Goal: Task Accomplishment & Management: Complete application form

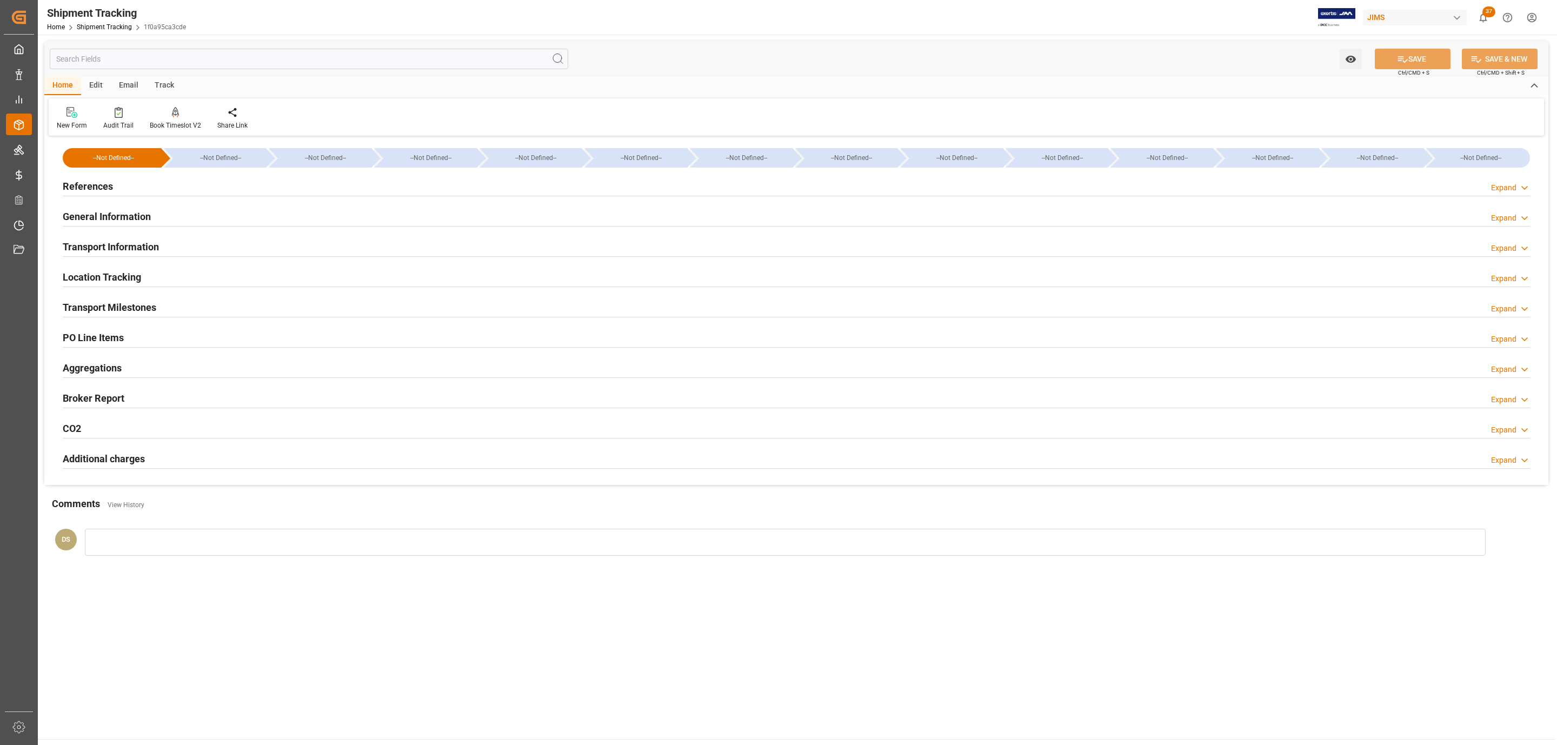
drag, startPoint x: 26, startPoint y: 128, endPoint x: 316, endPoint y: 15, distance: 311.1
click at [316, 15] on div "Shipment Tracking Home Shipment Tracking 1f0a95ca3cde JIMS 37 Notifications Onl…" at bounding box center [793, 17] width 1527 height 35
click at [122, 178] on div "References Expand" at bounding box center [796, 185] width 1467 height 21
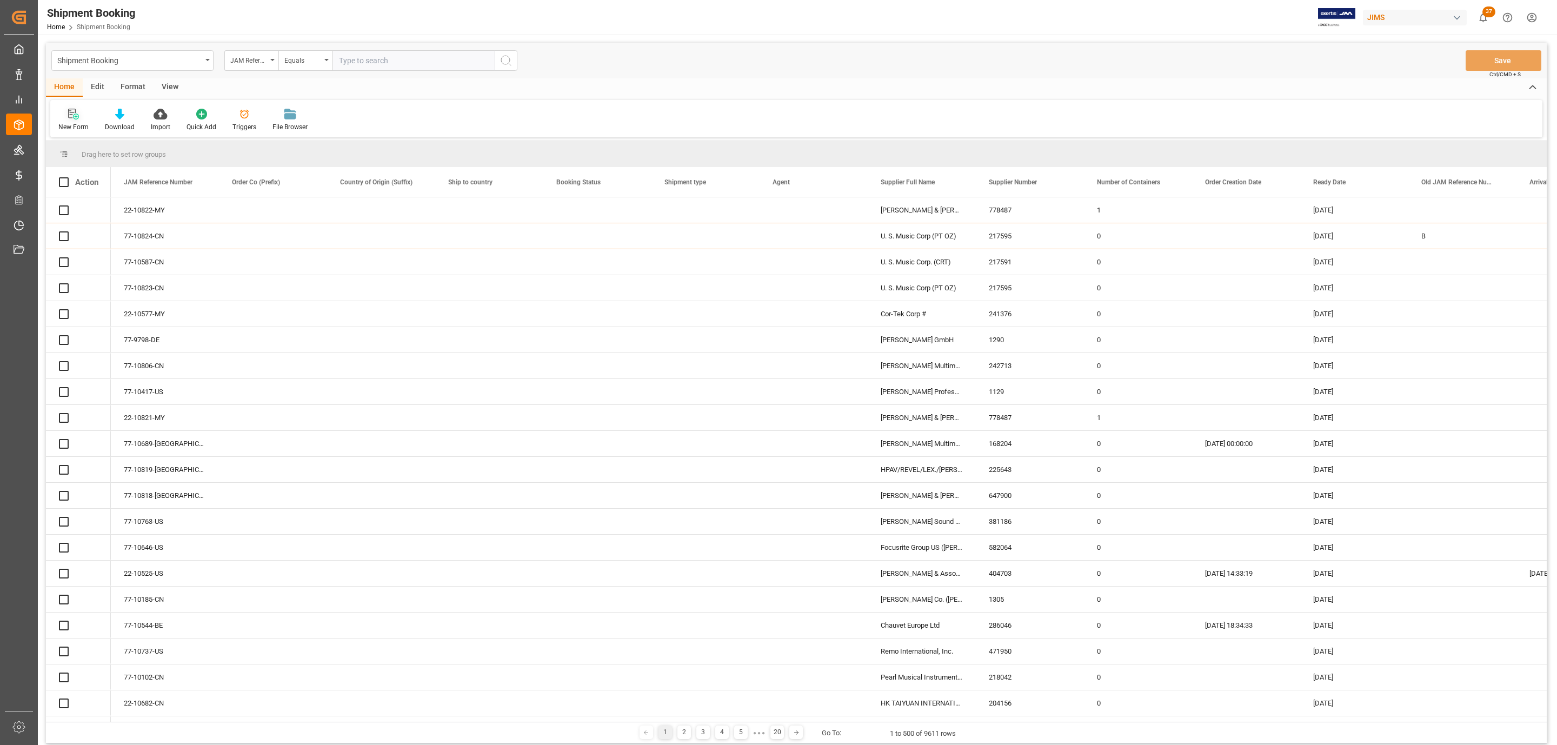
click at [69, 111] on icon at bounding box center [72, 114] width 8 height 10
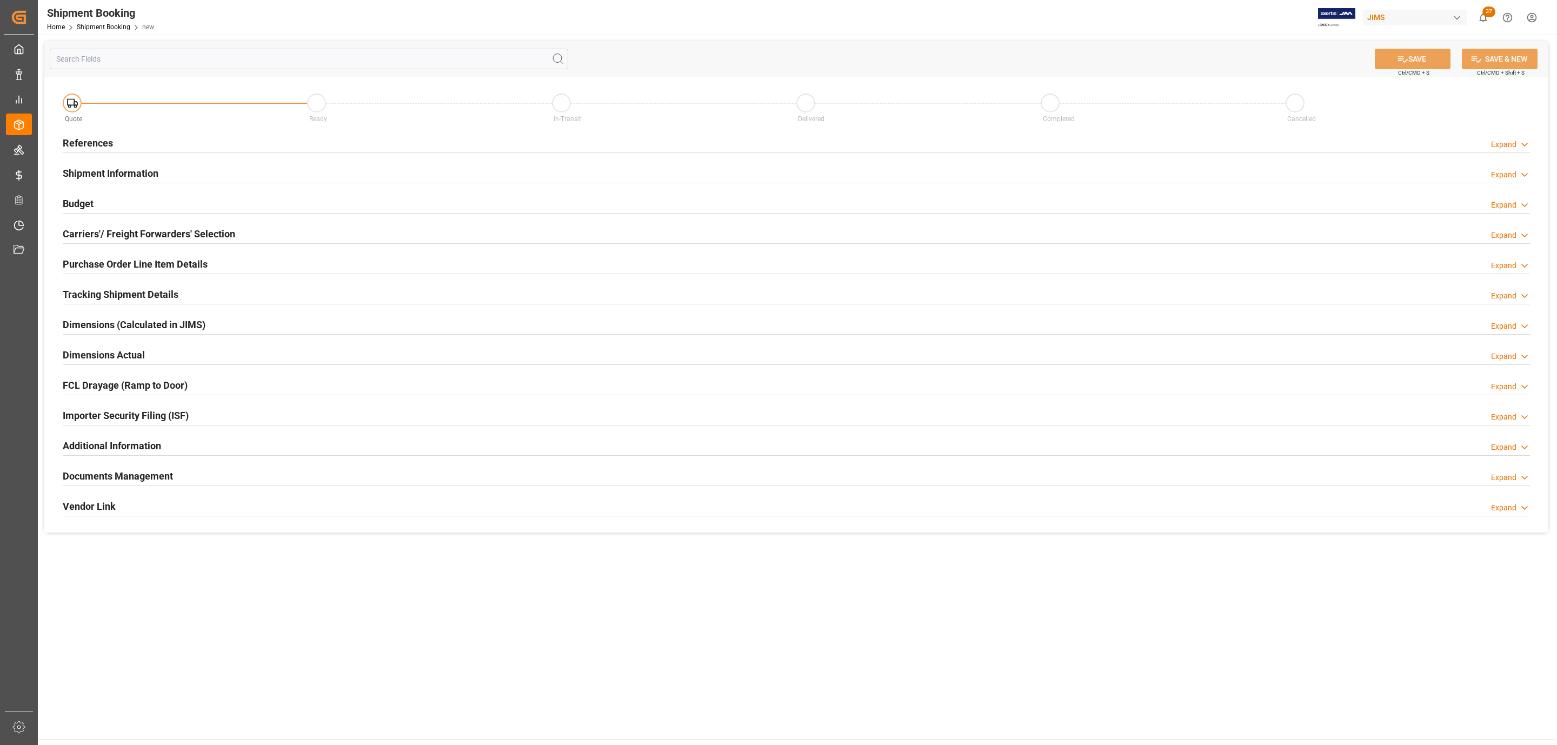
click at [168, 148] on div "References Expand" at bounding box center [796, 142] width 1467 height 21
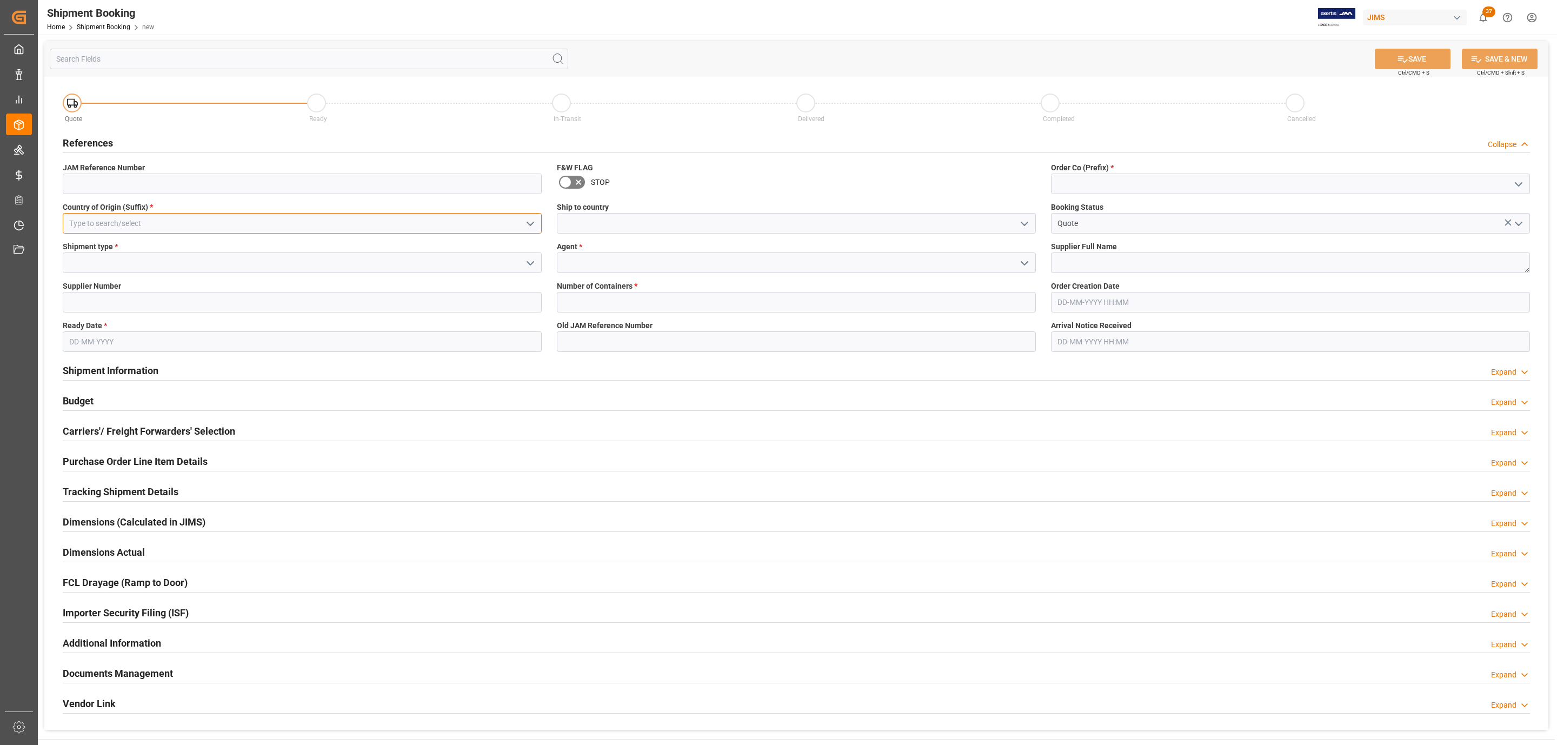
click at [444, 226] on input at bounding box center [302, 223] width 479 height 21
click at [182, 245] on div "US" at bounding box center [302, 247] width 478 height 24
type input "US"
click at [535, 267] on icon "open menu" at bounding box center [530, 263] width 13 height 13
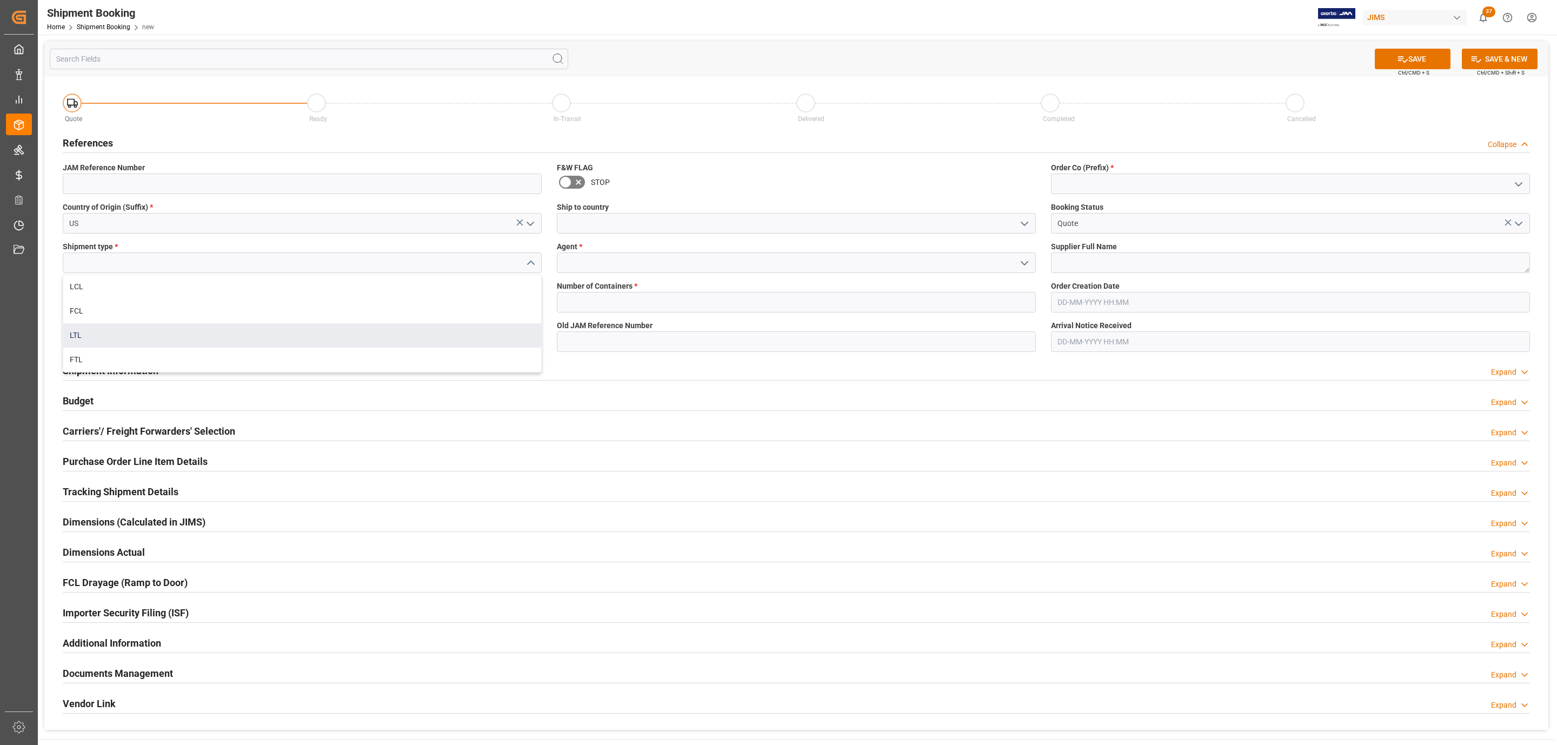
click at [121, 335] on div "LTL" at bounding box center [302, 335] width 478 height 24
type input "LTL"
click at [154, 302] on input at bounding box center [302, 302] width 479 height 21
paste input "181969"
type input "181969"
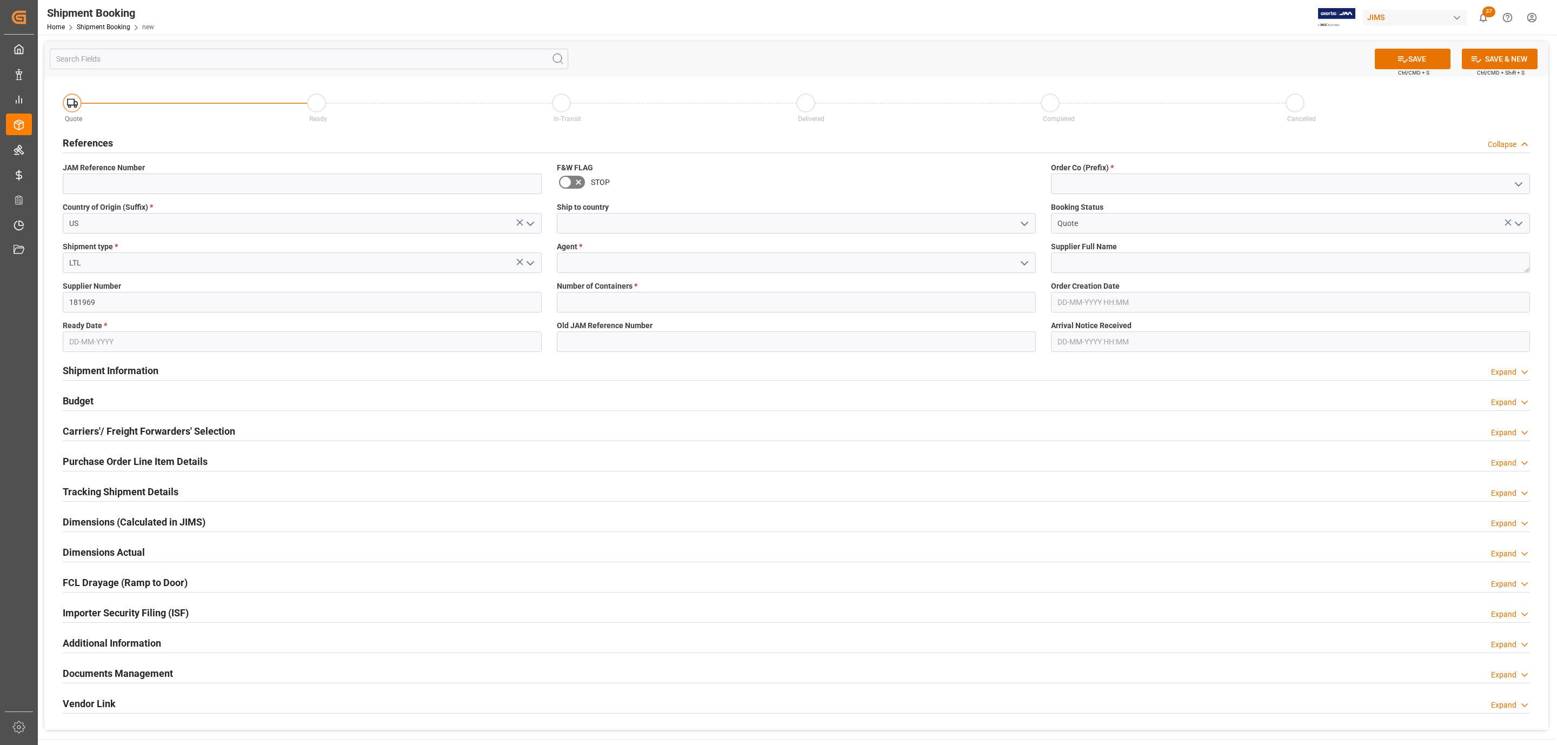
click at [101, 339] on input "text" at bounding box center [302, 341] width 479 height 21
click at [101, 369] on div "September 2025" at bounding box center [140, 368] width 154 height 11
click at [161, 408] on span "5" at bounding box center [162, 408] width 4 height 8
type input "05-09-2025"
click at [1024, 224] on polyline "open menu" at bounding box center [1024, 223] width 6 height 3
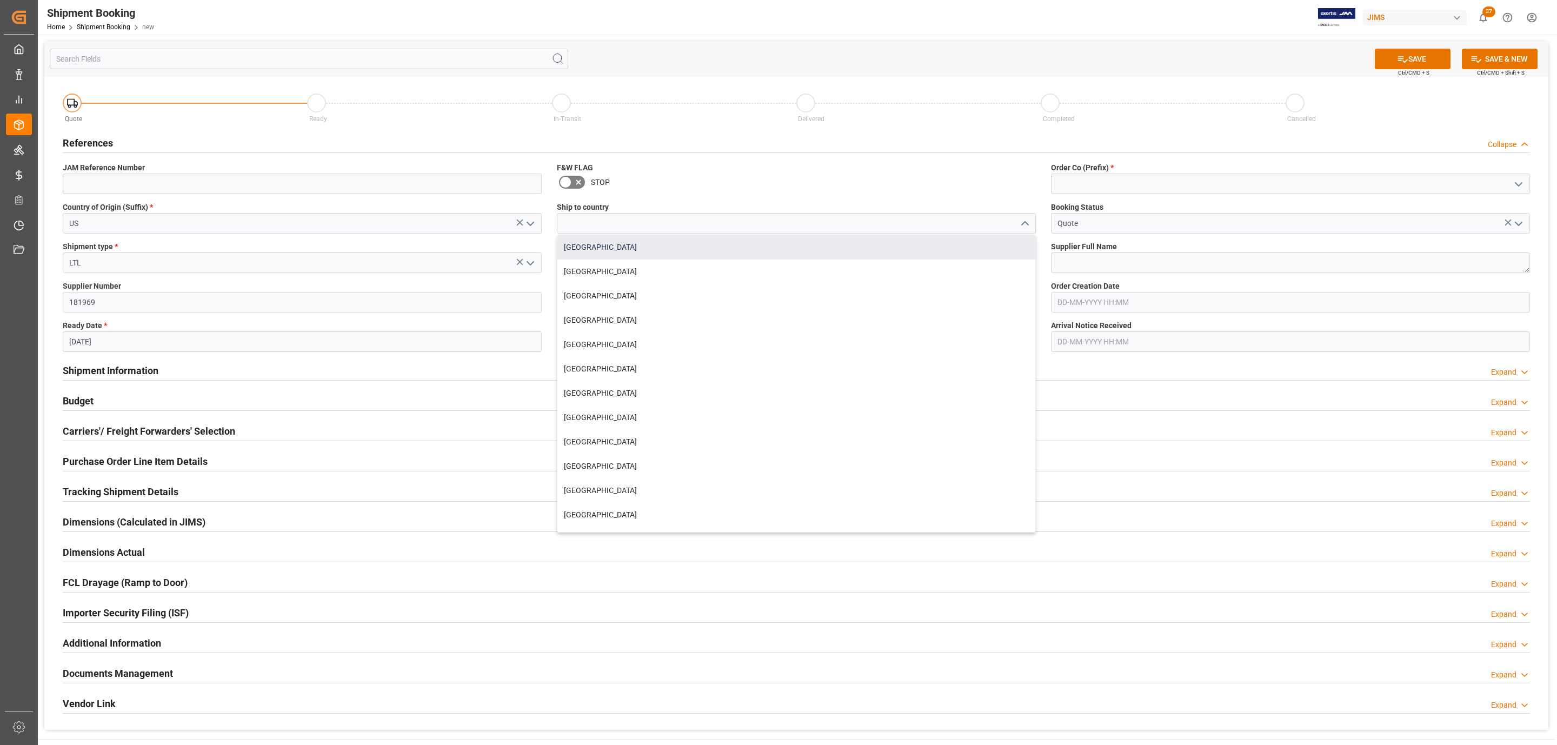
click at [664, 239] on div "[GEOGRAPHIC_DATA]" at bounding box center [796, 247] width 478 height 24
type input "[GEOGRAPHIC_DATA]"
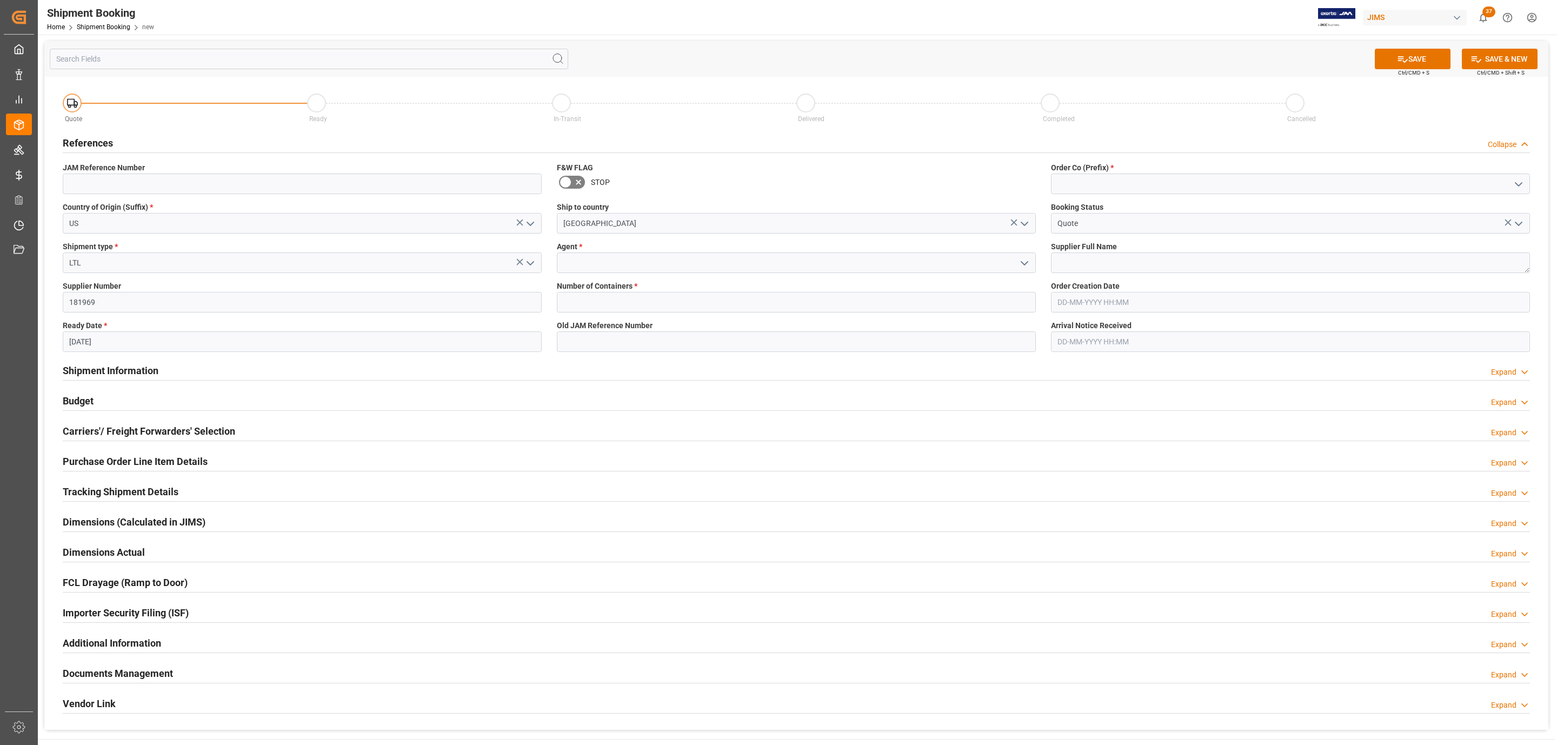
click at [1022, 266] on icon "open menu" at bounding box center [1024, 263] width 13 height 13
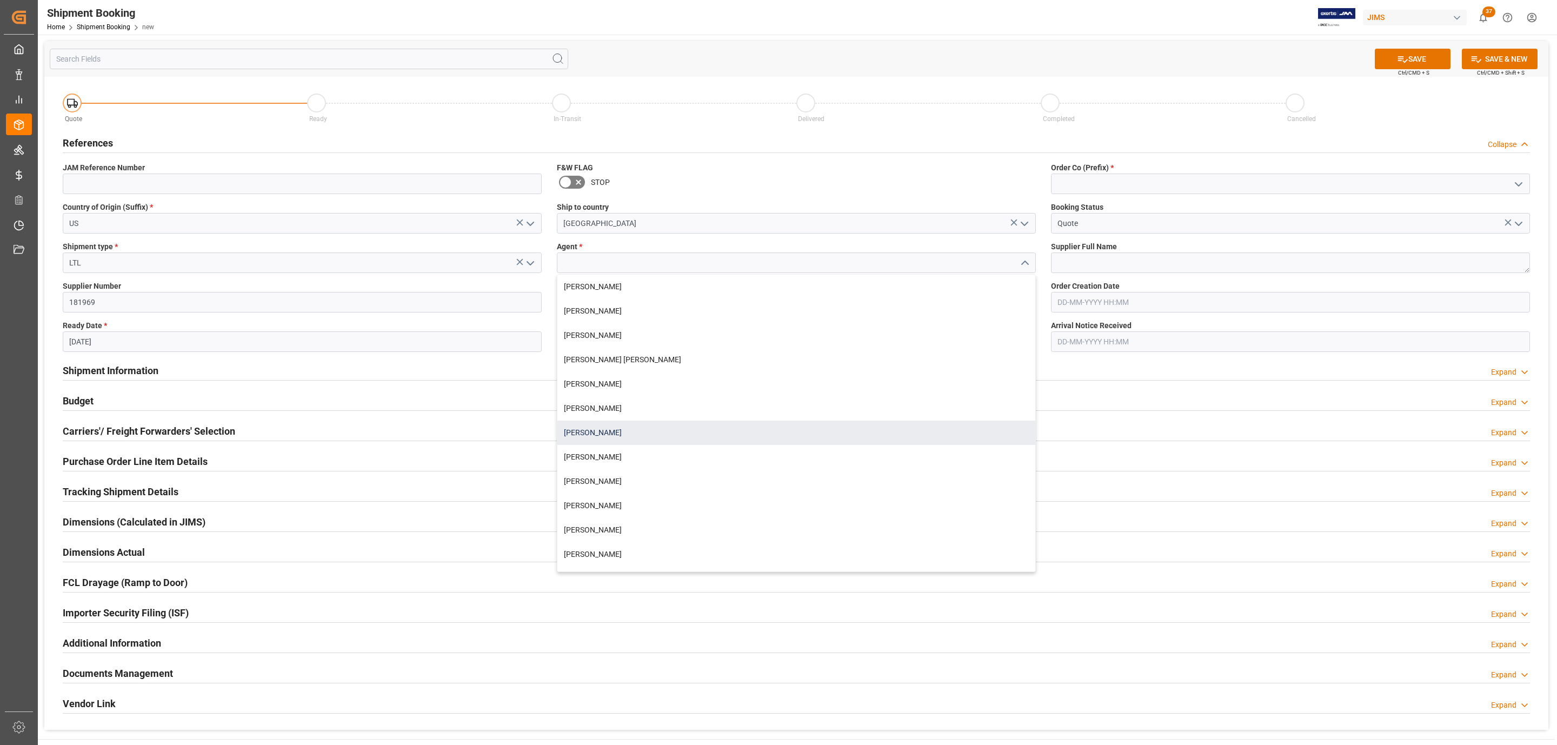
click at [608, 423] on div "[PERSON_NAME]" at bounding box center [796, 433] width 478 height 24
type input "[PERSON_NAME]"
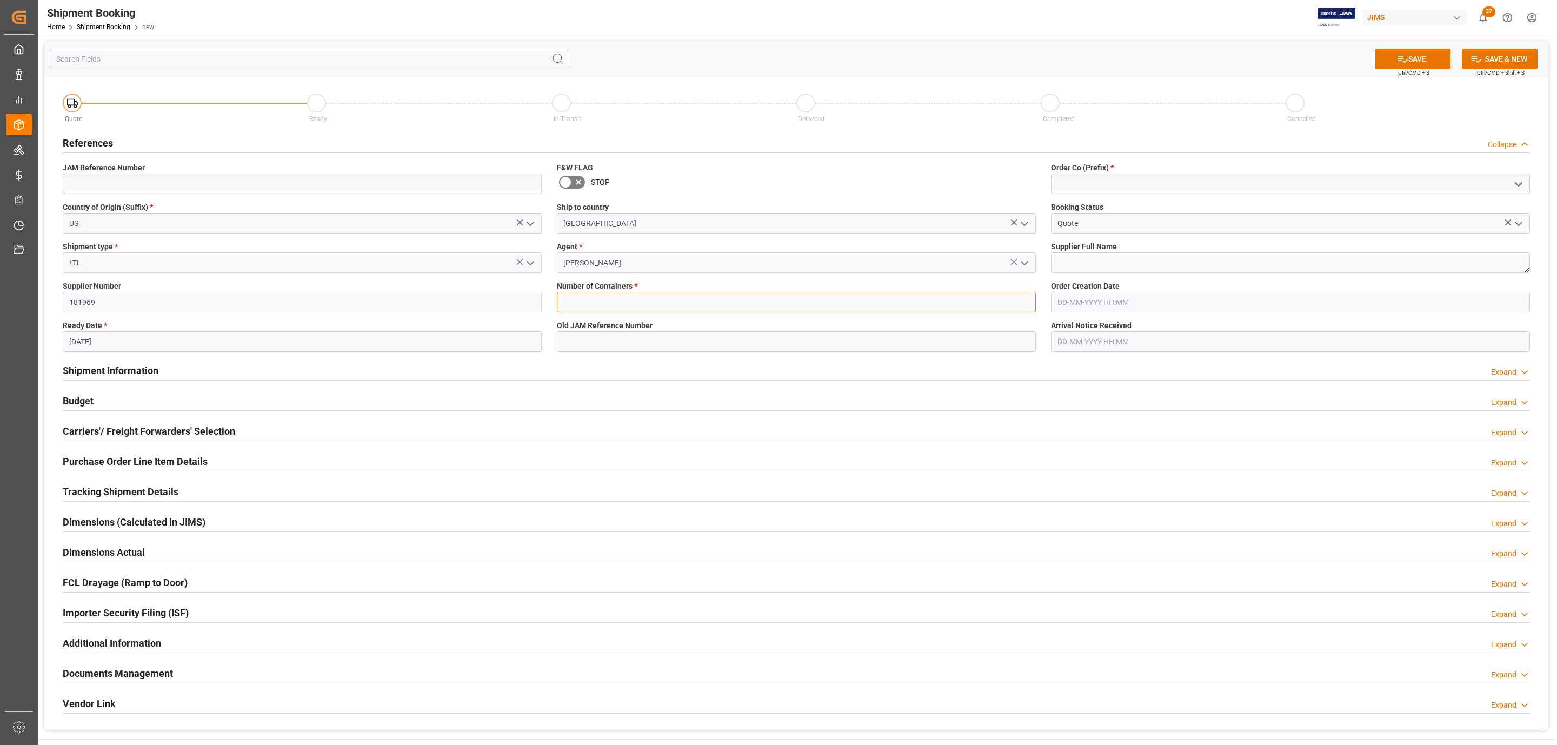
click at [596, 302] on input "text" at bounding box center [796, 302] width 479 height 21
type input "0"
click at [1520, 187] on icon "open menu" at bounding box center [1518, 184] width 13 height 13
click at [1121, 236] on div "77" at bounding box center [1291, 232] width 478 height 24
type input "77"
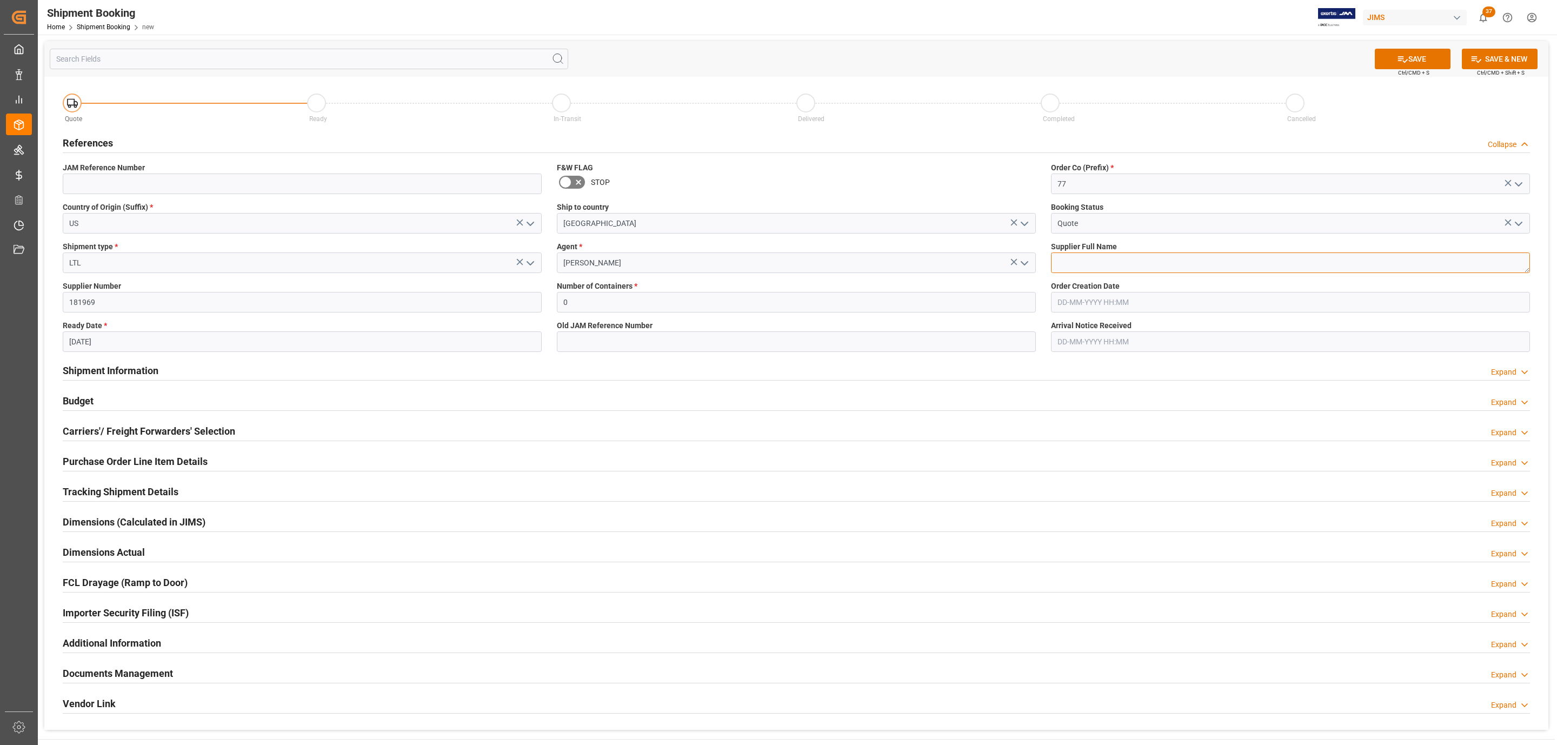
click at [1097, 268] on textarea at bounding box center [1290, 263] width 479 height 21
paste textarea "Peerless Industries Inc."
type textarea "Peerless Industries Inc."
click at [1421, 54] on button "SAVE" at bounding box center [1413, 59] width 76 height 21
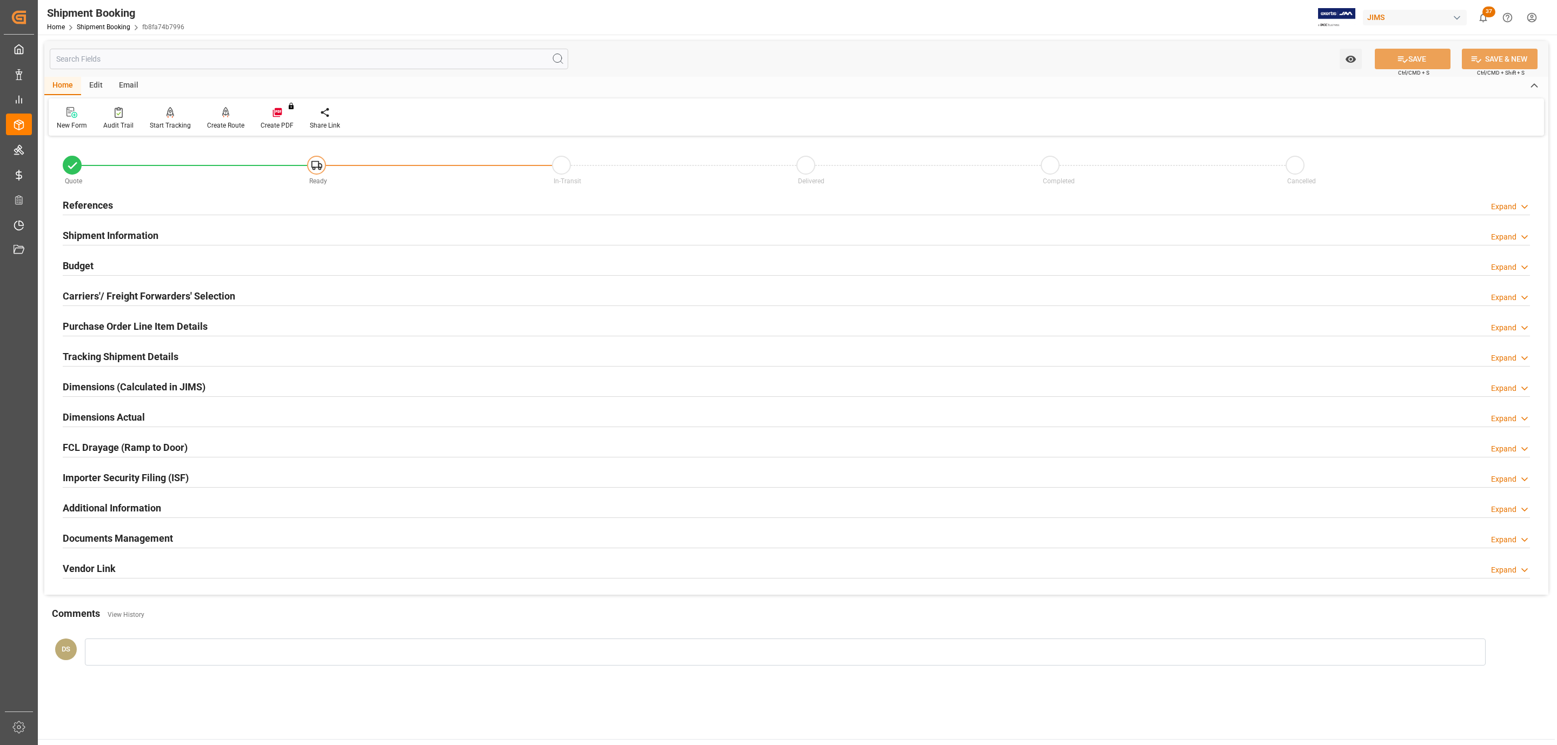
click at [202, 295] on h2 "Carriers'/ Freight Forwarders' Selection" at bounding box center [149, 296] width 172 height 15
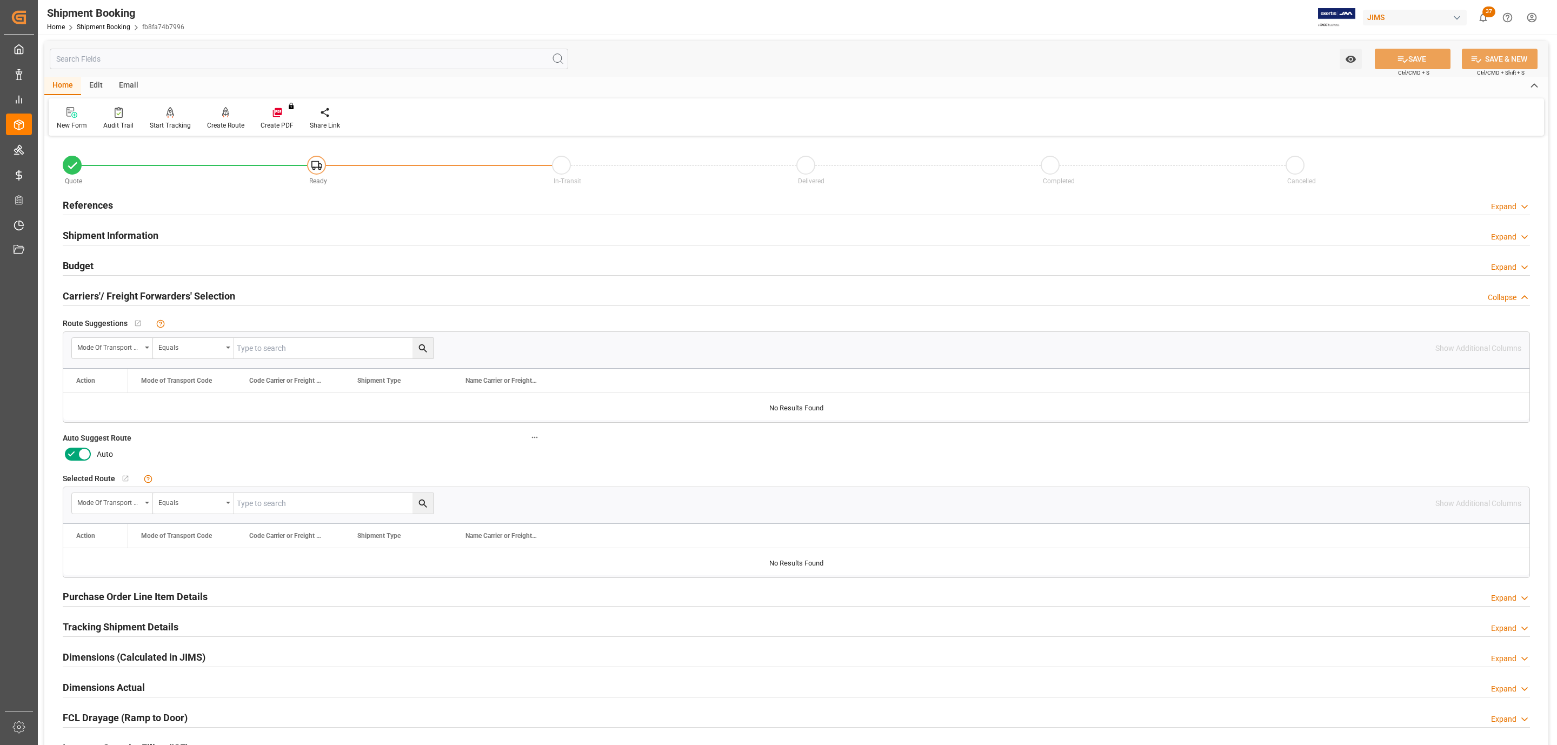
click at [73, 448] on label at bounding box center [78, 454] width 30 height 17
click at [0, 0] on input "checkbox" at bounding box center [0, 0] width 0 height 0
click at [1412, 54] on button "SAVE" at bounding box center [1413, 59] width 76 height 21
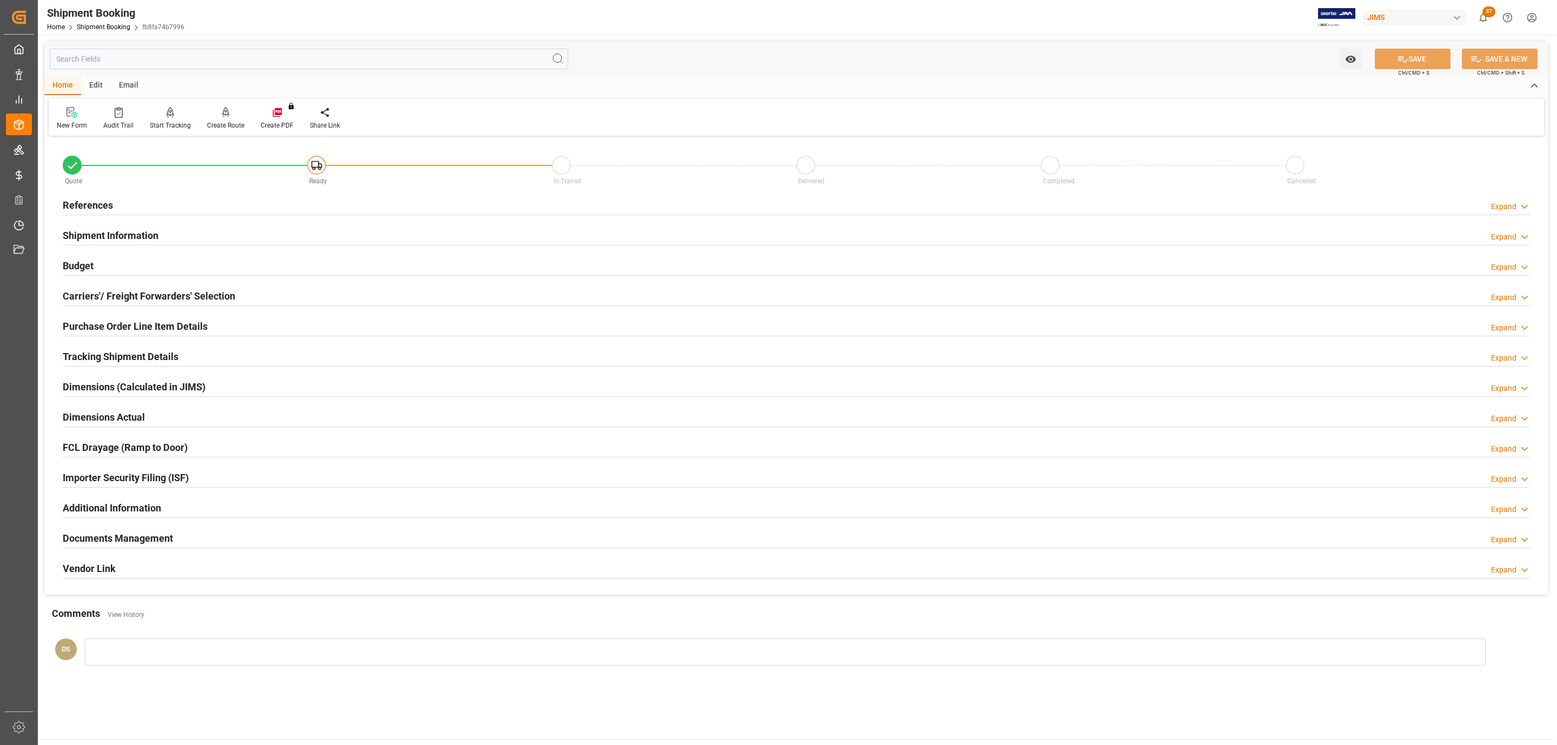
click at [84, 206] on h2 "References" at bounding box center [88, 205] width 50 height 15
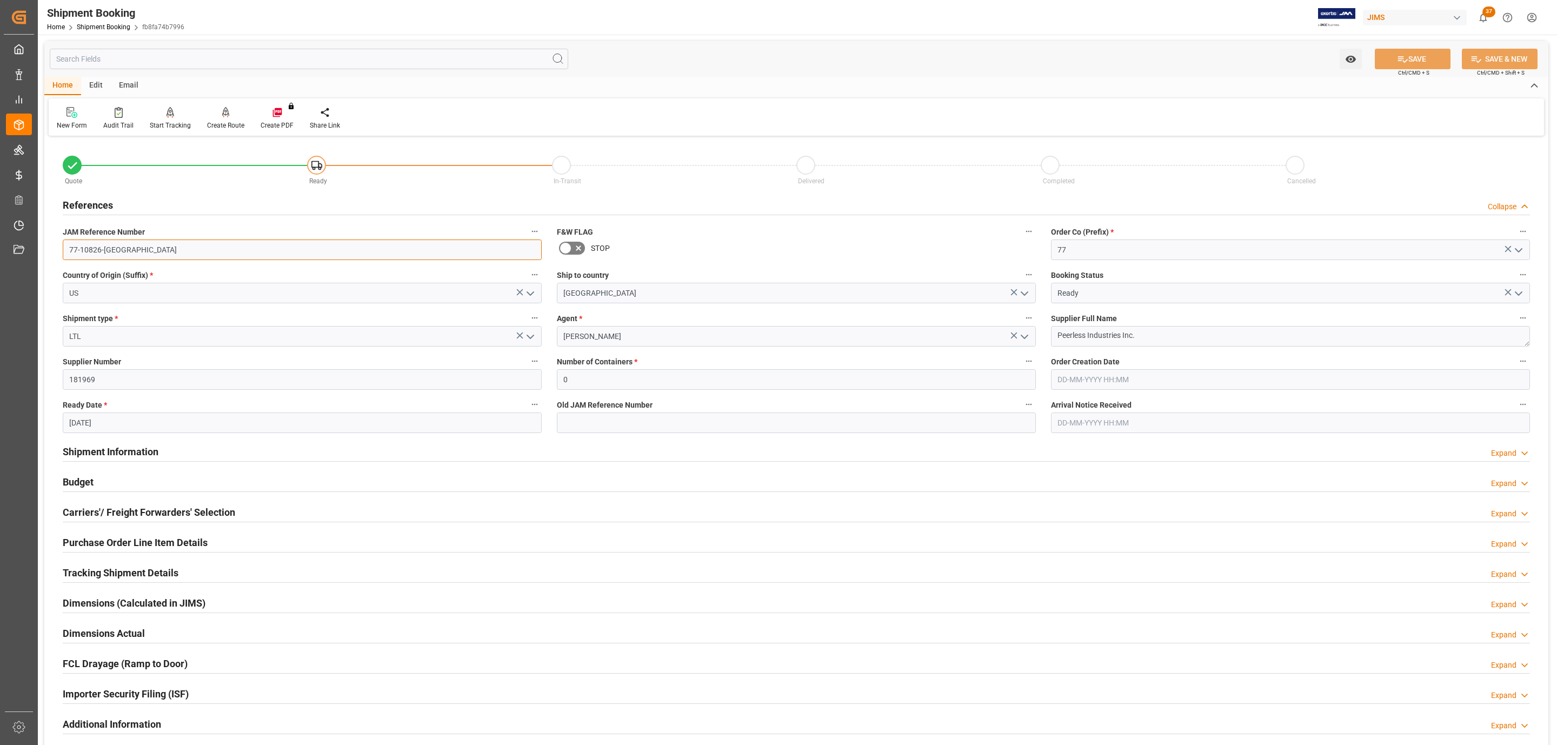
click at [155, 243] on input "77-10826-US" at bounding box center [302, 250] width 479 height 21
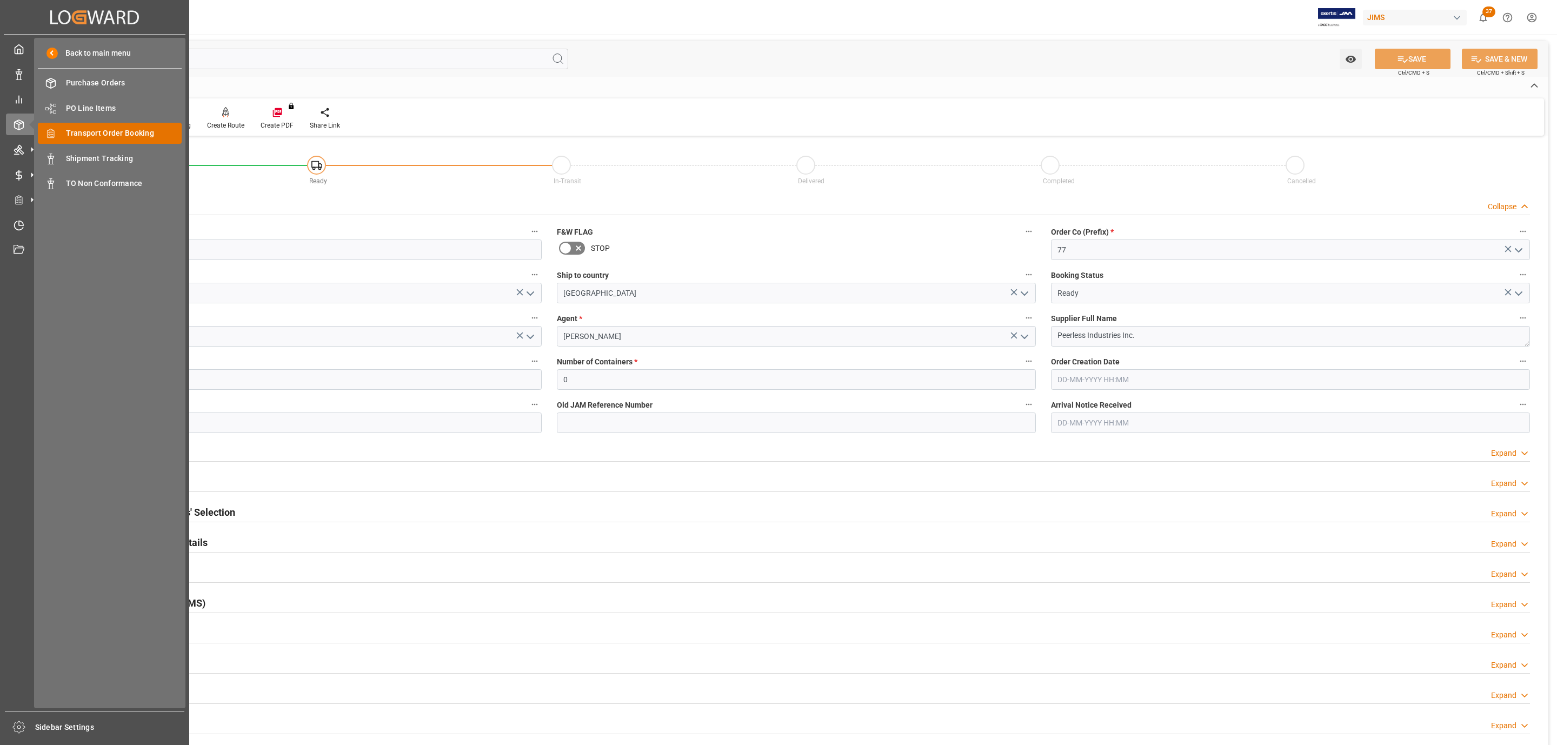
click at [141, 134] on span "Transport Order Booking" at bounding box center [124, 133] width 116 height 11
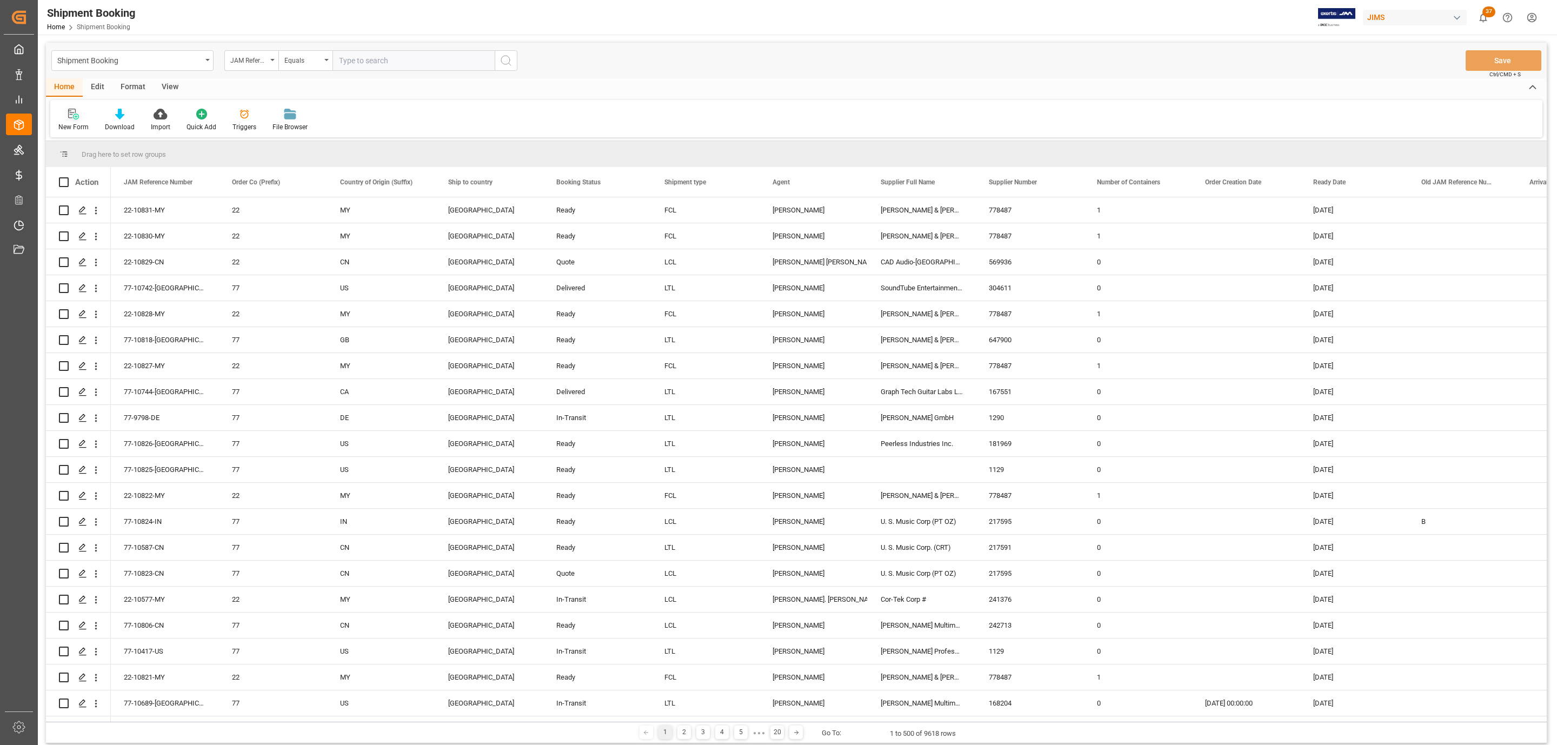
click at [73, 120] on div "New Form" at bounding box center [73, 120] width 46 height 24
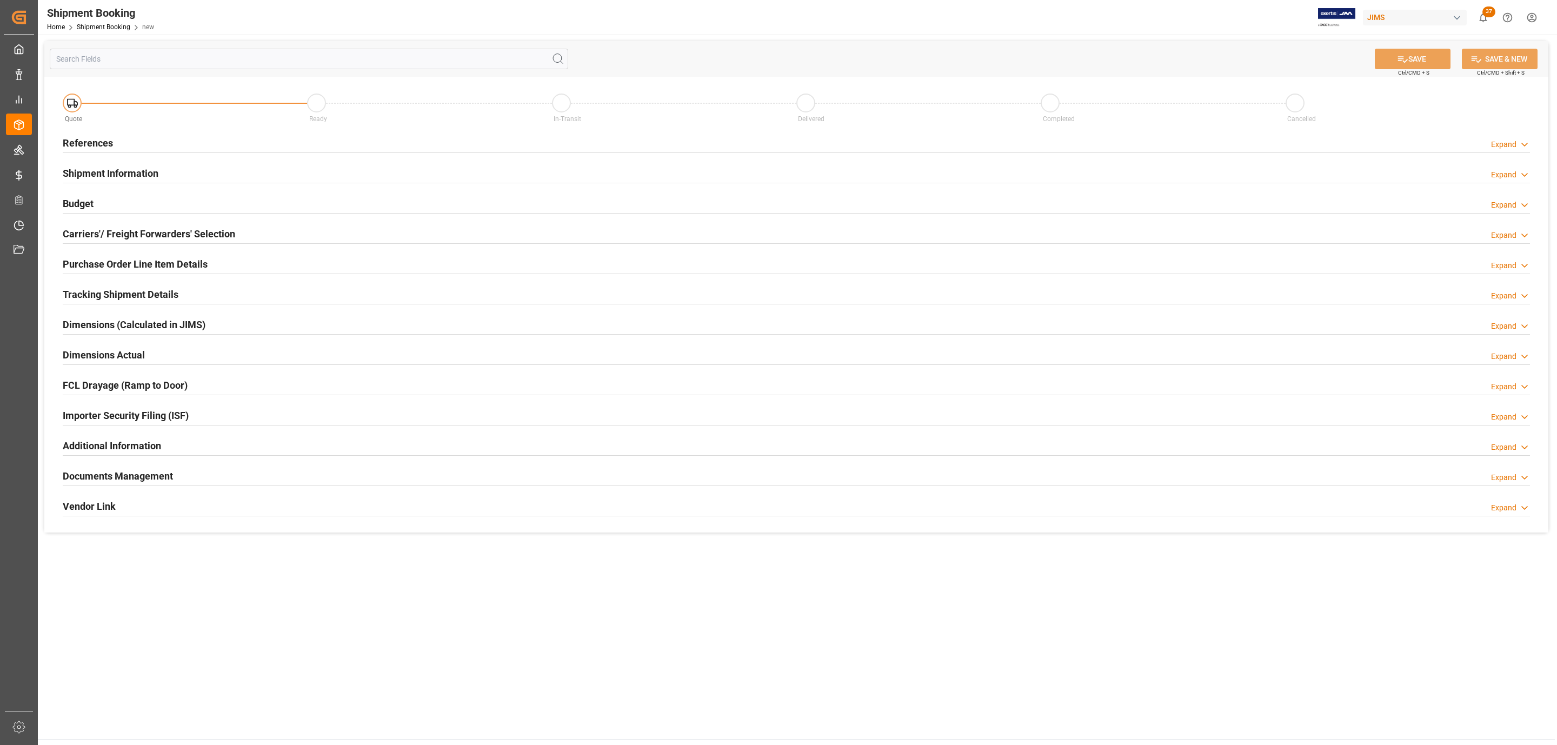
click at [129, 143] on div "References Expand" at bounding box center [796, 142] width 1467 height 21
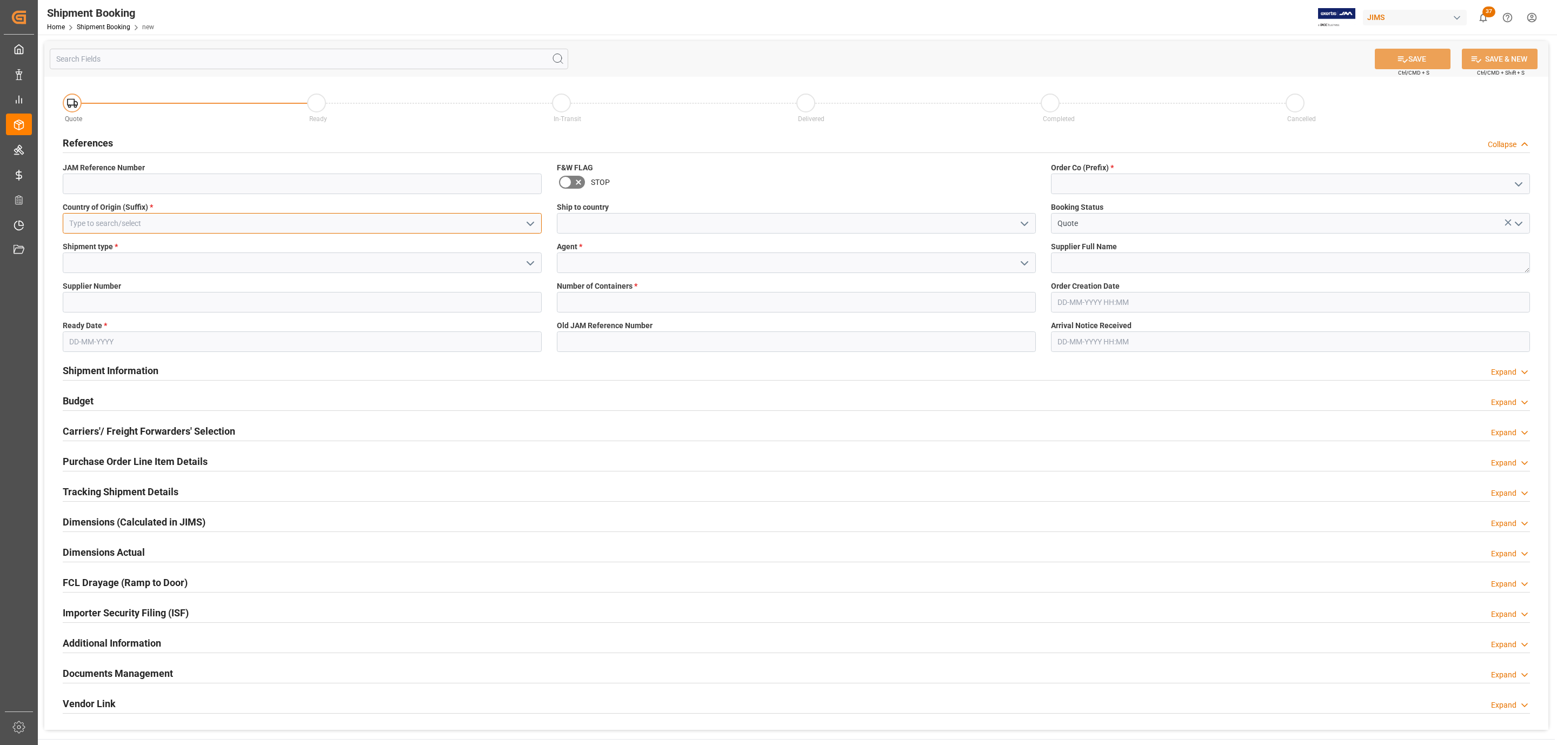
click at [342, 223] on input at bounding box center [302, 223] width 479 height 21
click at [187, 248] on div "CN" at bounding box center [302, 247] width 478 height 24
type input "CN"
click at [528, 262] on icon "open menu" at bounding box center [530, 263] width 13 height 13
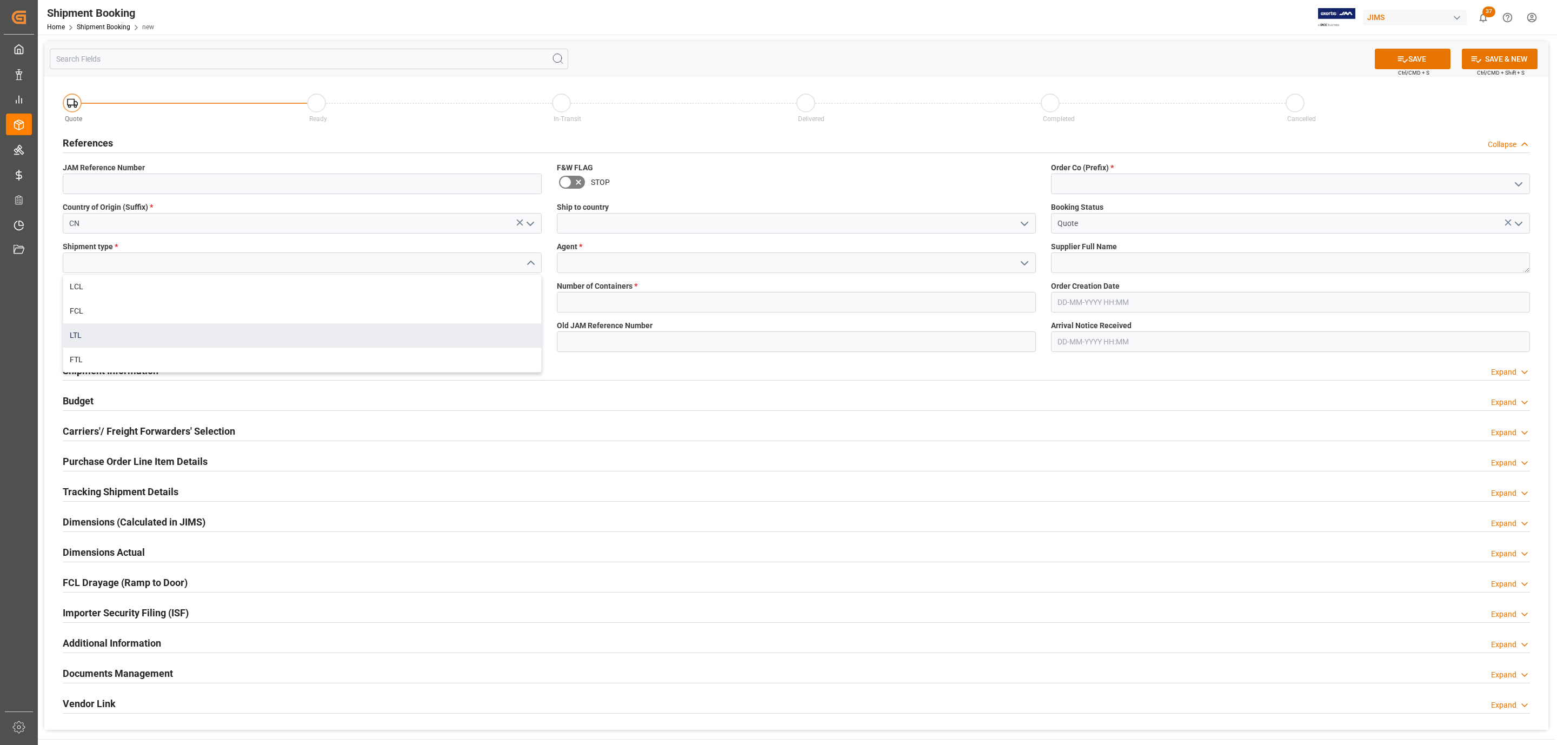
click at [90, 333] on div "LTL" at bounding box center [302, 335] width 478 height 24
type input "LTL"
click at [96, 295] on input at bounding box center [302, 302] width 479 height 21
click at [83, 346] on input "text" at bounding box center [302, 341] width 479 height 21
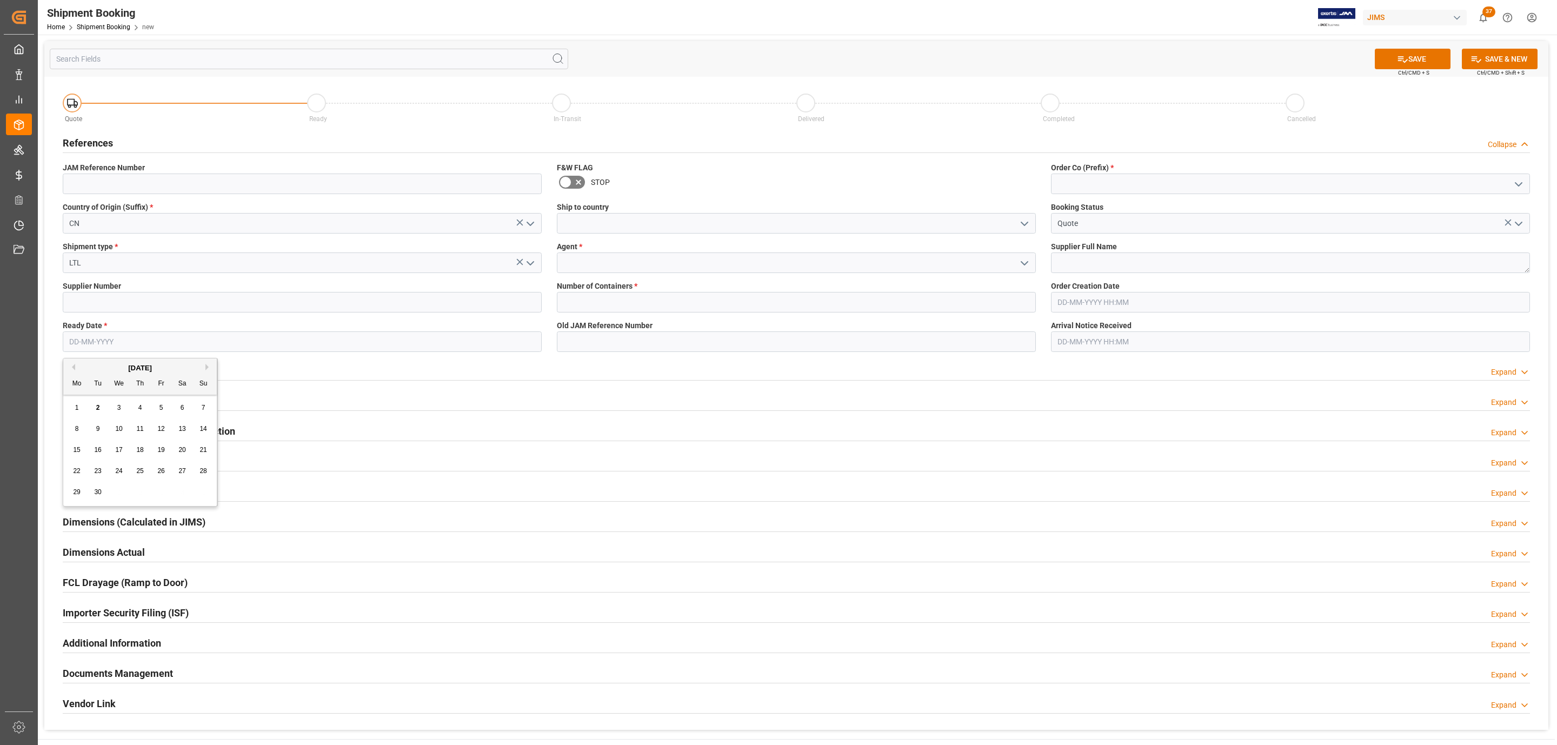
click at [74, 427] on div "8" at bounding box center [77, 429] width 14 height 13
type input "08-09-2025"
click at [1022, 224] on polyline "open menu" at bounding box center [1024, 223] width 6 height 3
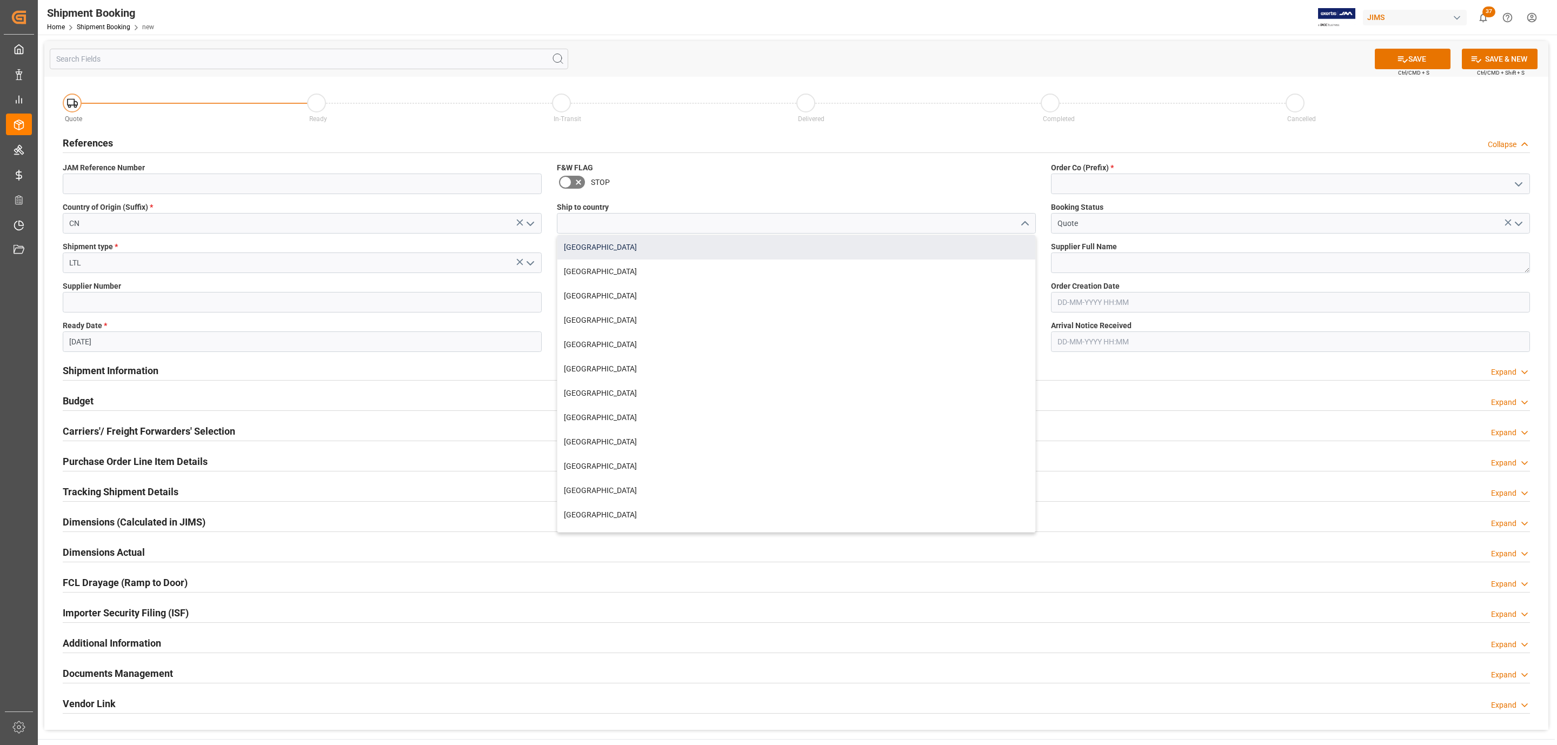
click at [635, 248] on div "[GEOGRAPHIC_DATA]" at bounding box center [796, 247] width 478 height 24
type input "[GEOGRAPHIC_DATA]"
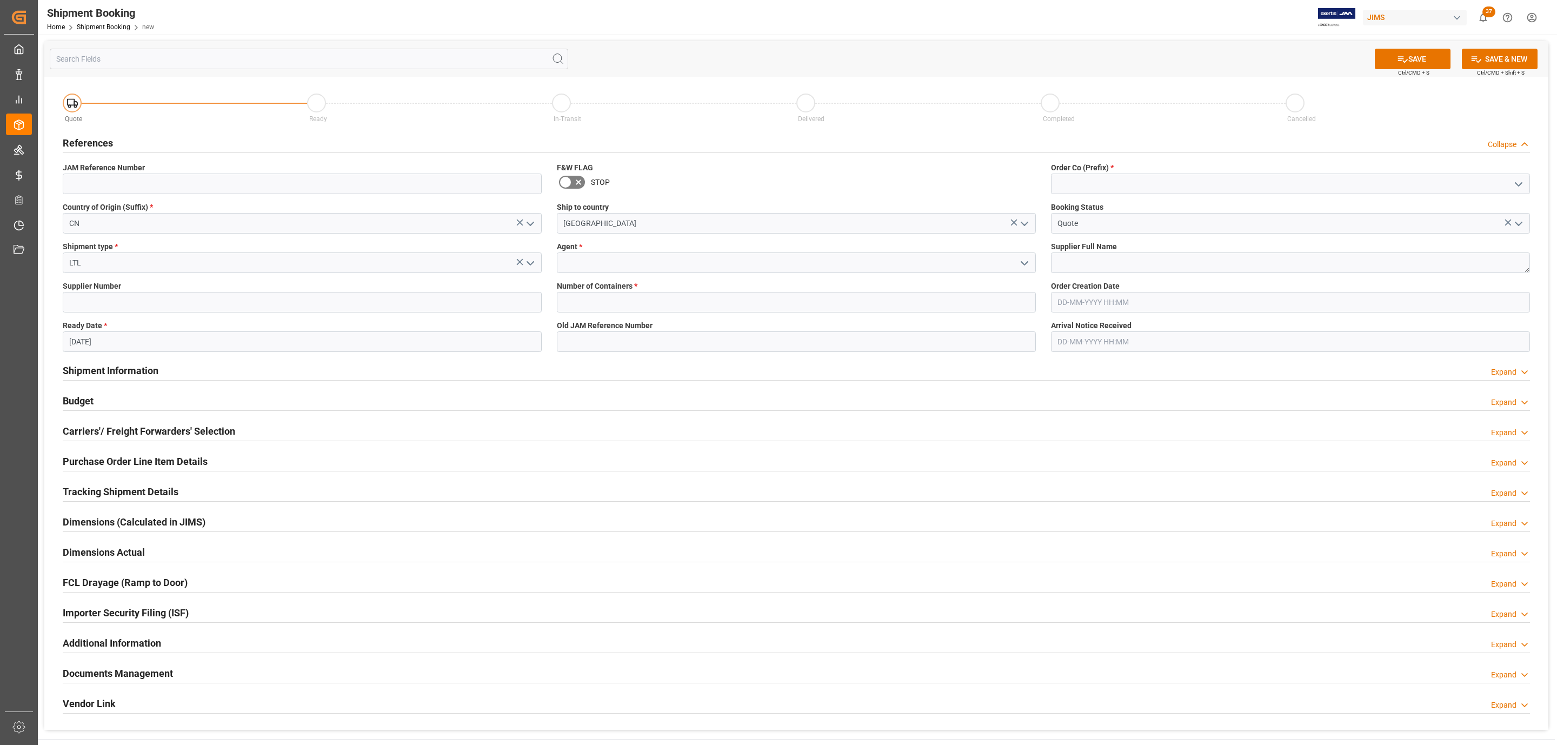
click at [1027, 264] on icon "open menu" at bounding box center [1024, 263] width 13 height 13
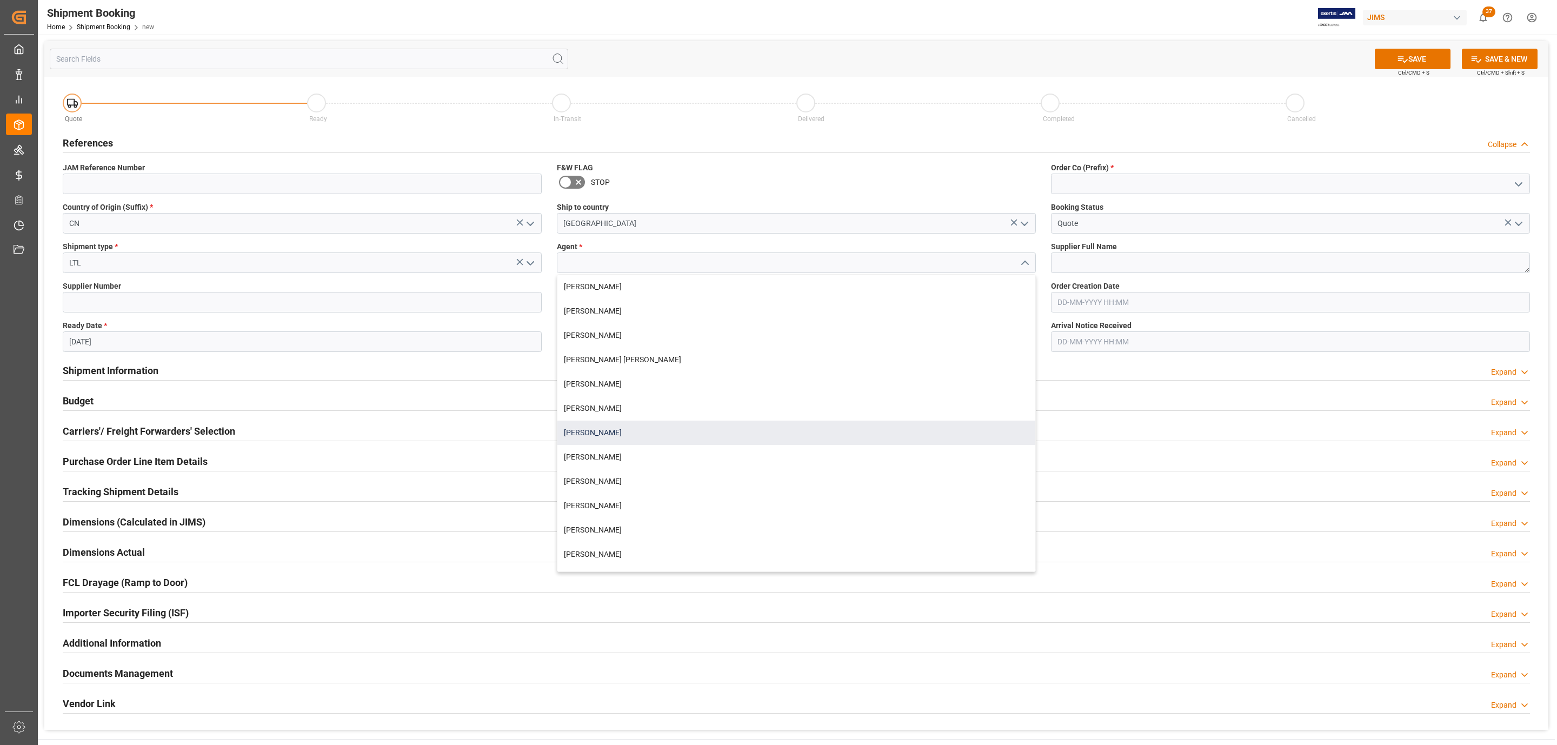
click at [628, 429] on div "[PERSON_NAME]" at bounding box center [796, 433] width 478 height 24
type input "[PERSON_NAME]"
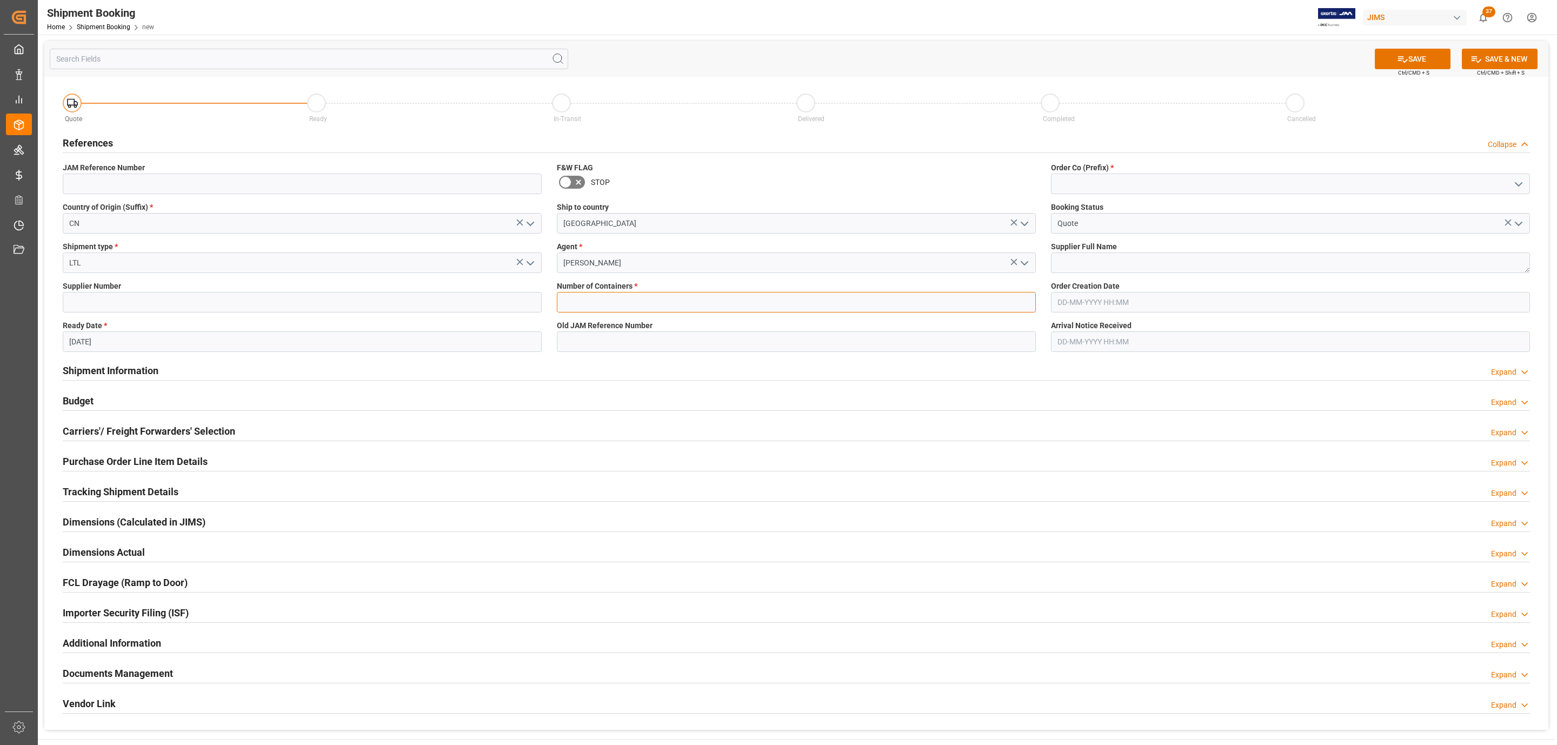
click at [602, 294] on input "text" at bounding box center [796, 302] width 479 height 21
type input "0"
click at [1401, 194] on input at bounding box center [1290, 184] width 479 height 21
click at [1520, 182] on icon "open menu" at bounding box center [1518, 184] width 13 height 13
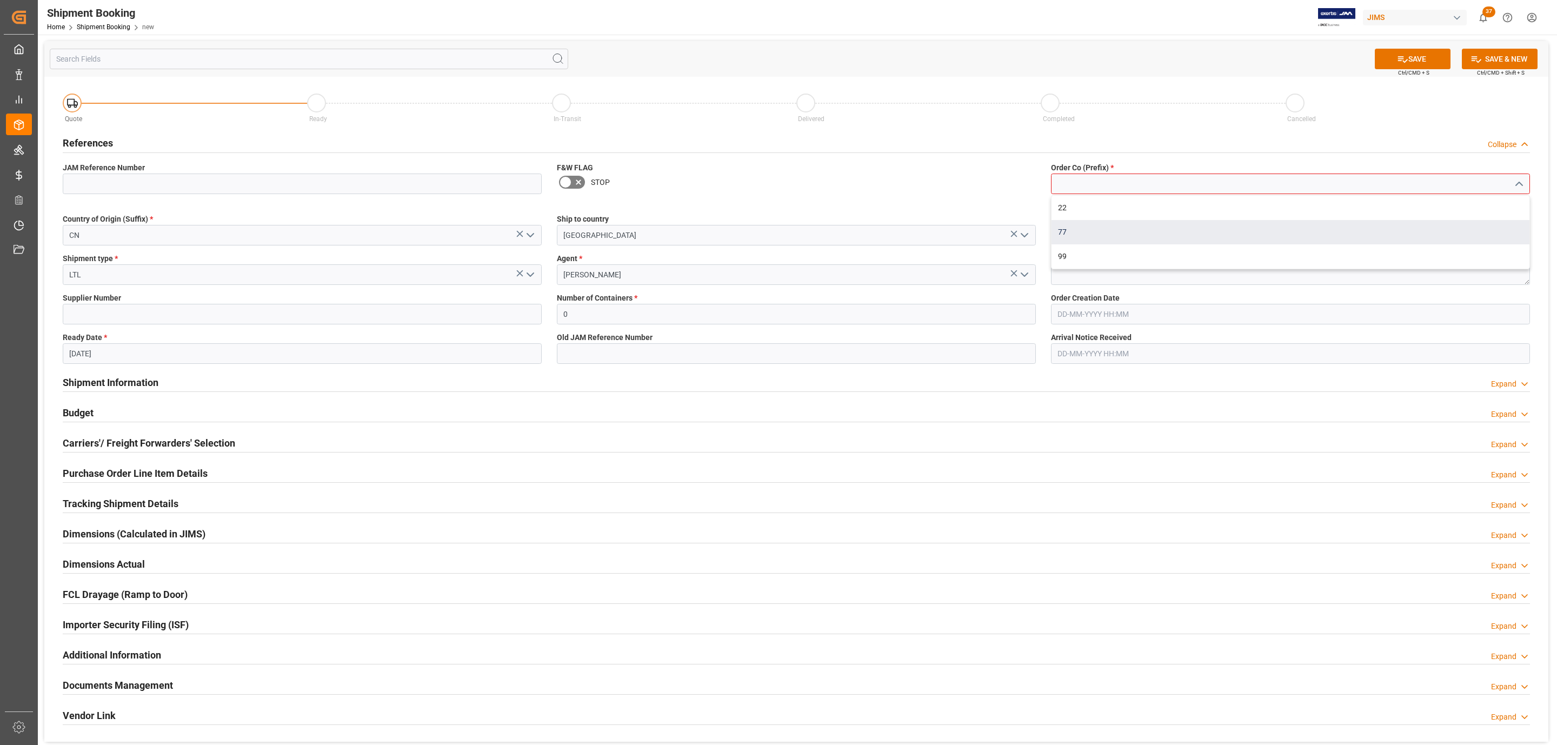
click at [1122, 238] on div "77" at bounding box center [1291, 232] width 478 height 24
type input "77"
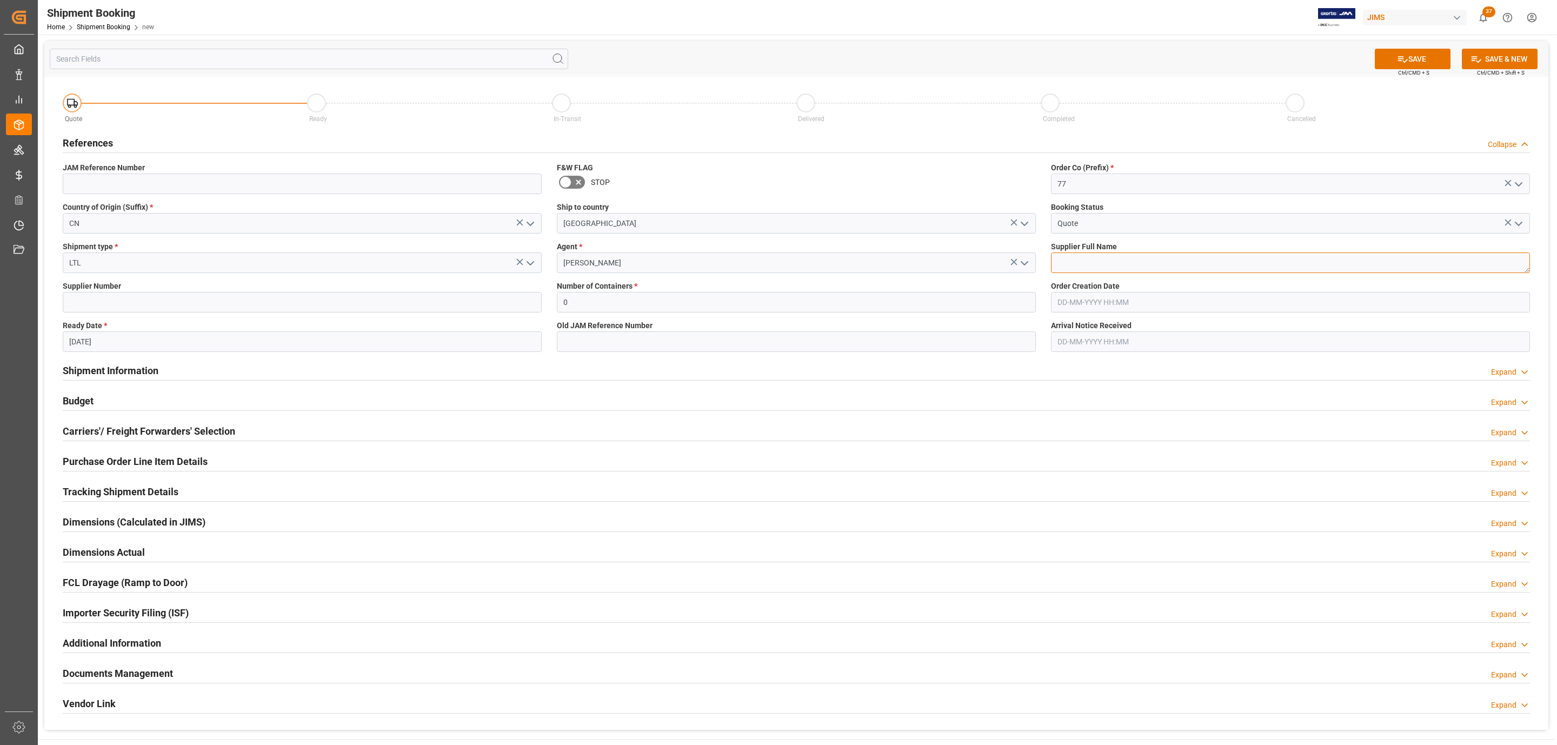
click at [1087, 267] on textarea at bounding box center [1290, 263] width 479 height 21
type textarea "Chauvet China"
click at [1387, 58] on button "SAVE" at bounding box center [1413, 59] width 76 height 21
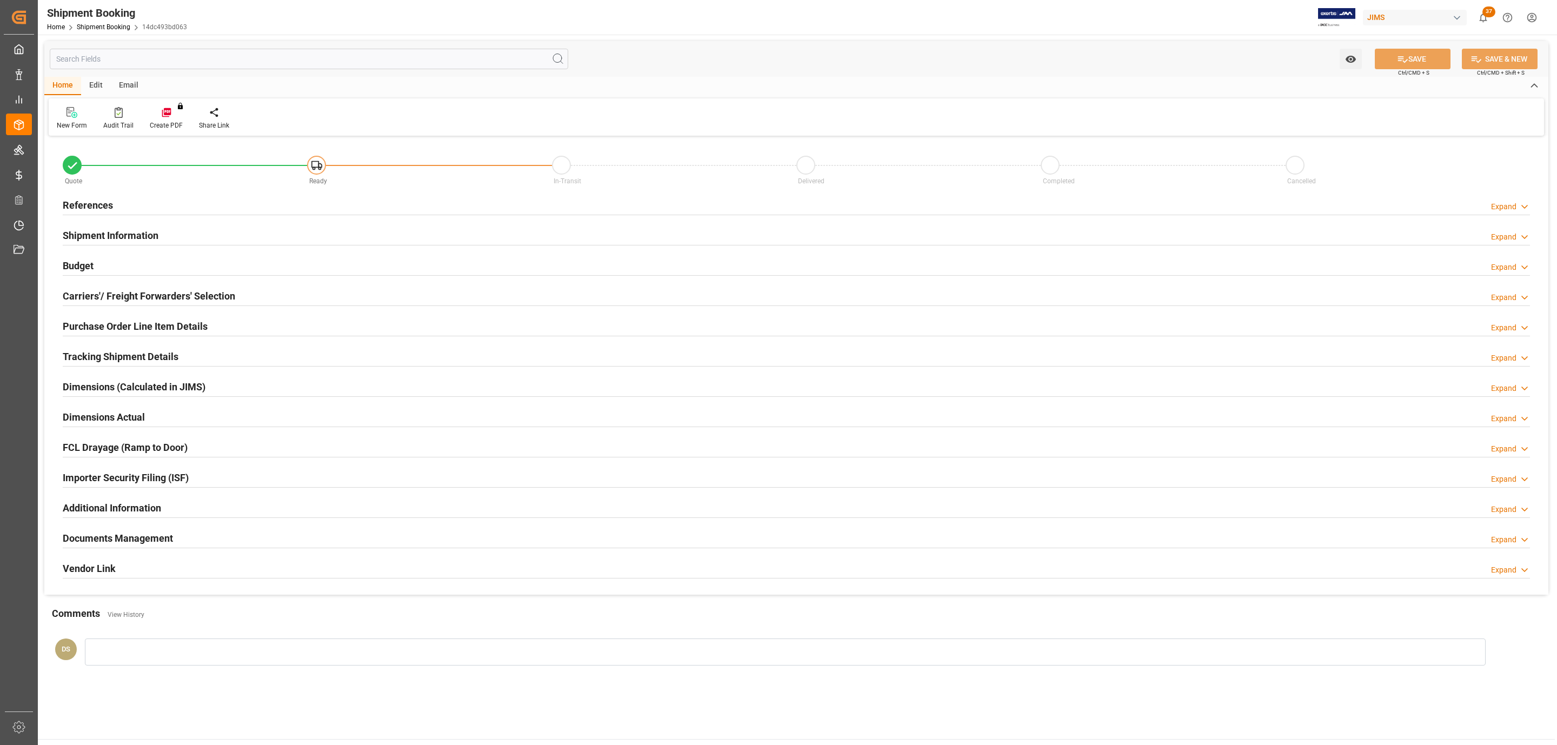
type input "0"
type input "[DATE]"
click at [162, 208] on div "References Expand" at bounding box center [796, 204] width 1467 height 21
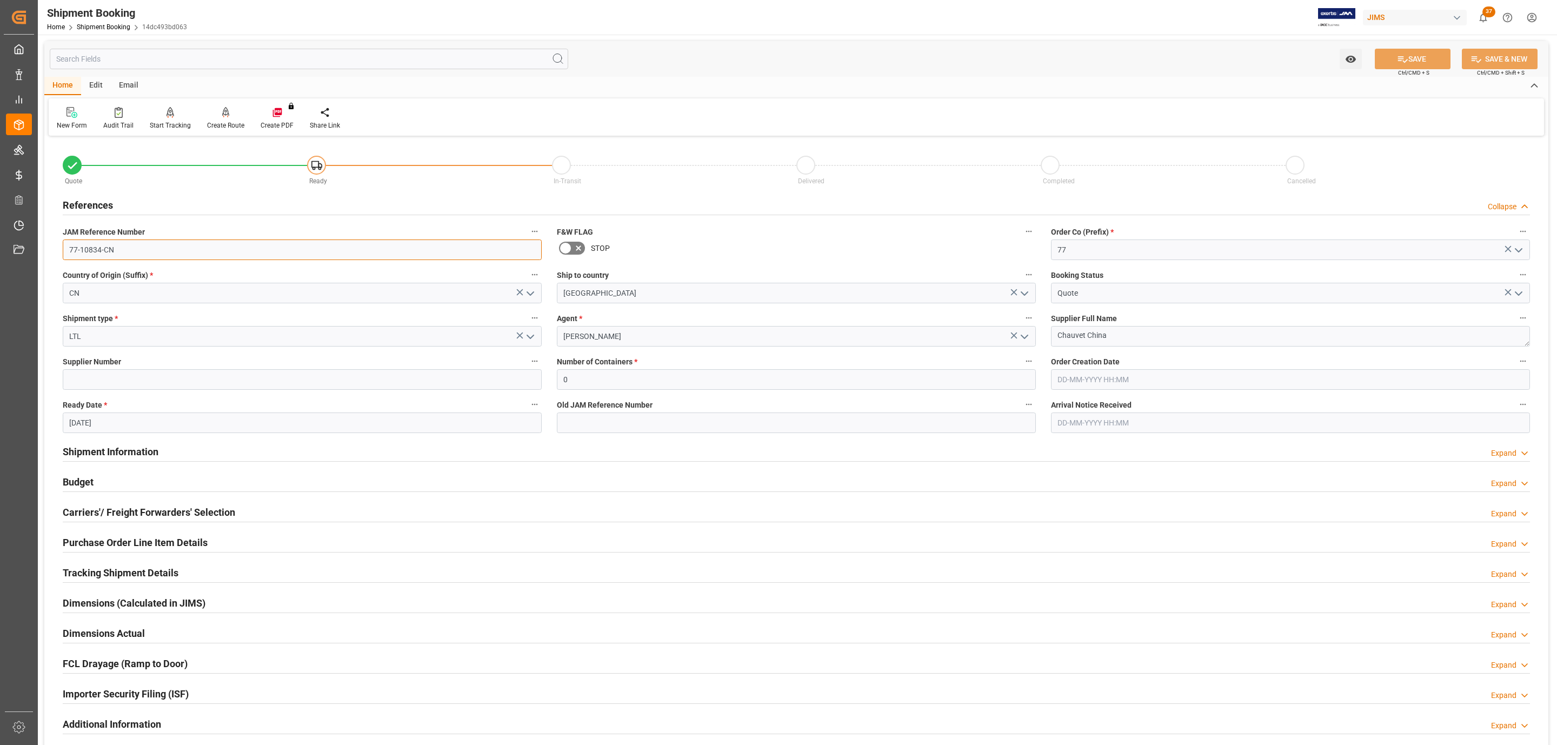
click at [151, 245] on input "77-10834-CN" at bounding box center [302, 250] width 479 height 21
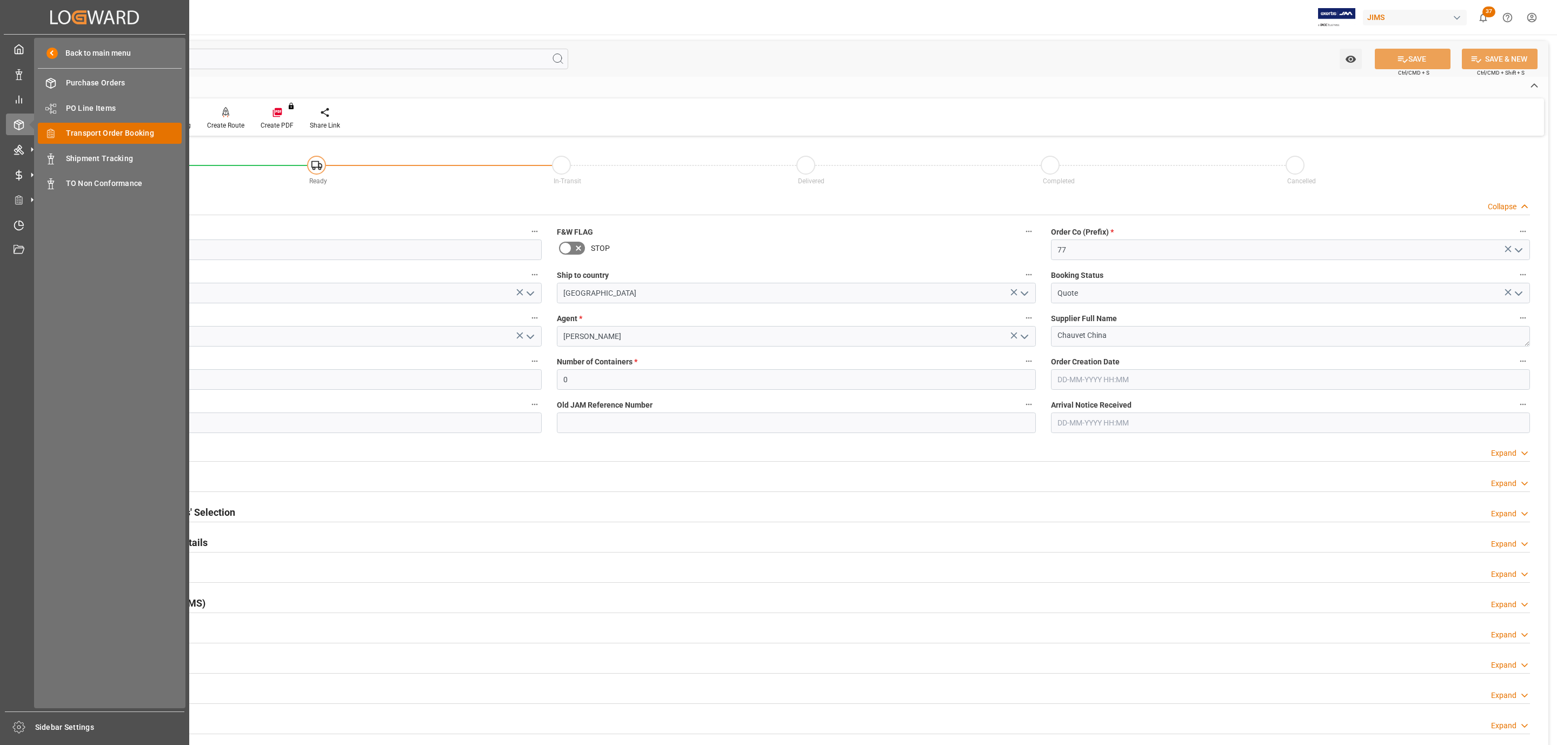
click at [139, 128] on span "Transport Order Booking" at bounding box center [124, 133] width 116 height 11
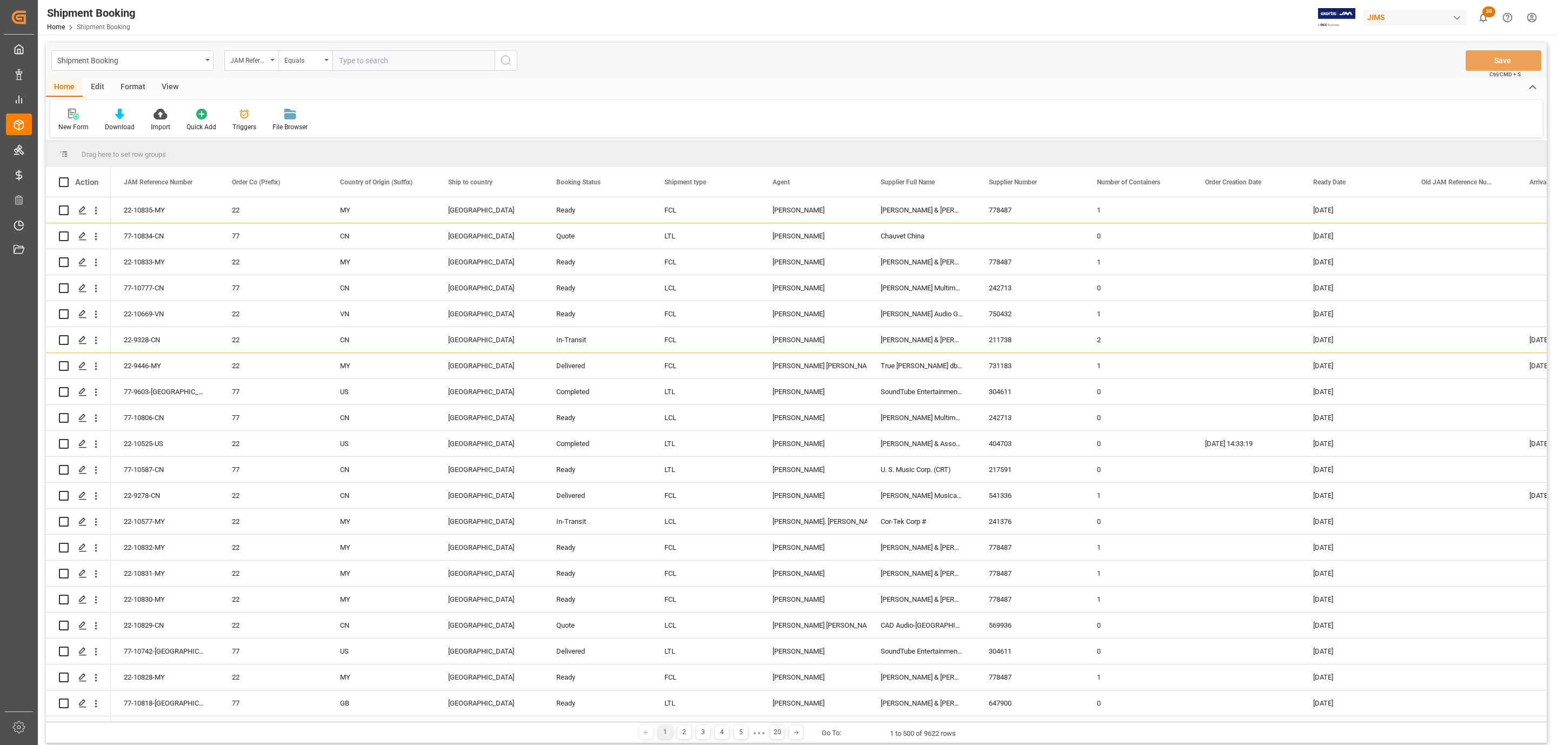
click at [68, 118] on icon at bounding box center [73, 114] width 11 height 11
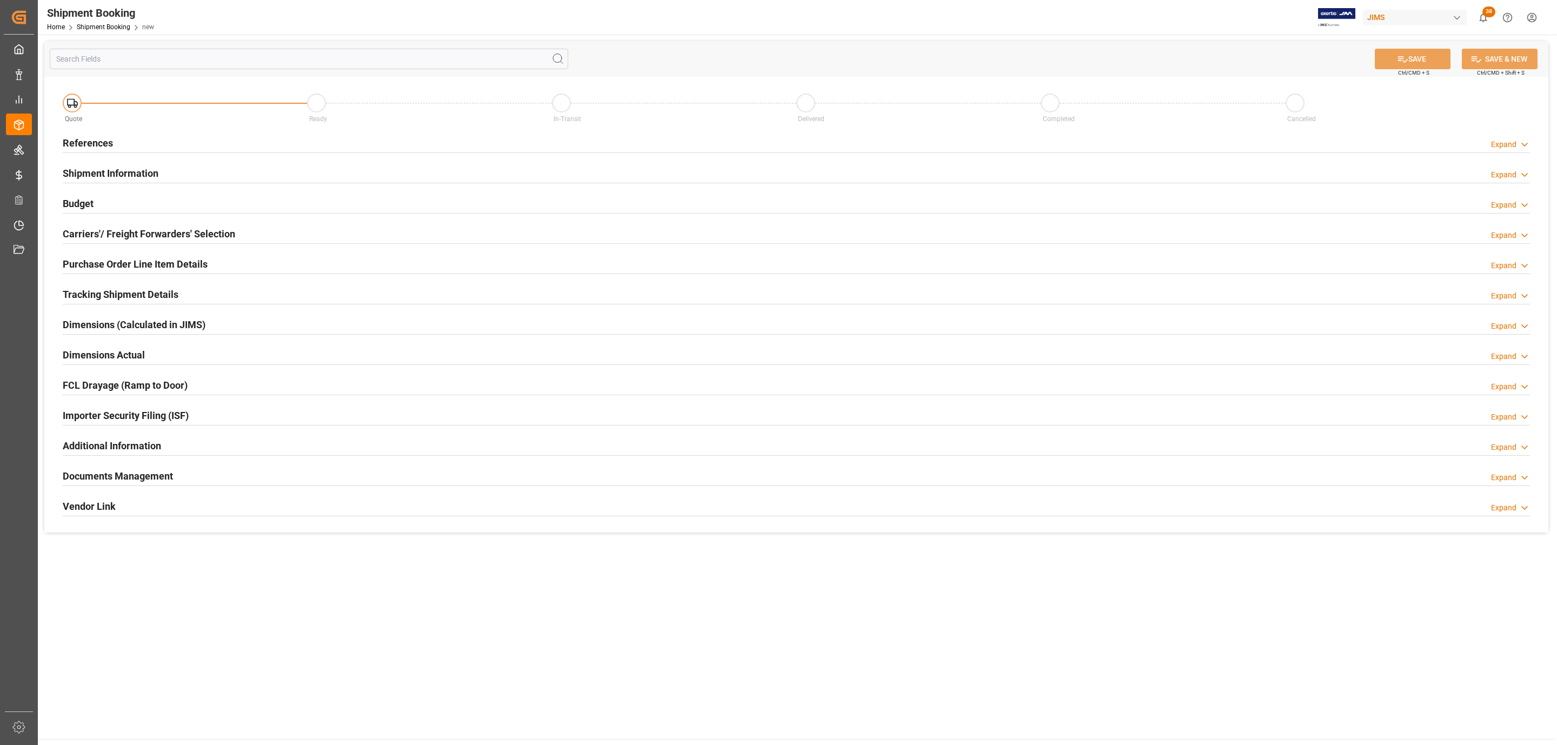
drag, startPoint x: 94, startPoint y: 138, endPoint x: 138, endPoint y: 161, distance: 50.1
click at [95, 138] on h2 "References" at bounding box center [88, 143] width 50 height 15
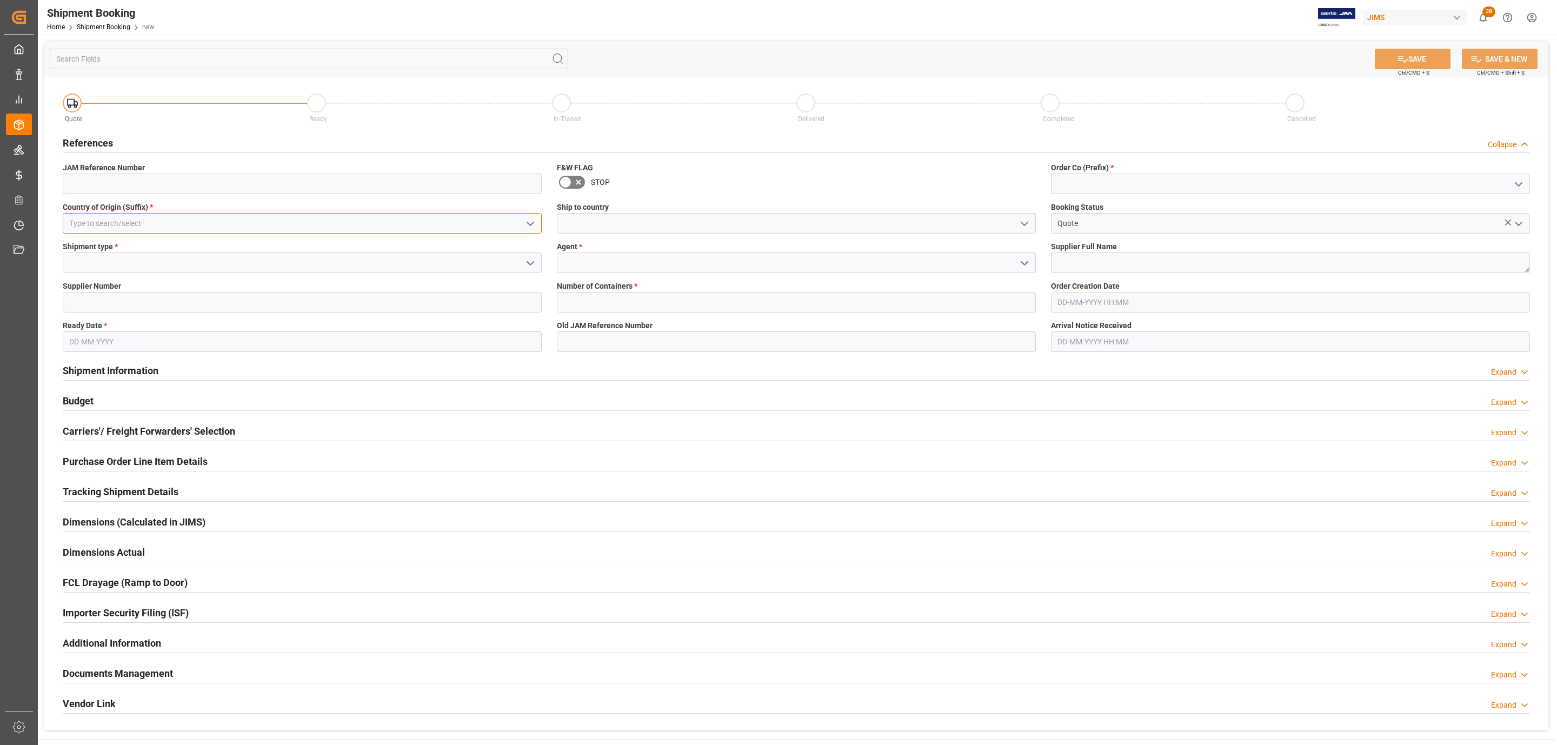
click at [241, 229] on input at bounding box center [302, 223] width 479 height 21
click at [116, 253] on div "CN" at bounding box center [302, 247] width 478 height 24
type input "CN"
click at [526, 263] on icon "open menu" at bounding box center [530, 263] width 13 height 13
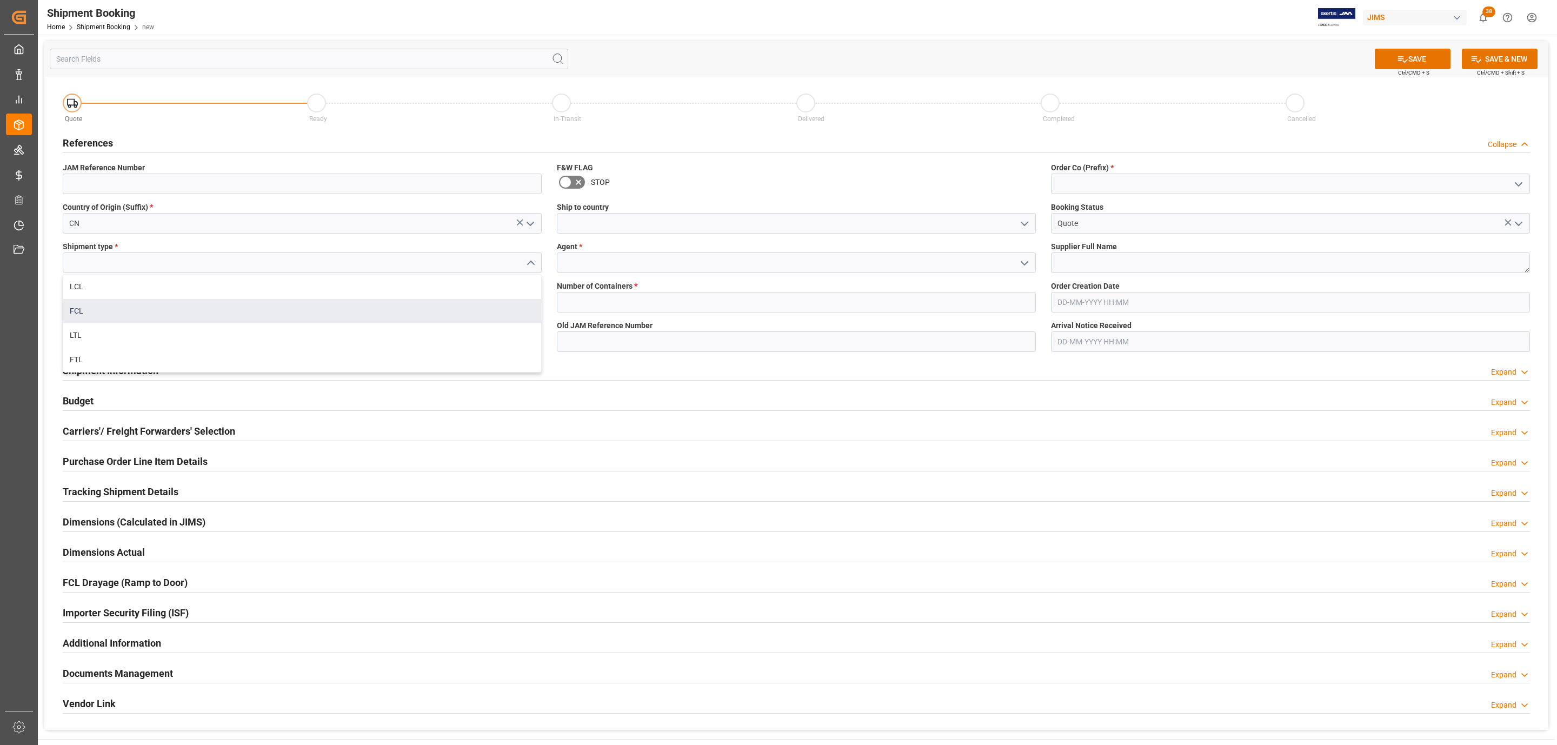
click at [112, 314] on div "FCL" at bounding box center [302, 311] width 478 height 24
type input "FCL"
click at [84, 338] on input "text" at bounding box center [302, 341] width 479 height 21
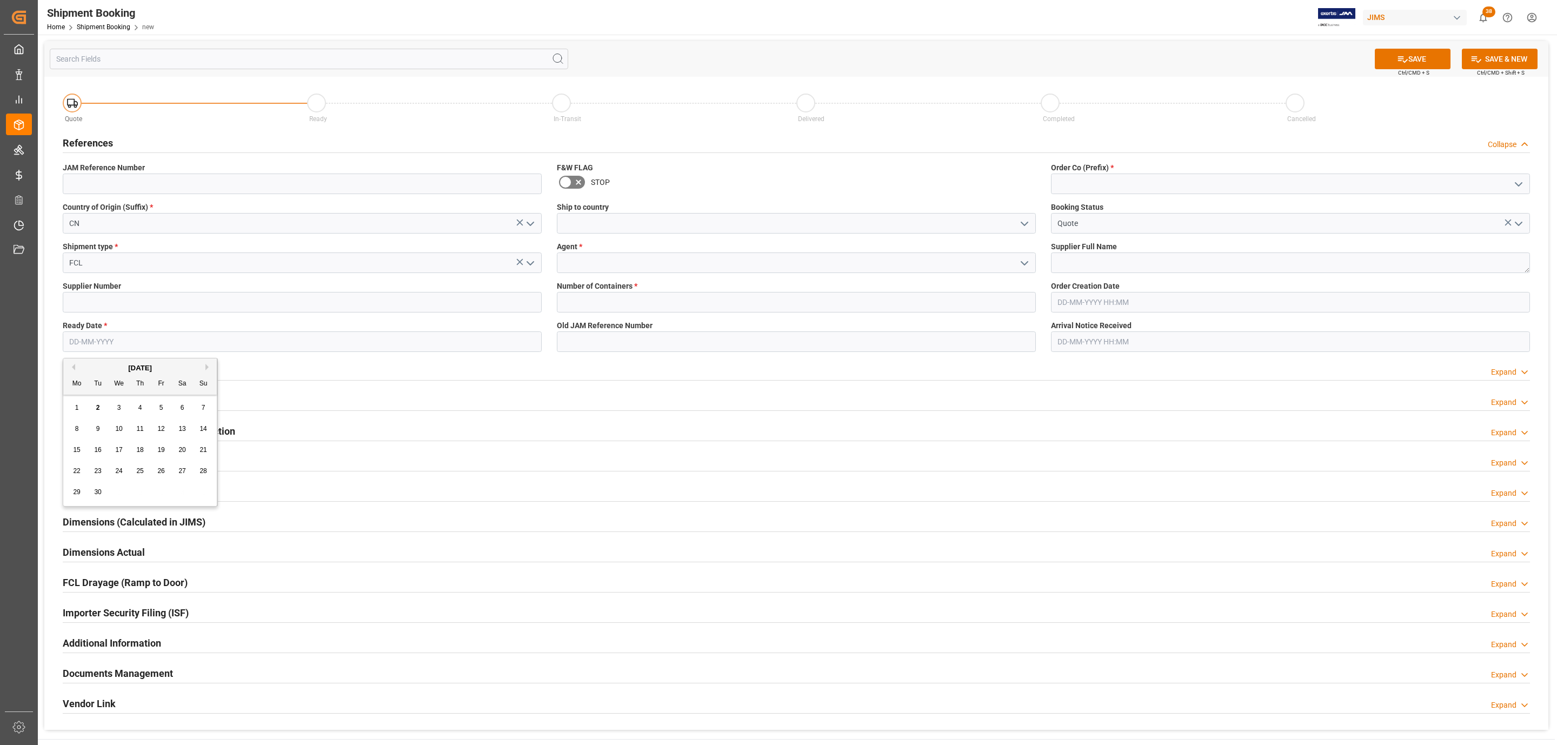
click at [114, 487] on div "29 30 1 2 3 4 5" at bounding box center [141, 492] width 148 height 21
click at [74, 493] on span "29" at bounding box center [76, 492] width 7 height 8
type input "[DATE]"
drag, startPoint x: 1026, startPoint y: 224, endPoint x: 1016, endPoint y: 227, distance: 10.3
click at [1024, 224] on icon "open menu" at bounding box center [1024, 223] width 13 height 13
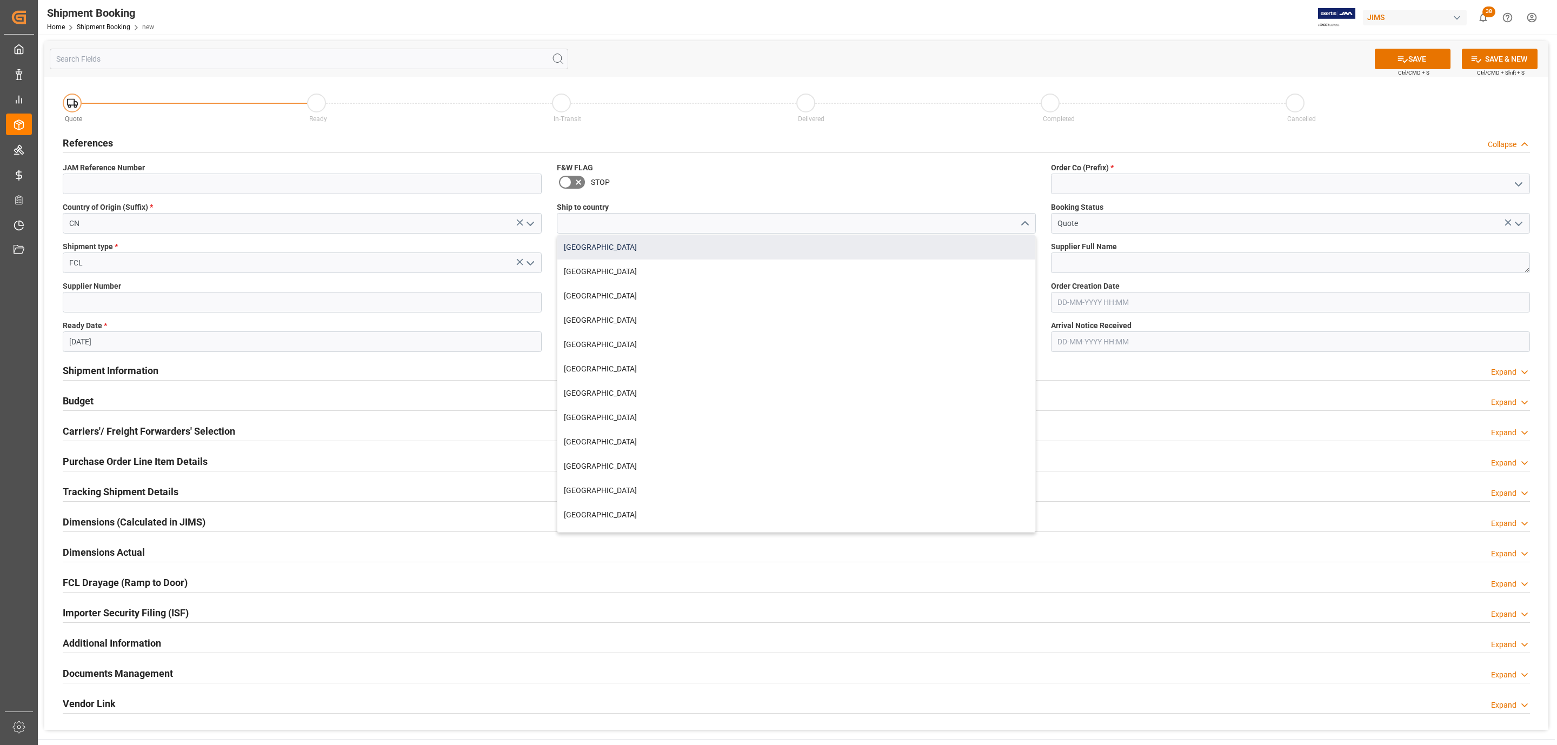
click at [663, 258] on div "[GEOGRAPHIC_DATA]" at bounding box center [796, 247] width 478 height 24
type input "[GEOGRAPHIC_DATA]"
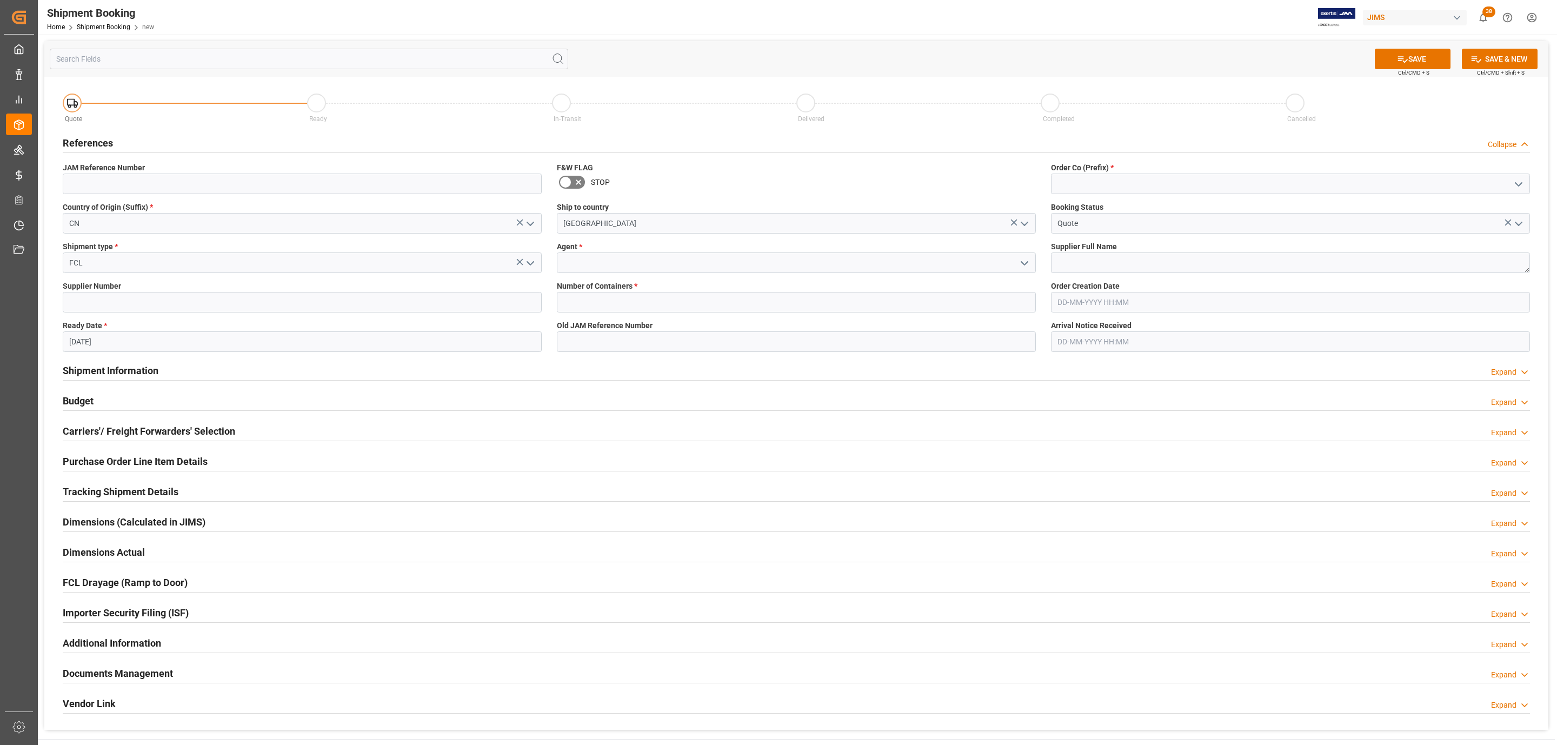
click at [1027, 264] on icon "open menu" at bounding box center [1024, 263] width 13 height 13
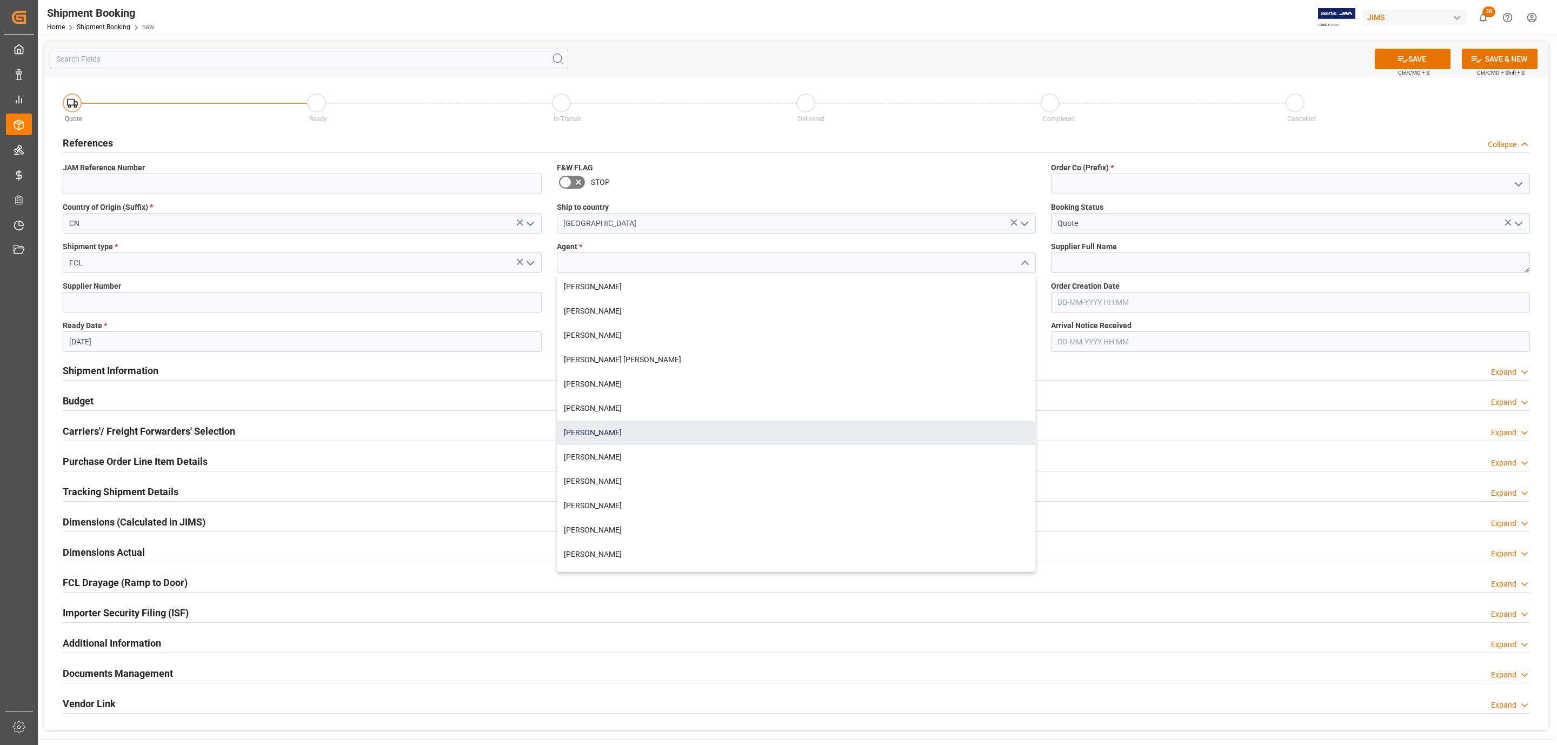
click at [594, 423] on div "[PERSON_NAME]" at bounding box center [796, 433] width 478 height 24
type input "[PERSON_NAME]"
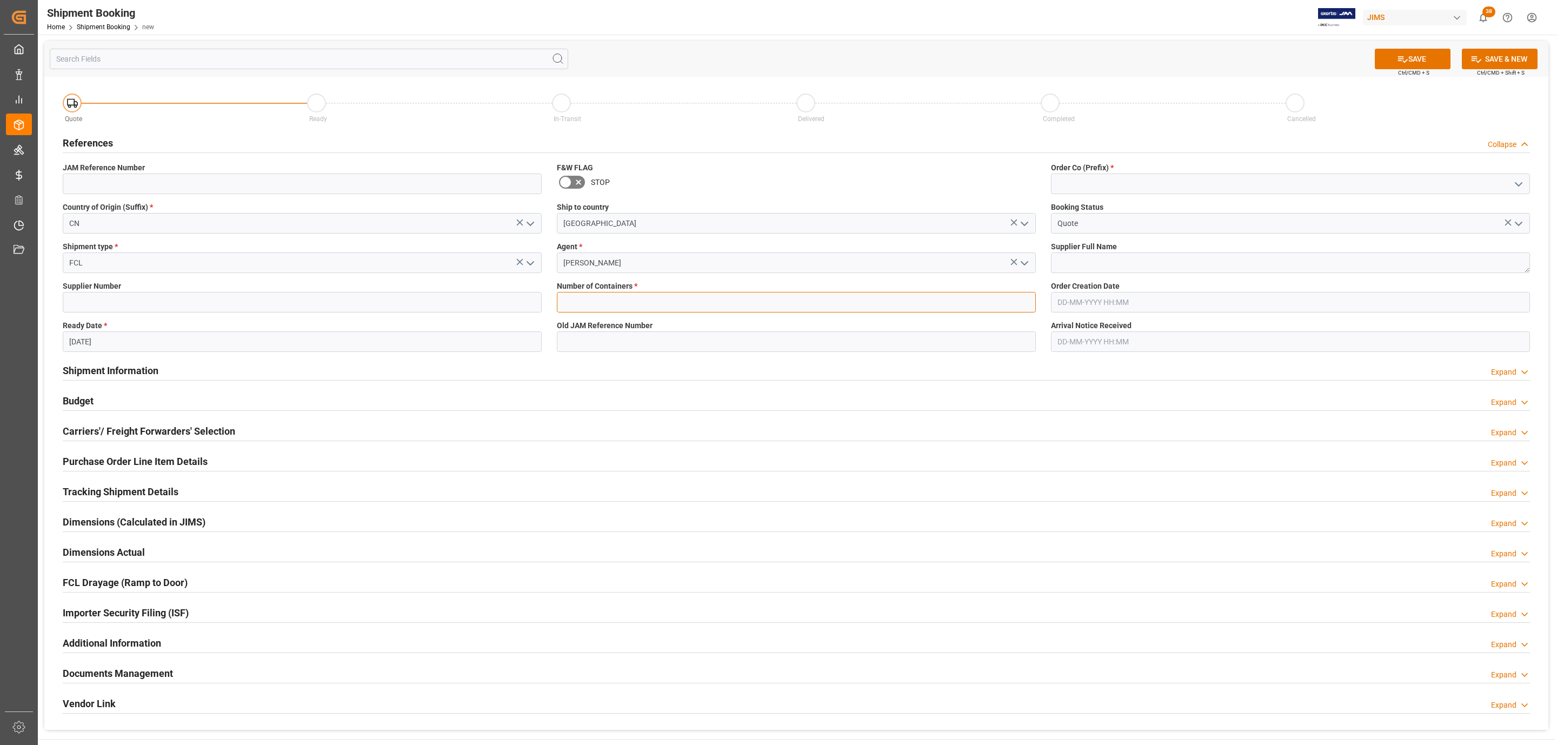
click at [599, 297] on input "text" at bounding box center [796, 302] width 479 height 21
type input "0"
click at [1522, 183] on icon "open menu" at bounding box center [1518, 184] width 13 height 13
click at [1118, 229] on div "77" at bounding box center [1291, 232] width 478 height 24
type input "77"
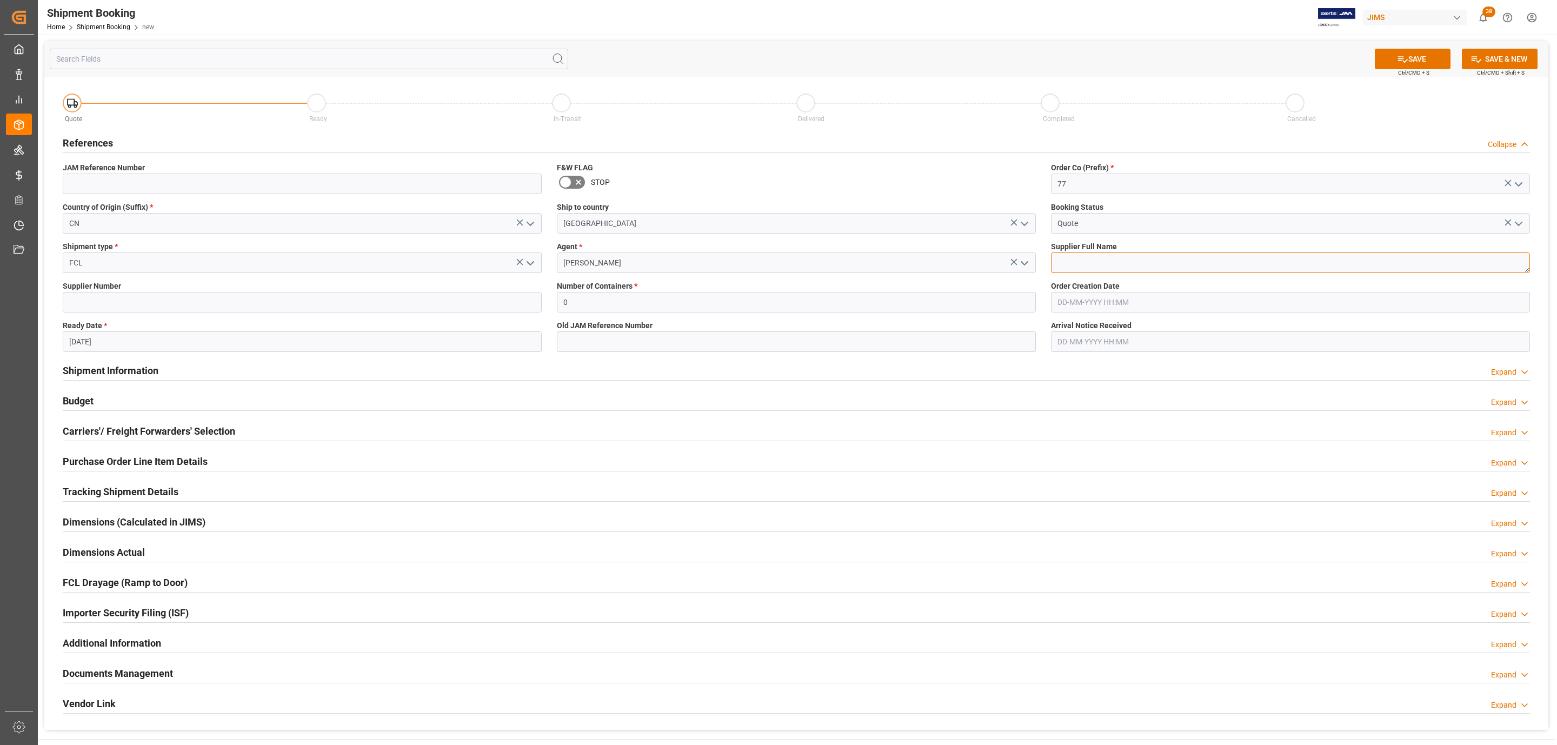
click at [1090, 260] on textarea at bounding box center [1290, 263] width 479 height 21
type textarea "Chauvet China"
click at [1426, 65] on button "SAVE" at bounding box center [1413, 59] width 76 height 21
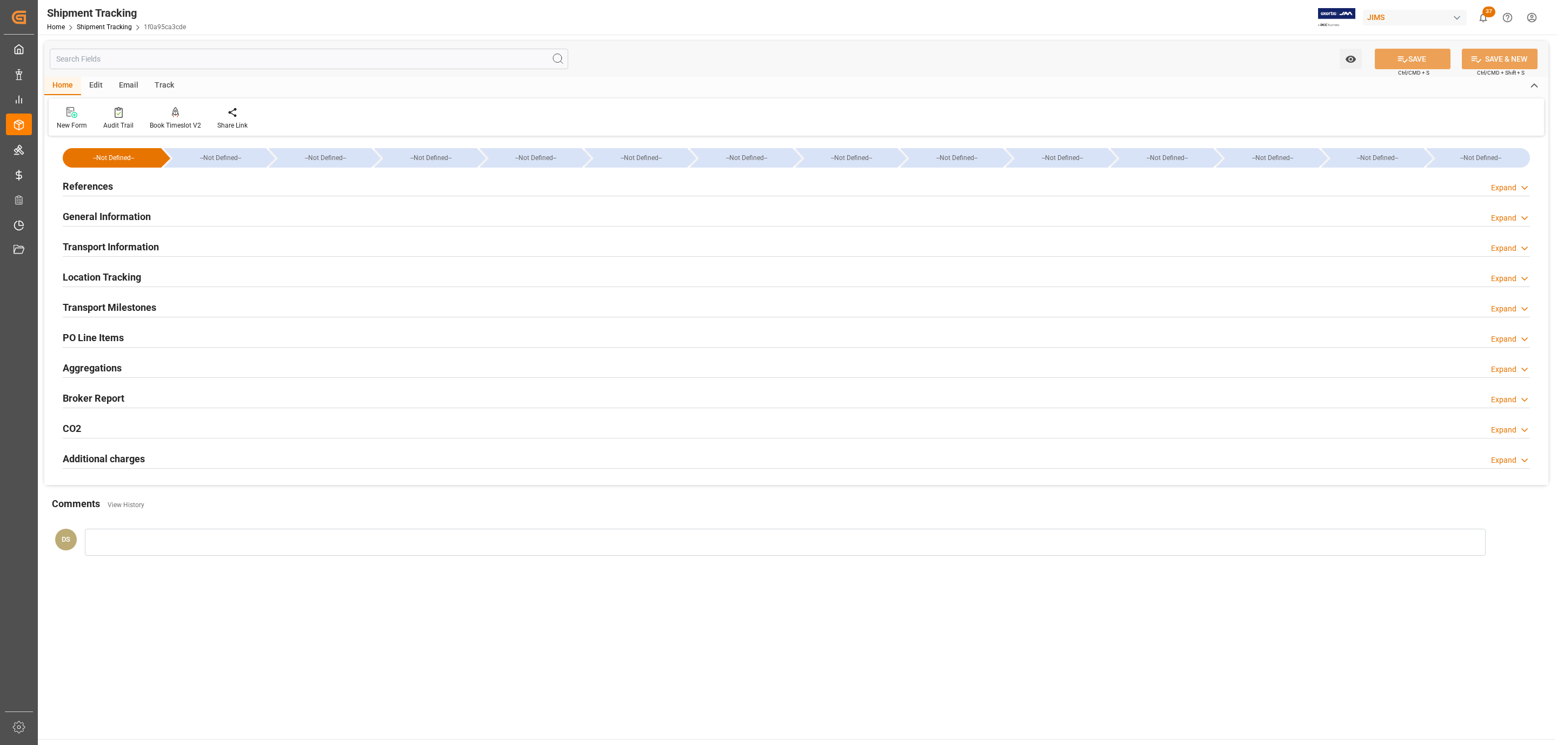
click at [135, 331] on div "PO Line Items Expand" at bounding box center [796, 337] width 1467 height 21
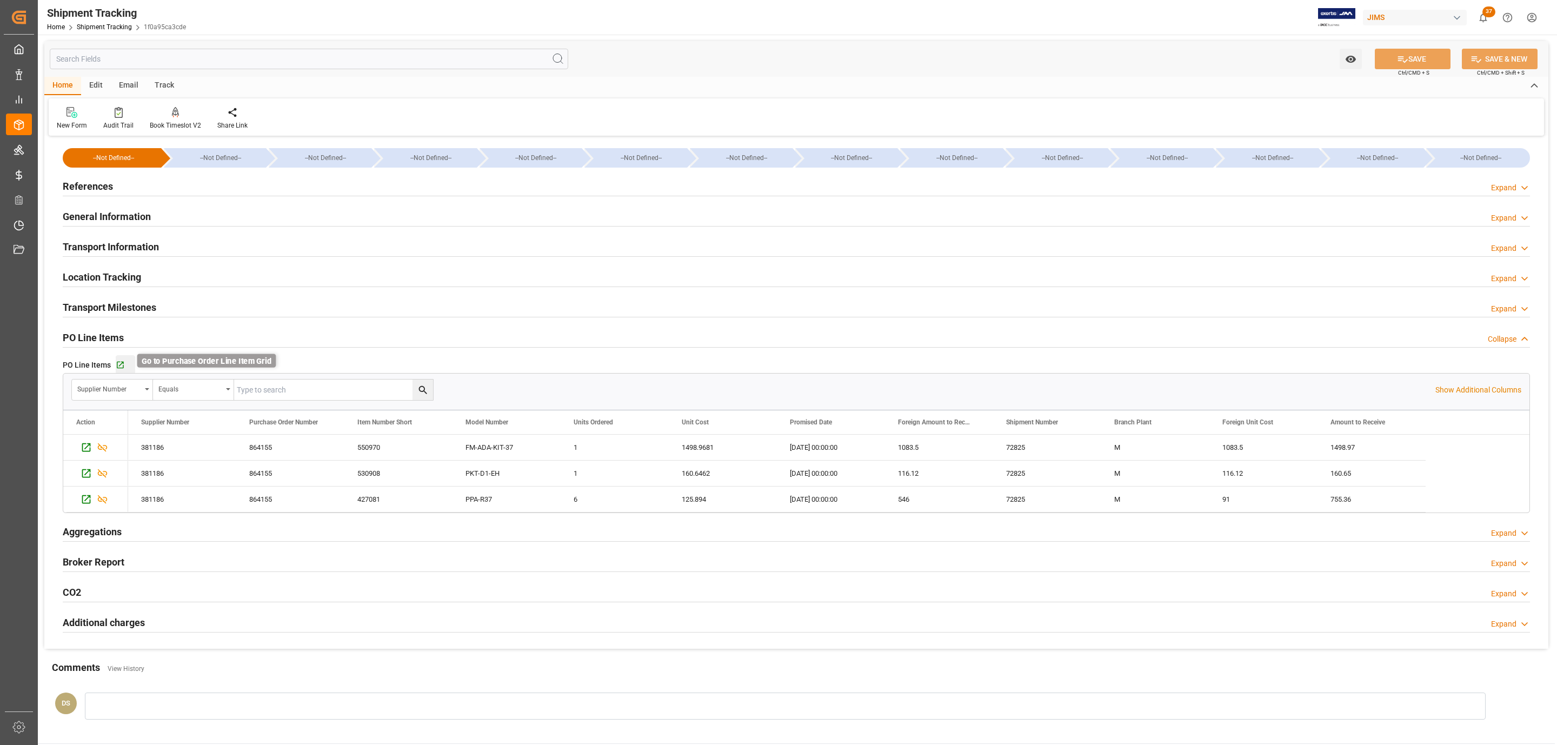
click at [117, 363] on icon "button" at bounding box center [120, 365] width 7 height 7
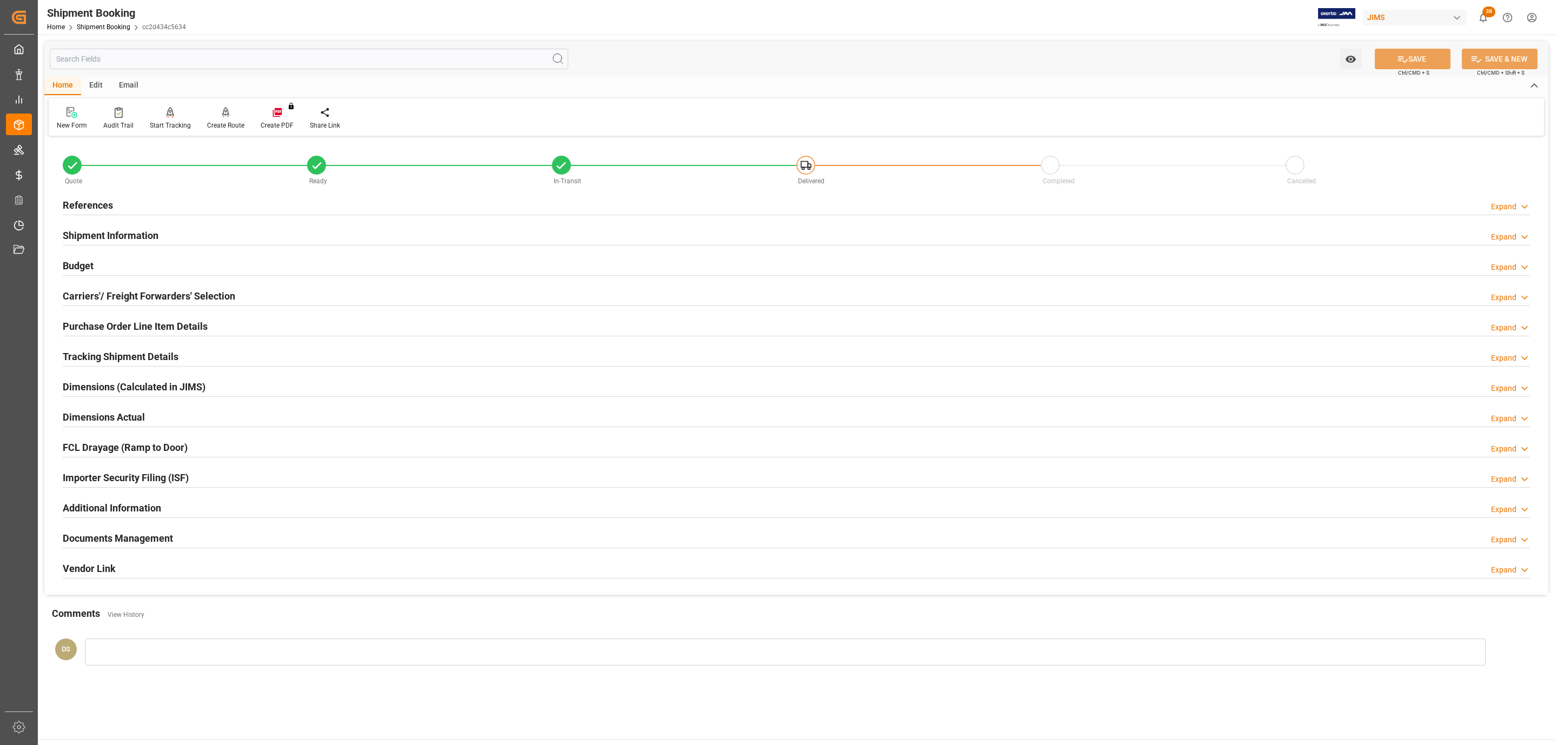
click at [135, 212] on div "References Expand" at bounding box center [796, 204] width 1467 height 21
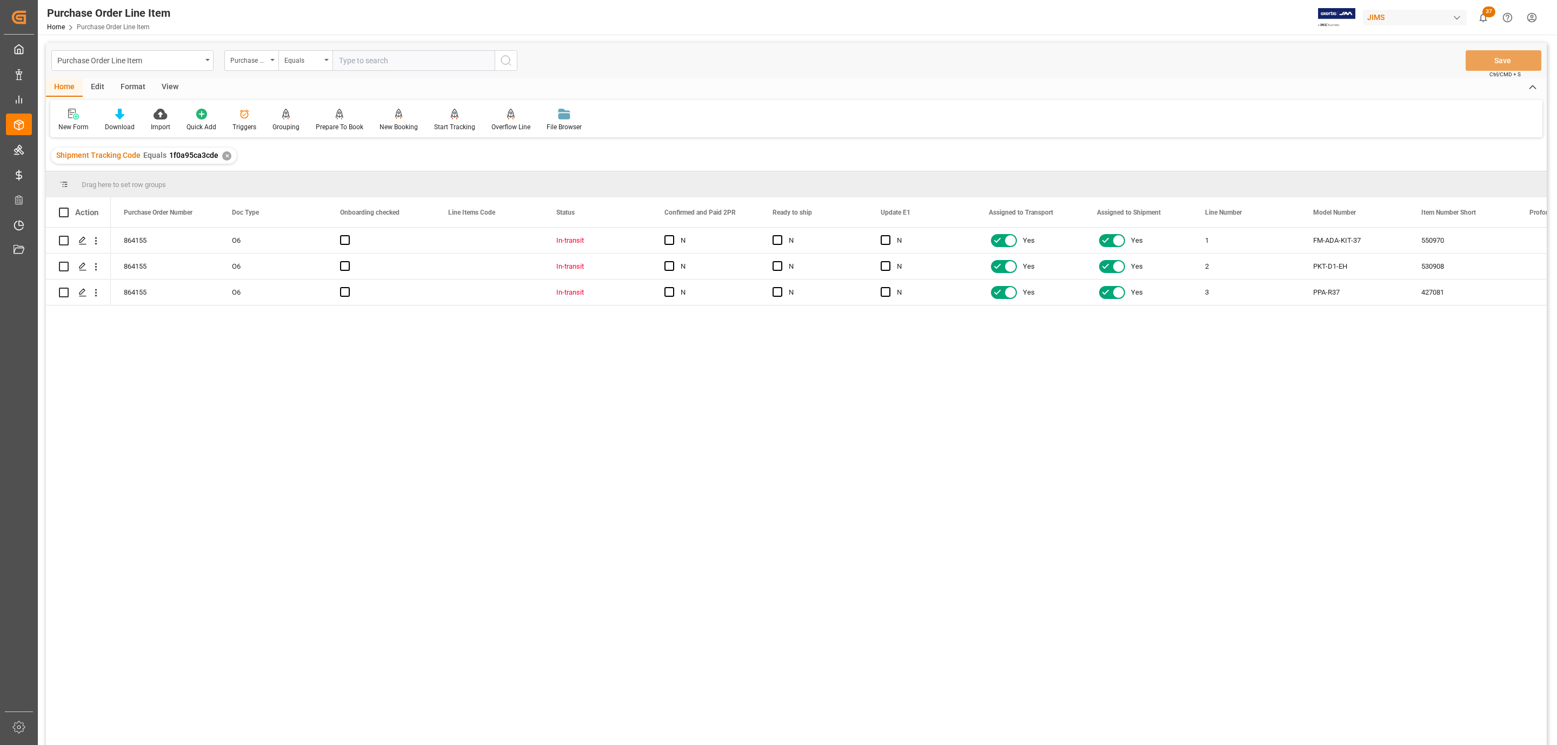
click at [161, 83] on div "View" at bounding box center [170, 87] width 33 height 18
click at [119, 114] on icon at bounding box center [122, 114] width 11 height 11
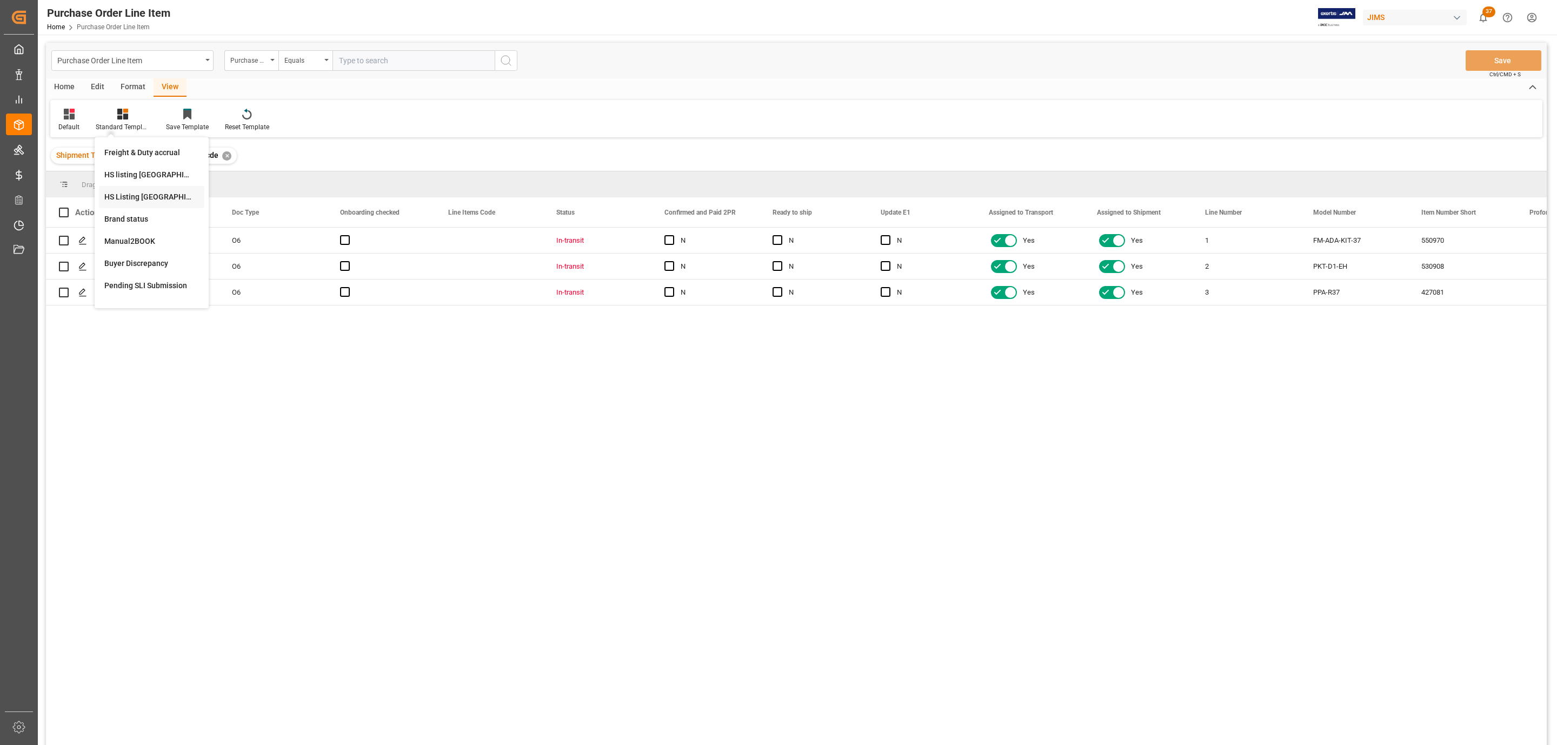
click at [161, 200] on div "HS Listing [GEOGRAPHIC_DATA]" at bounding box center [151, 196] width 95 height 11
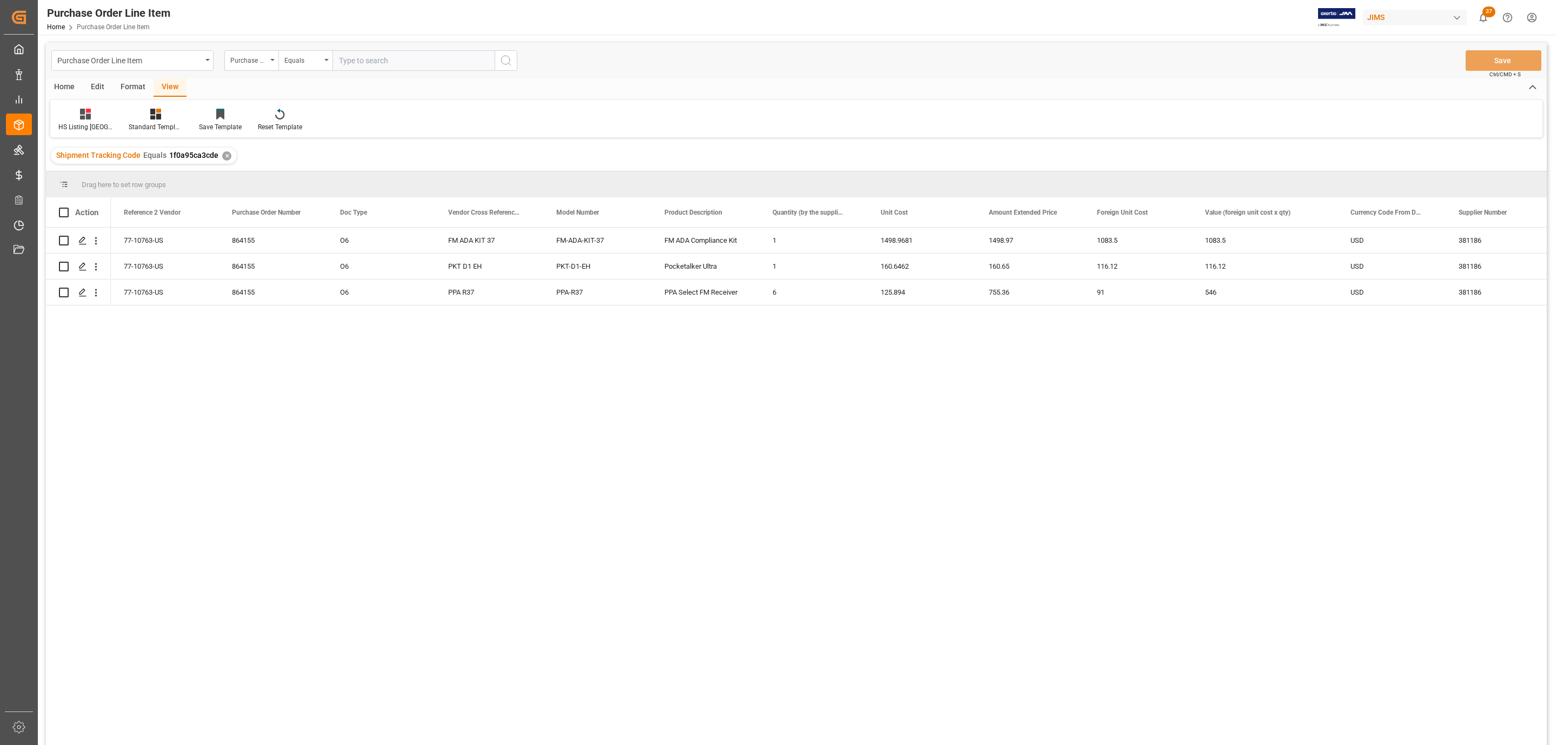
click at [62, 206] on div "Action" at bounding box center [78, 212] width 65 height 30
click at [64, 213] on span at bounding box center [64, 213] width 10 height 10
click at [67, 208] on input "checkbox" at bounding box center [67, 208] width 0 height 0
checkbox input "true"
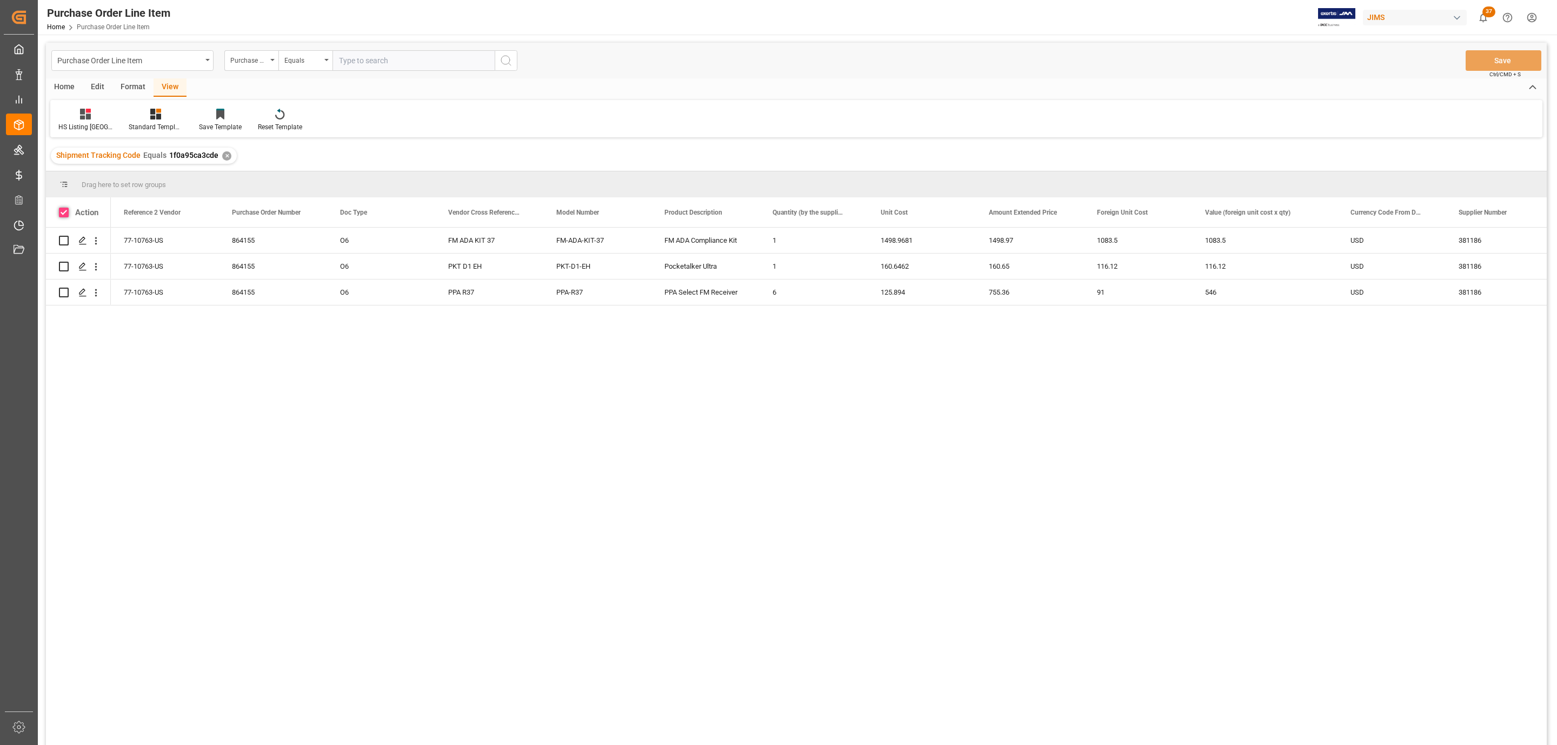
checkbox input "true"
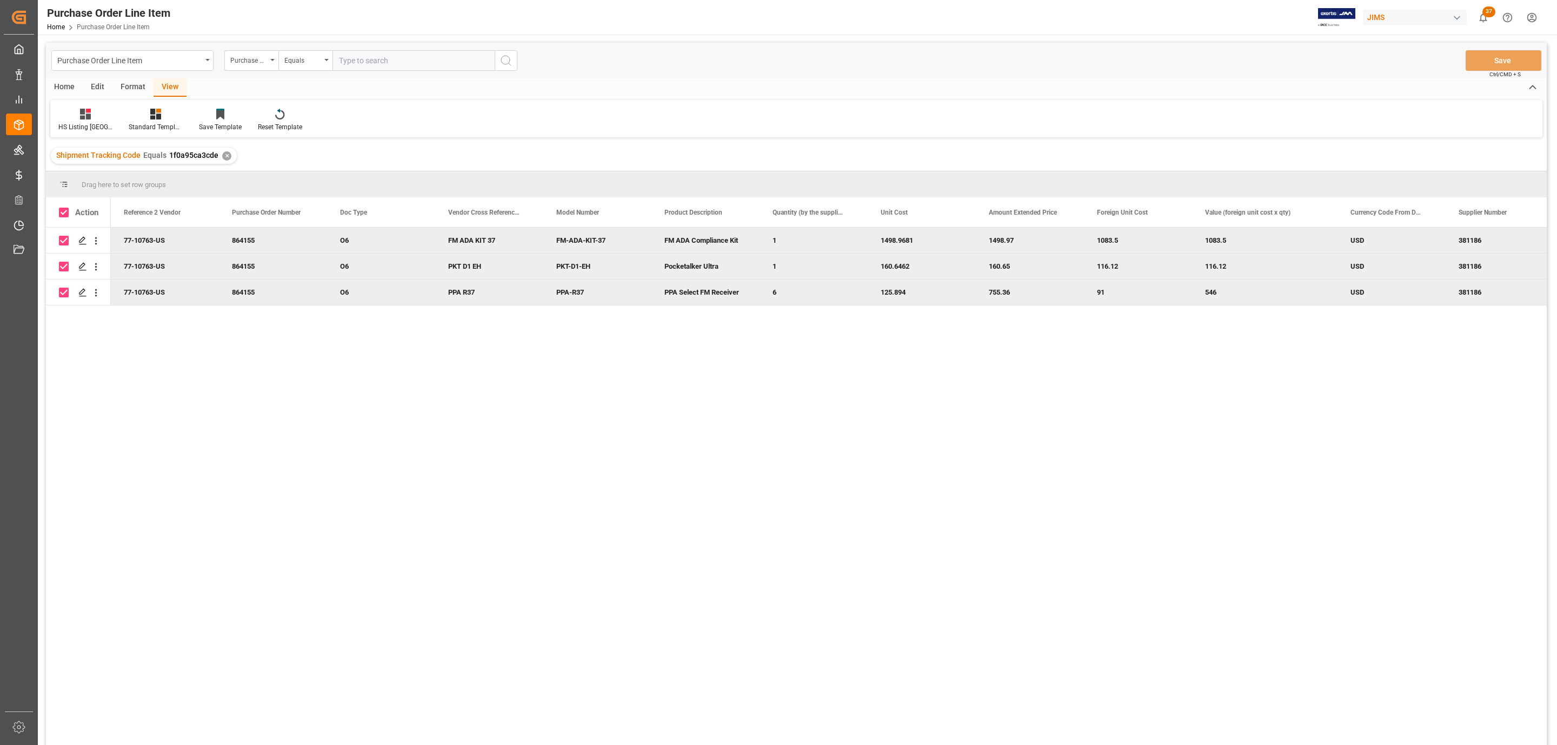
click at [67, 82] on div "Home" at bounding box center [64, 87] width 37 height 18
click at [121, 119] on icon at bounding box center [119, 114] width 9 height 11
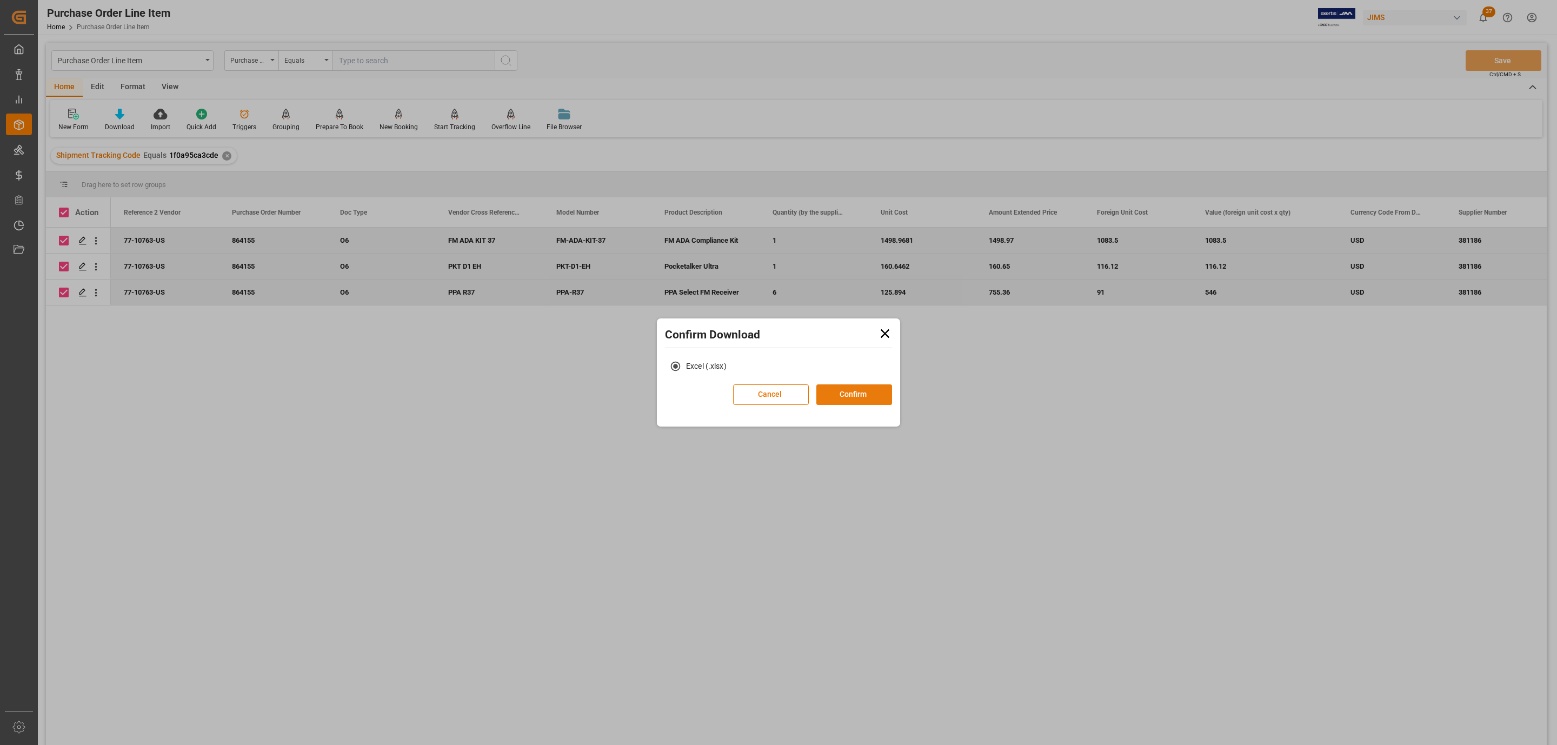
click at [866, 398] on button "Confirm" at bounding box center [854, 394] width 76 height 21
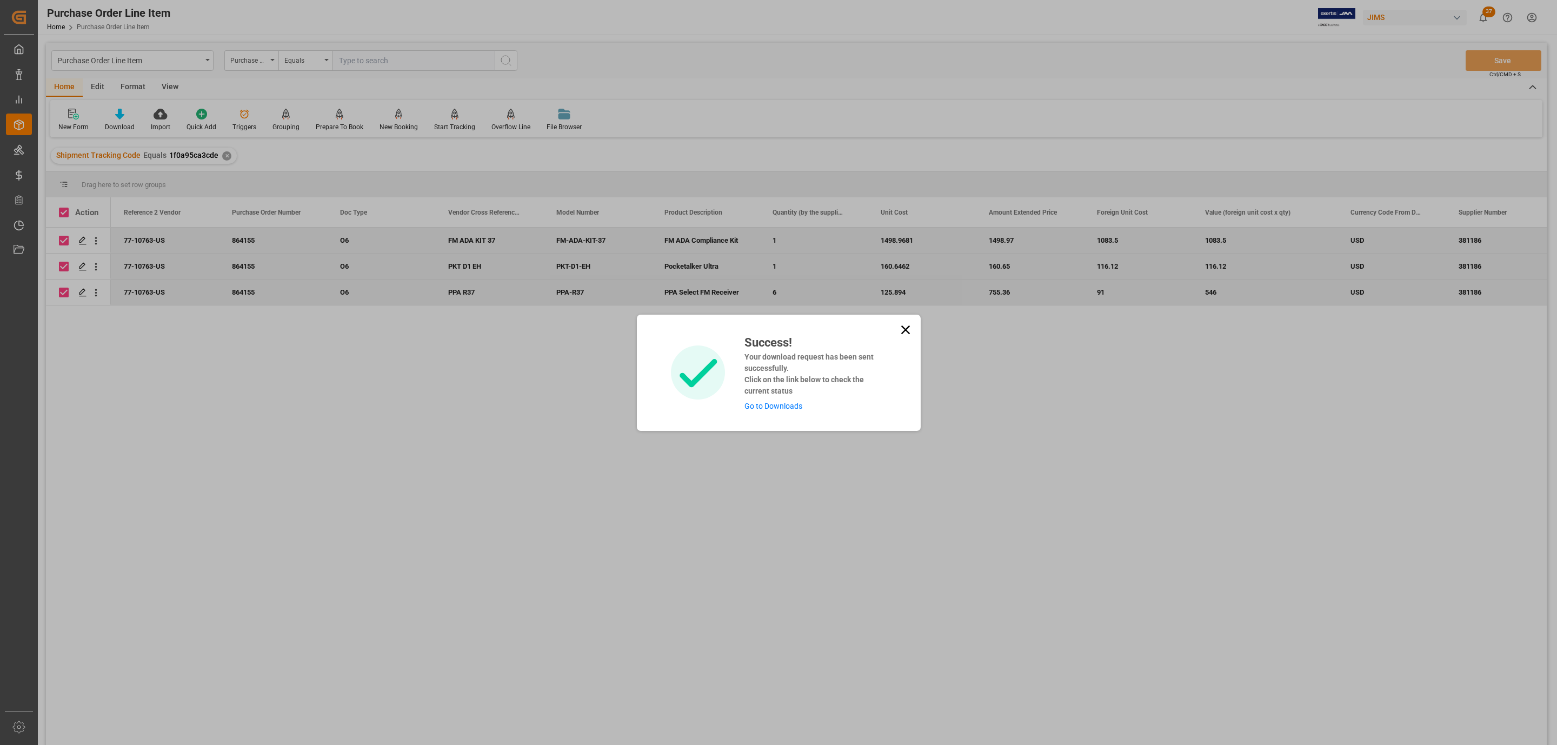
click at [758, 402] on link "Go to Downloads" at bounding box center [774, 406] width 58 height 9
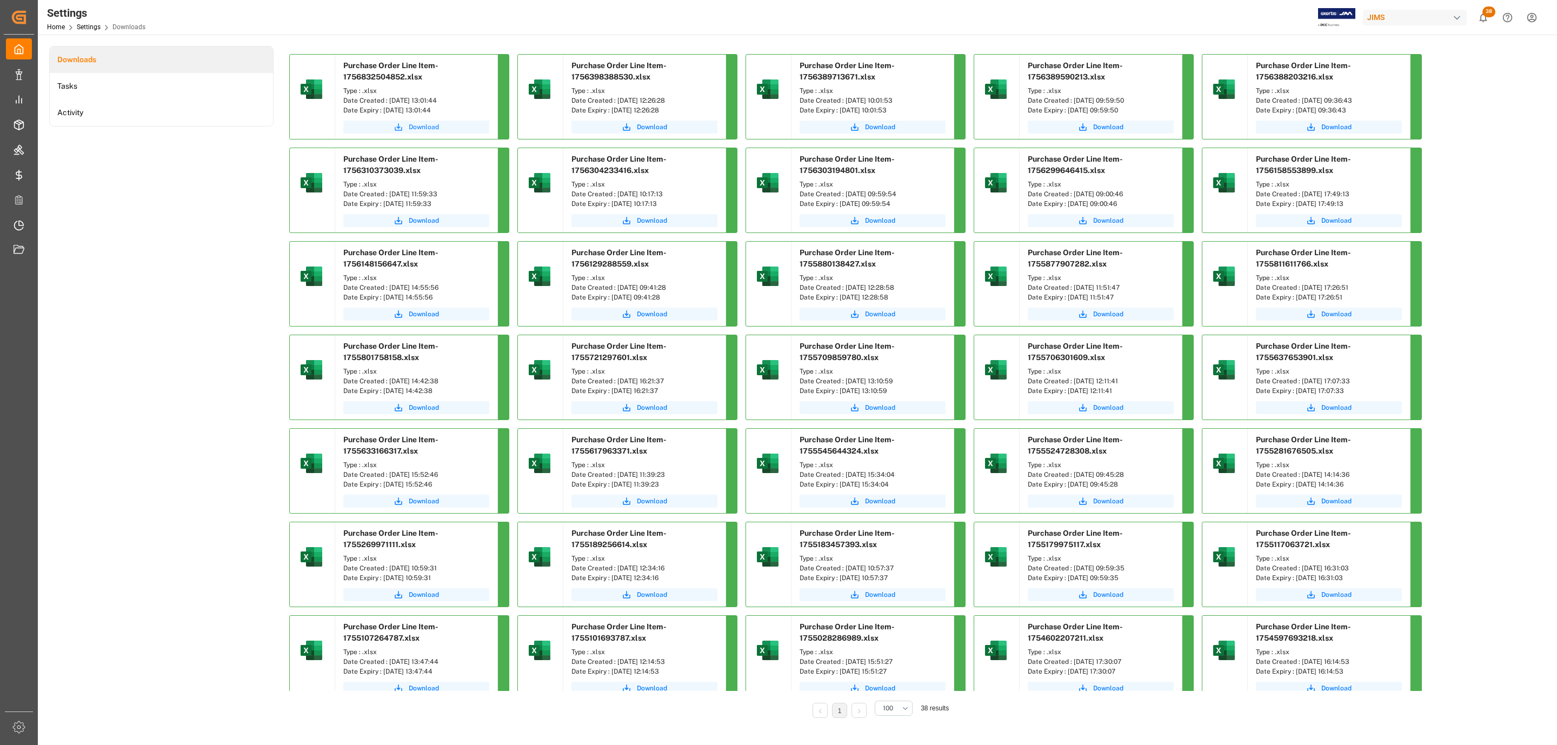
click at [430, 125] on span "Download" at bounding box center [424, 127] width 30 height 10
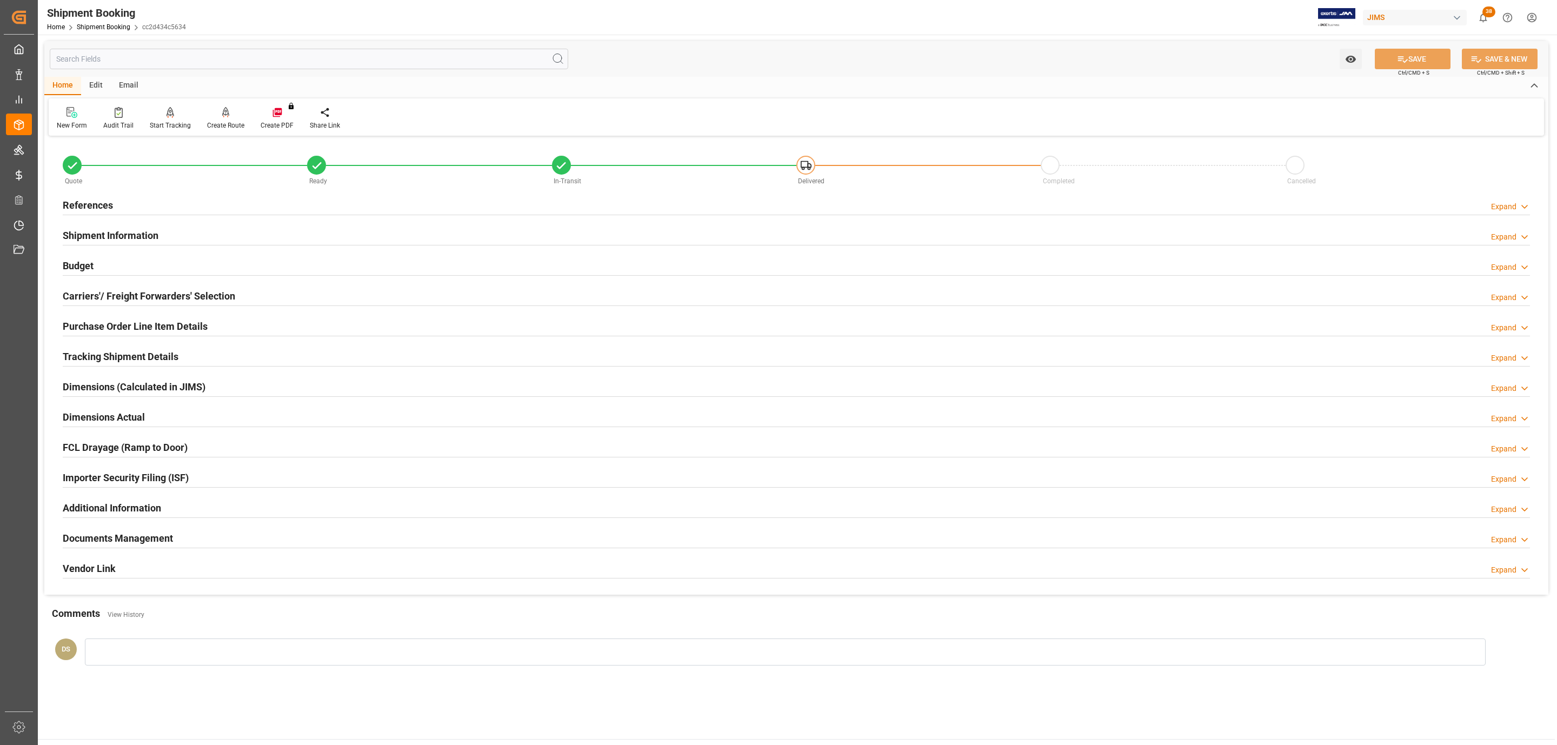
click at [188, 537] on div "Documents Management Expand" at bounding box center [796, 537] width 1467 height 21
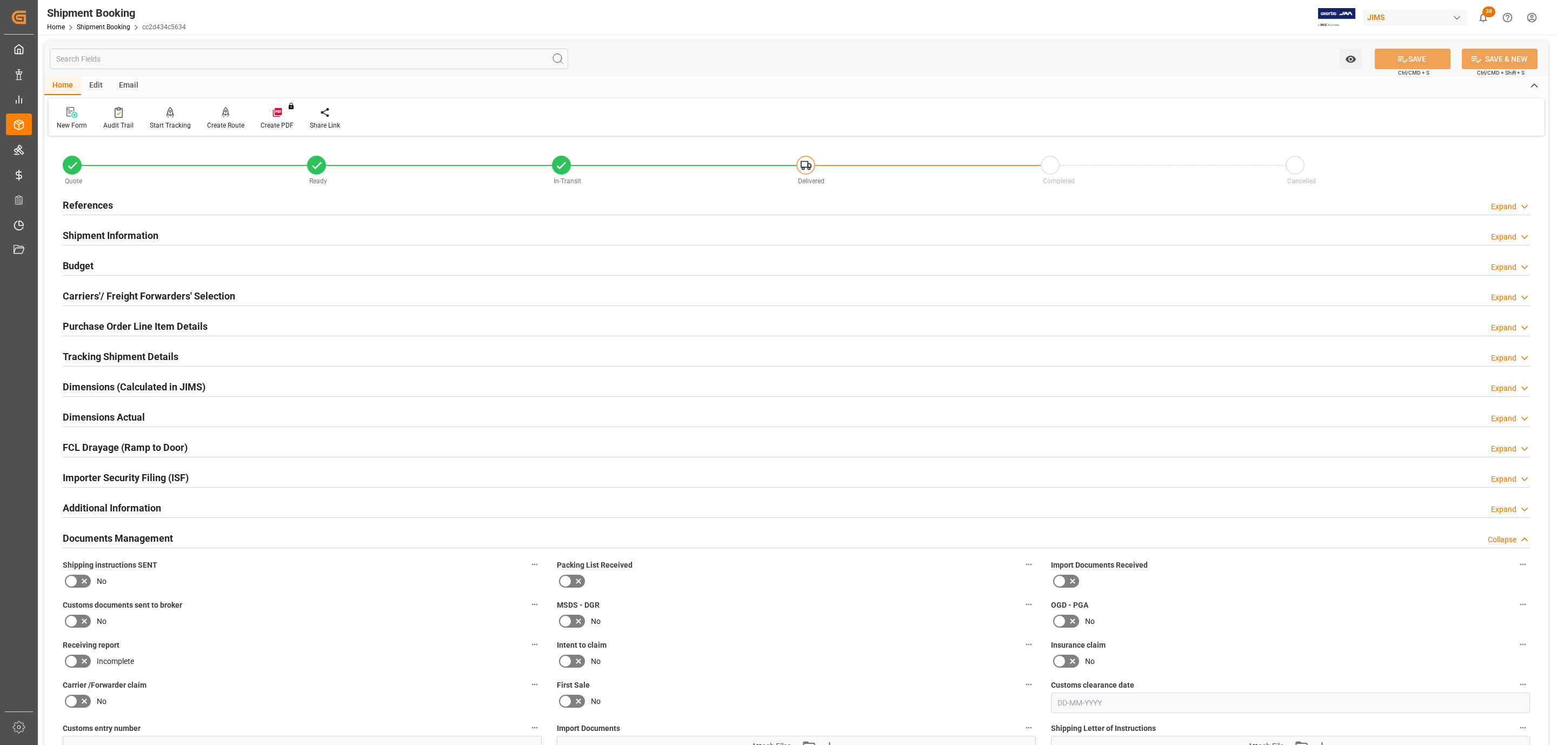
click at [81, 588] on icon at bounding box center [84, 581] width 13 height 13
click at [0, 0] on input "checkbox" at bounding box center [0, 0] width 0 height 0
click at [82, 621] on icon at bounding box center [84, 621] width 5 height 5
click at [0, 0] on input "checkbox" at bounding box center [0, 0] width 0 height 0
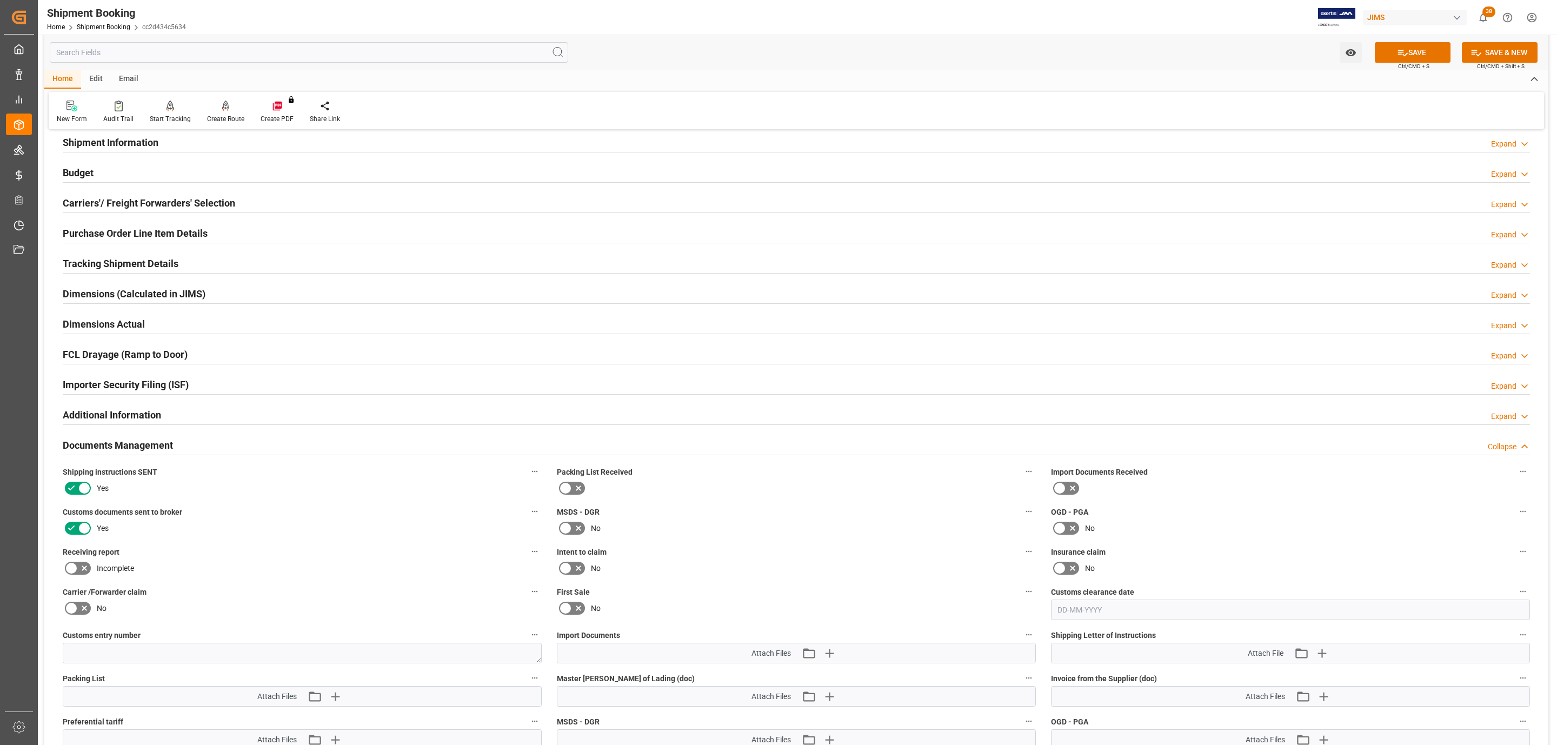
scroll to position [324, 0]
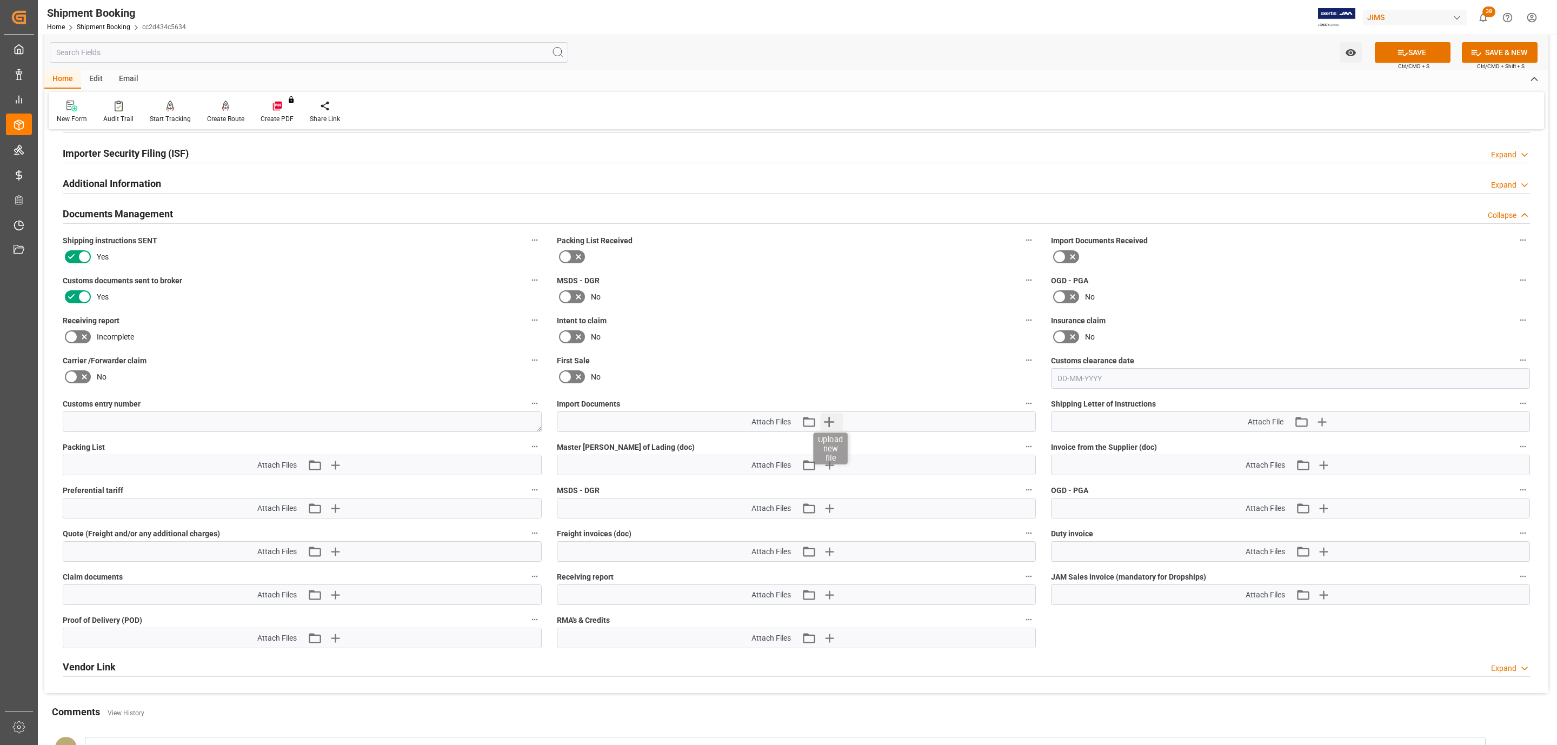
click at [829, 422] on icon "button" at bounding box center [829, 422] width 10 height 10
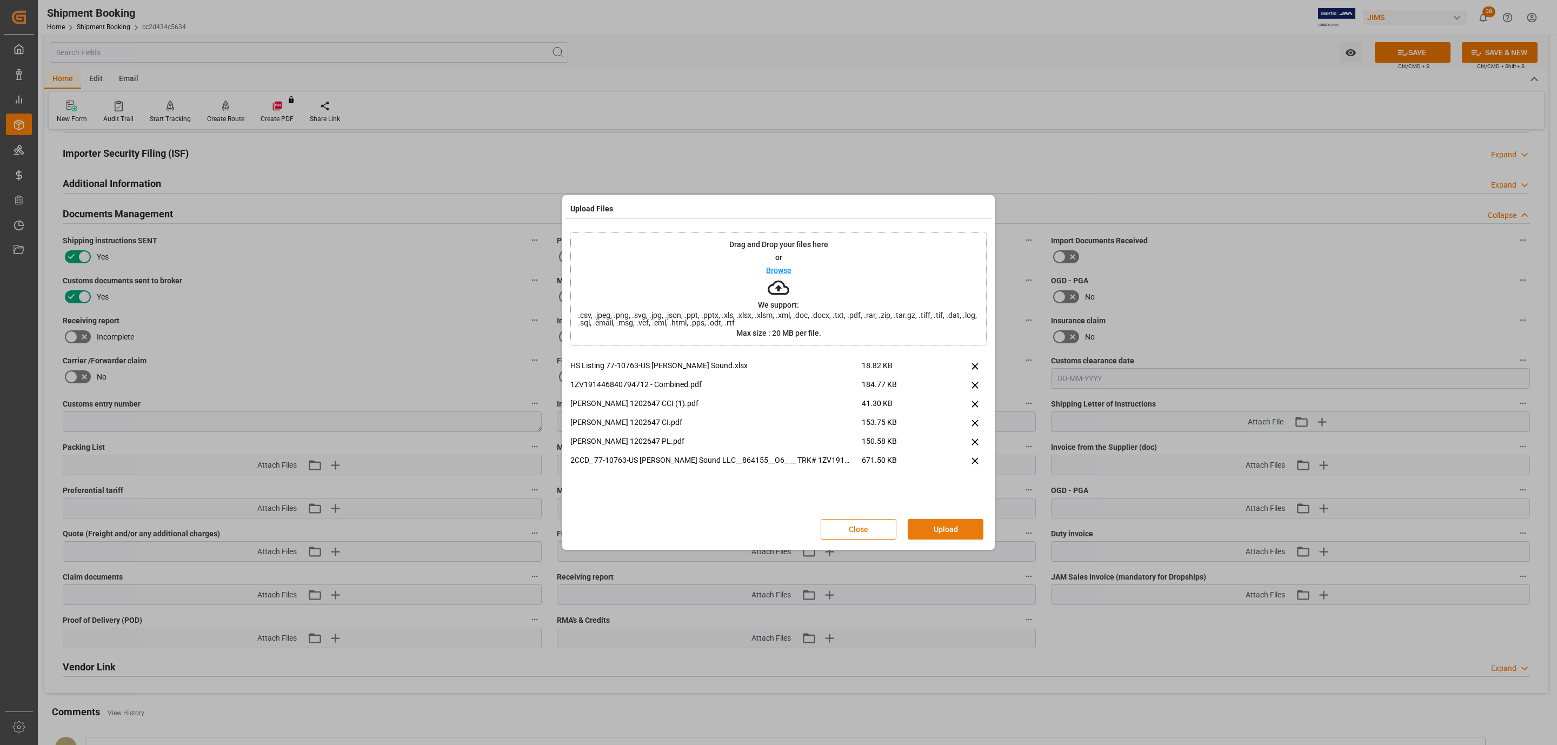
click at [936, 528] on button "Upload" at bounding box center [946, 529] width 76 height 21
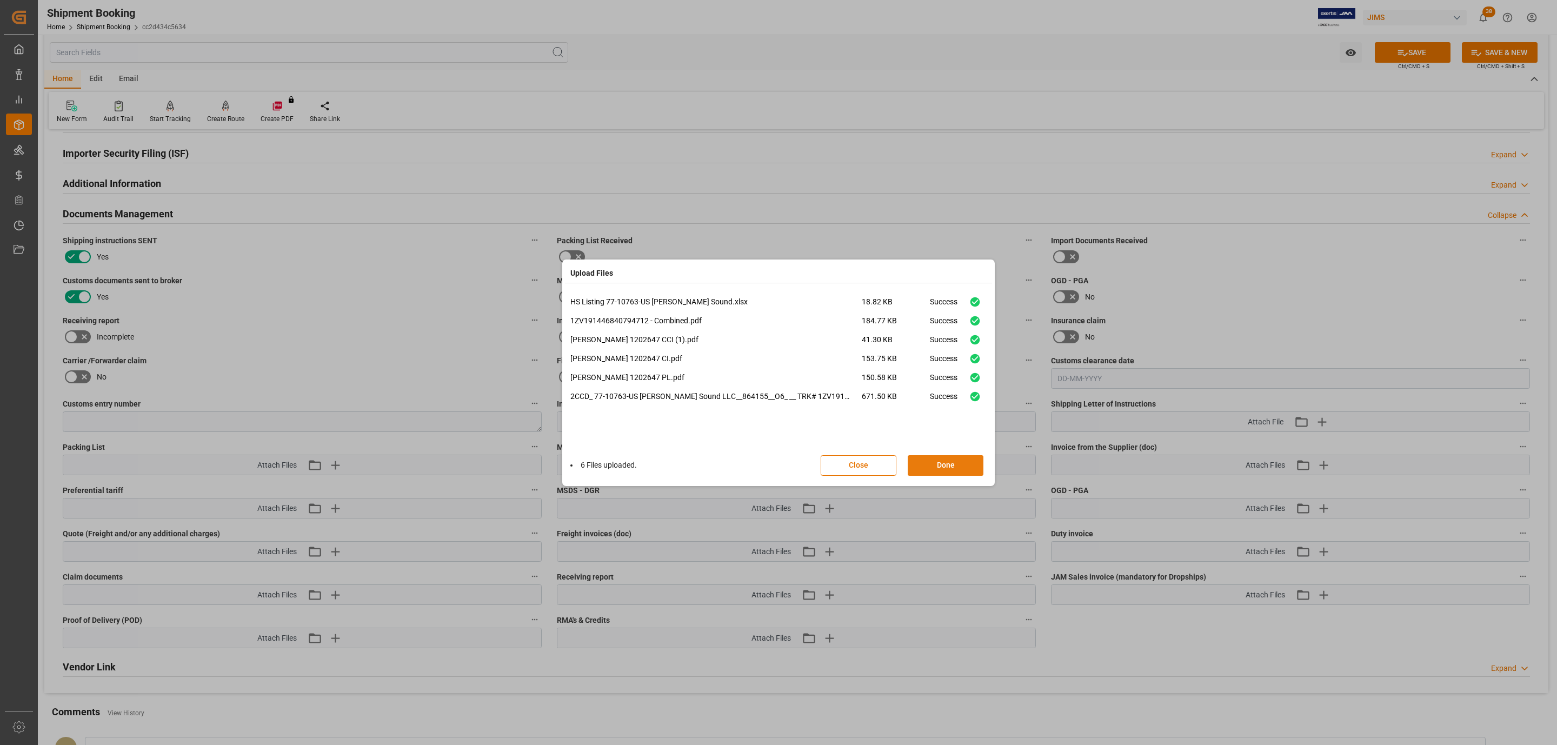
click at [957, 467] on button "Done" at bounding box center [946, 465] width 76 height 21
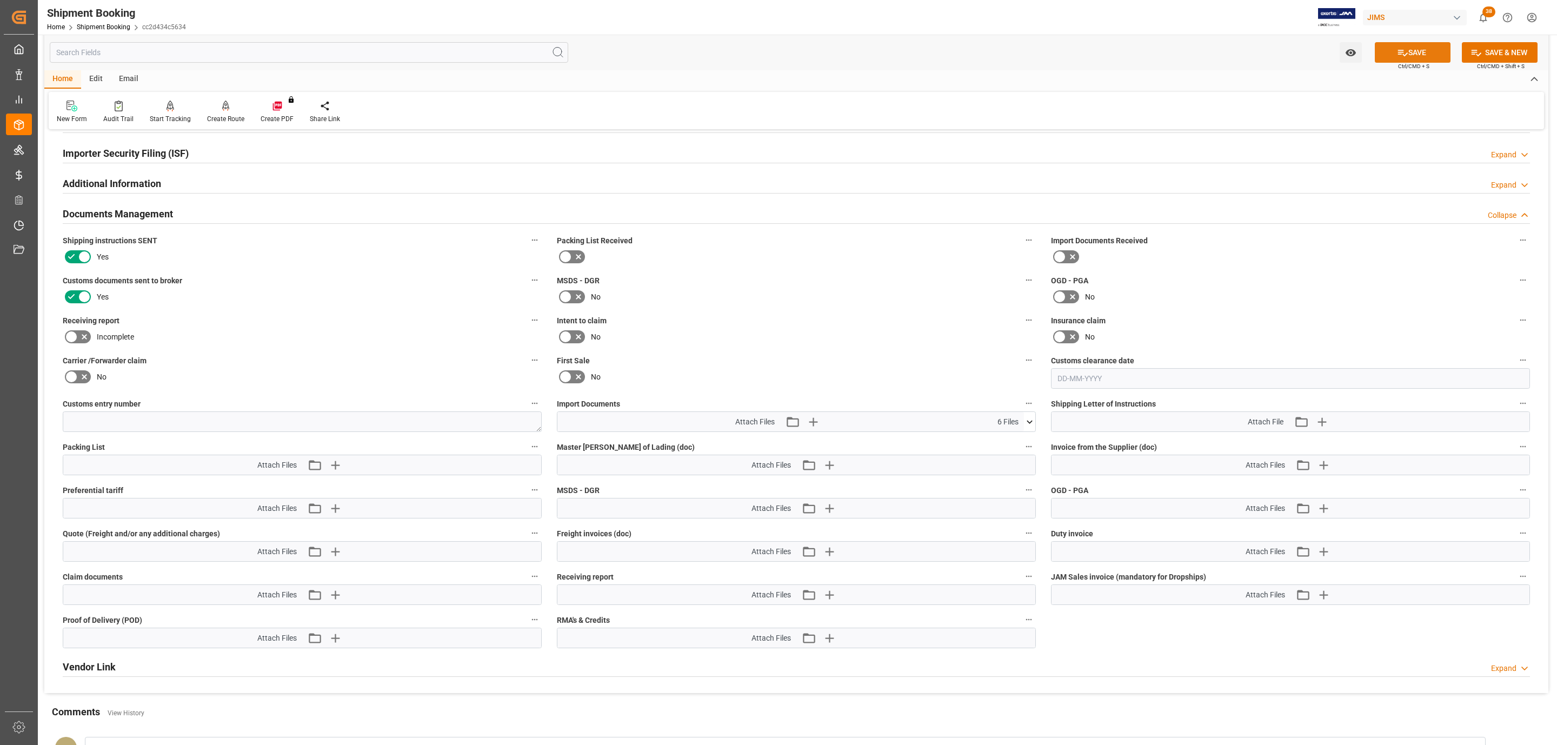
click at [1414, 58] on button "SAVE" at bounding box center [1413, 52] width 76 height 21
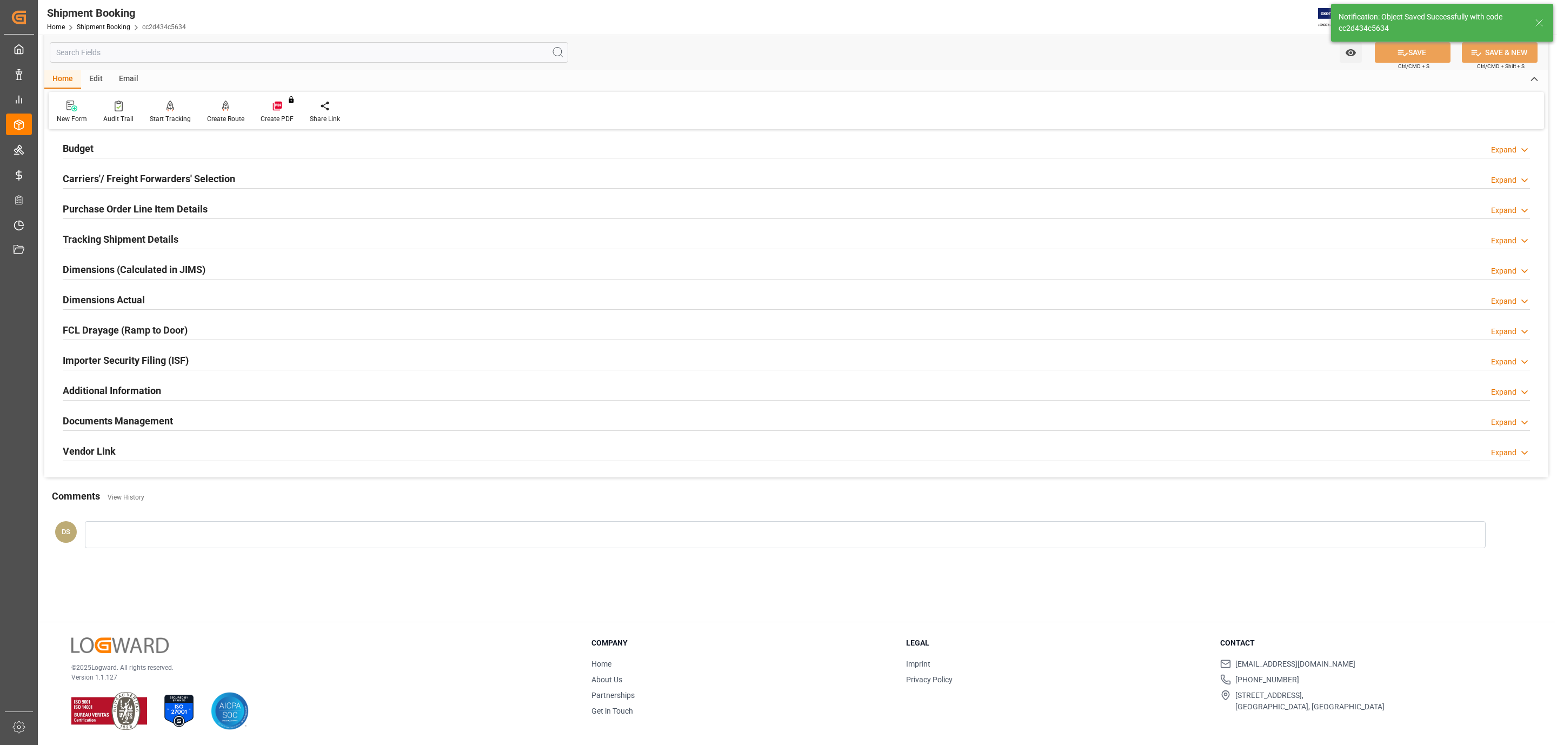
scroll to position [117, 0]
click at [138, 204] on h2 "Purchase Order Line Item Details" at bounding box center [135, 209] width 145 height 15
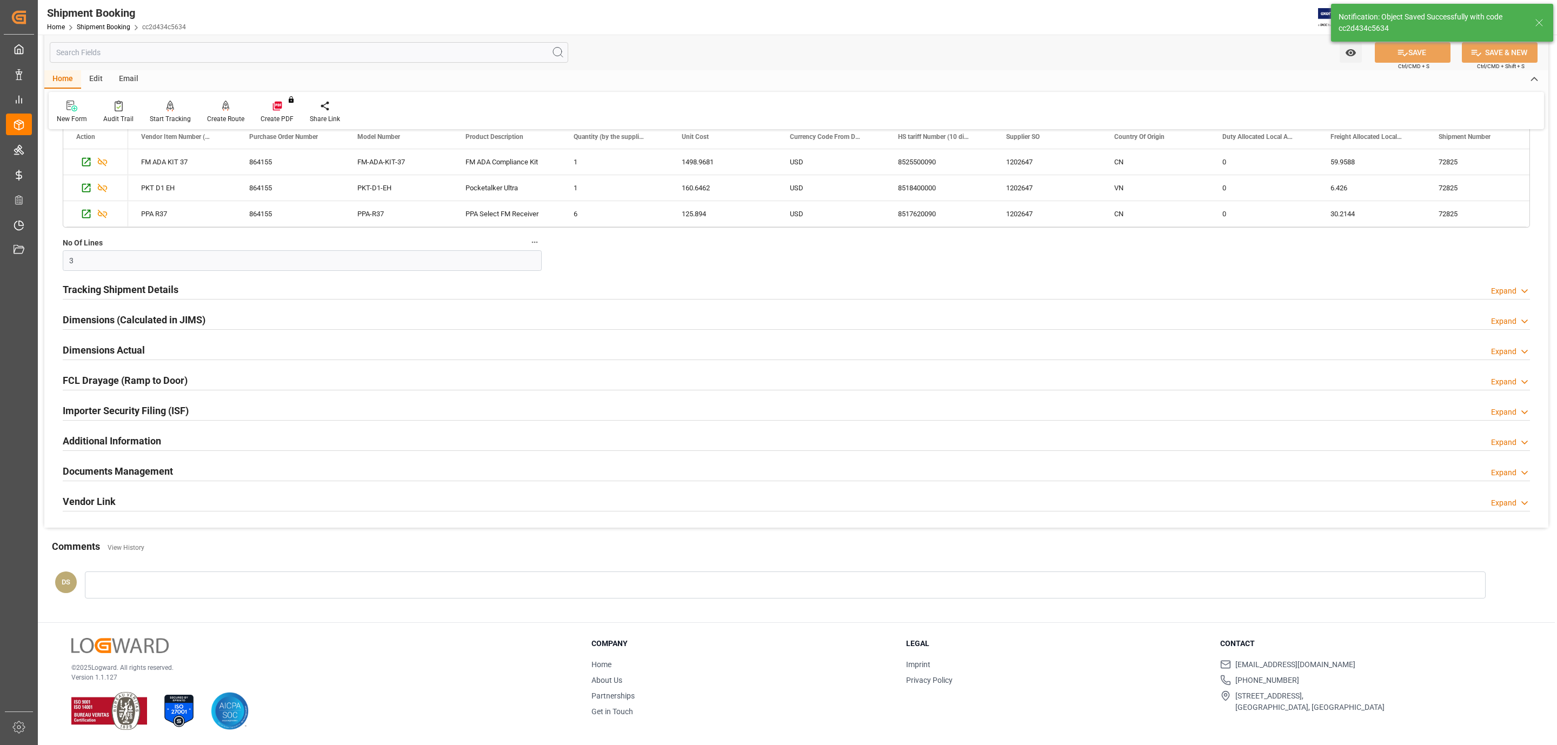
scroll to position [36, 0]
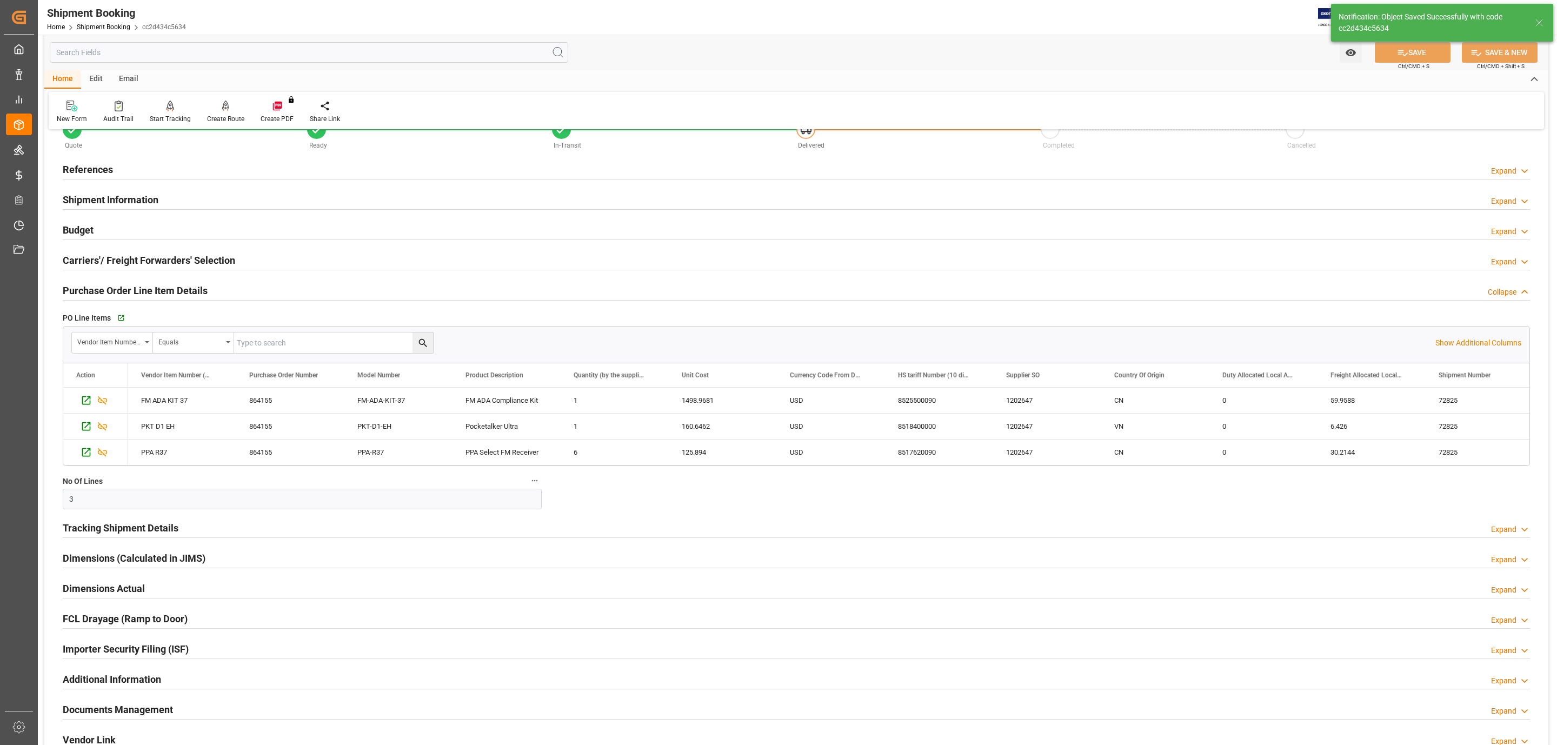
click at [143, 288] on h2 "Purchase Order Line Item Details" at bounding box center [135, 290] width 145 height 15
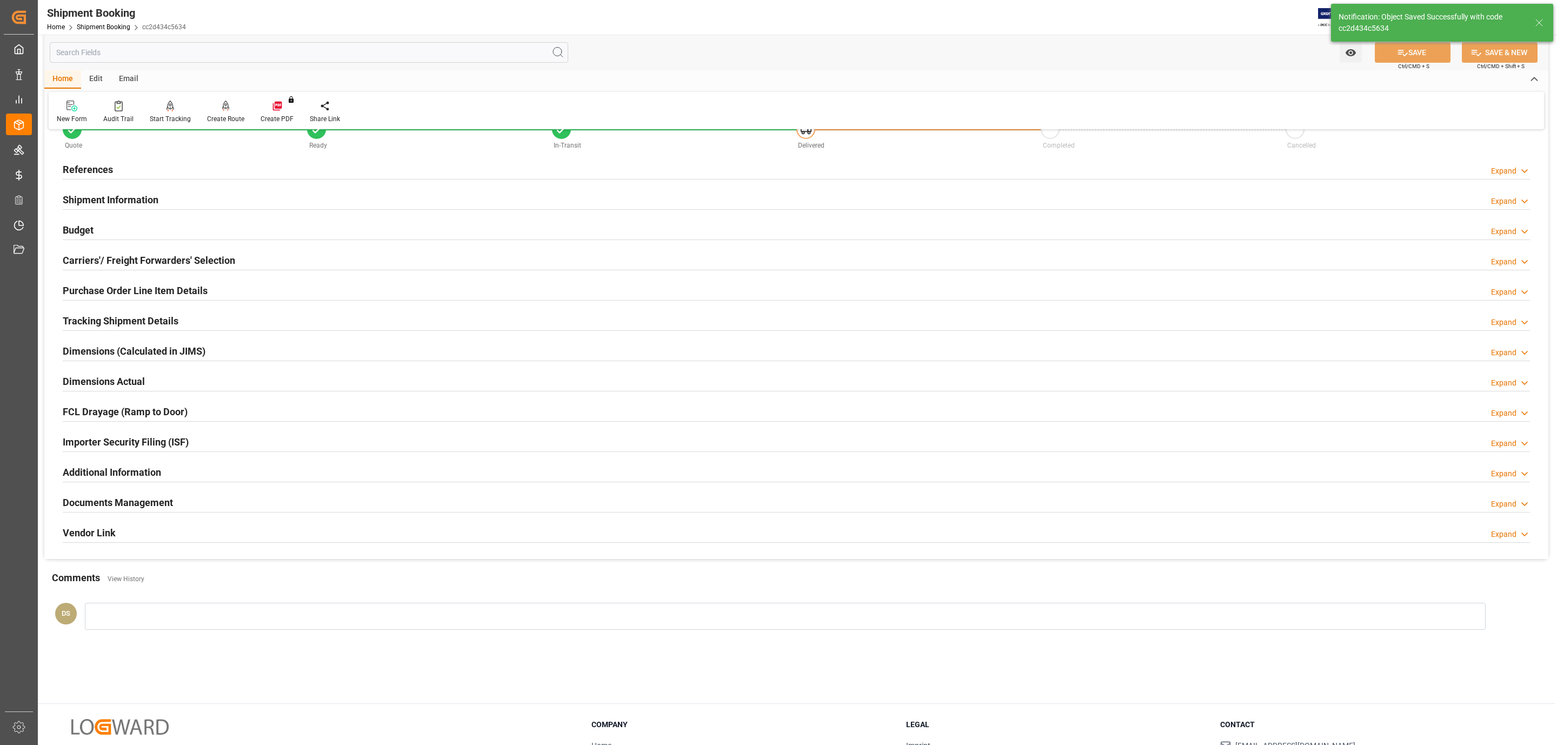
click at [142, 258] on h2 "Carriers'/ Freight Forwarders' Selection" at bounding box center [149, 260] width 172 height 15
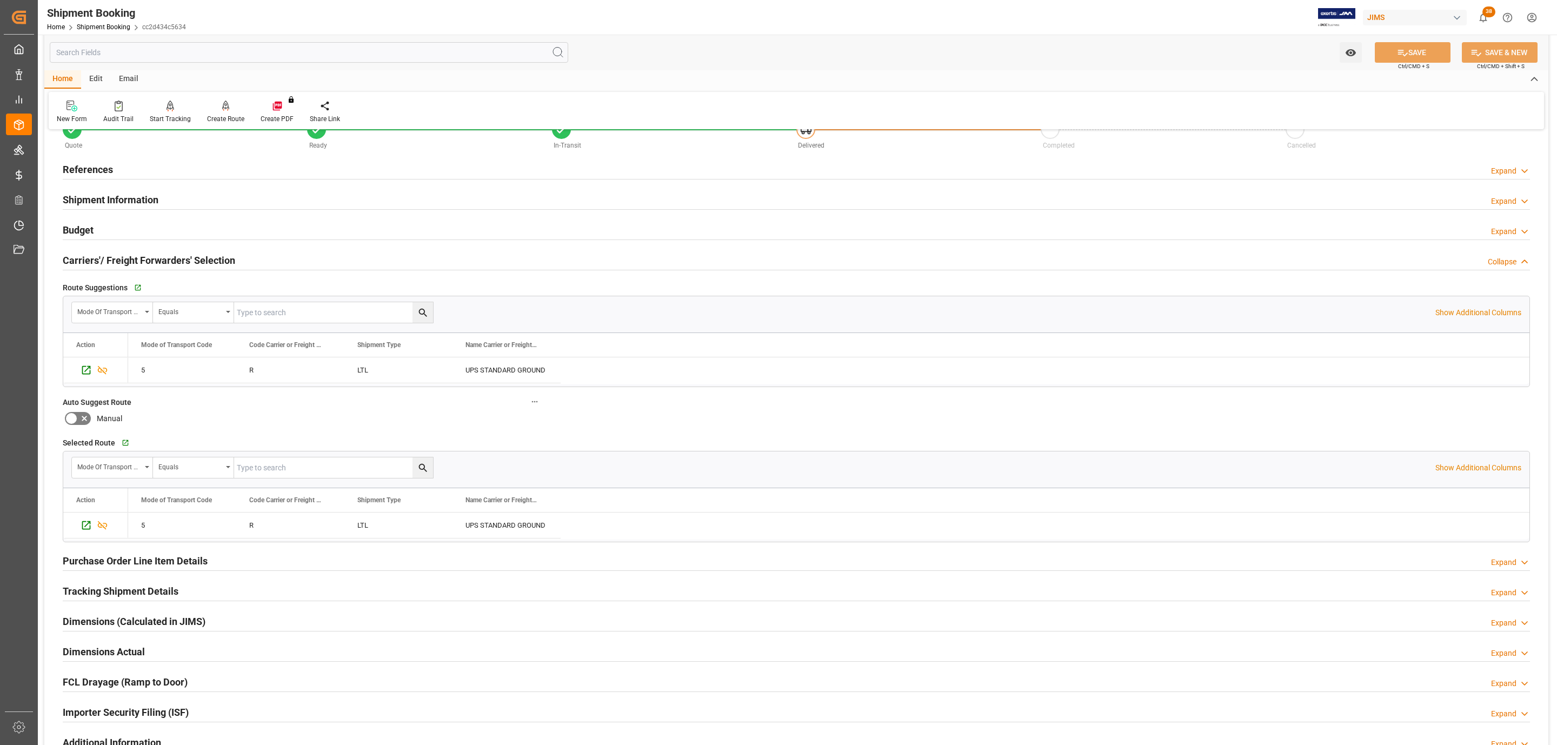
click at [135, 230] on div "Budget Expand" at bounding box center [796, 229] width 1467 height 21
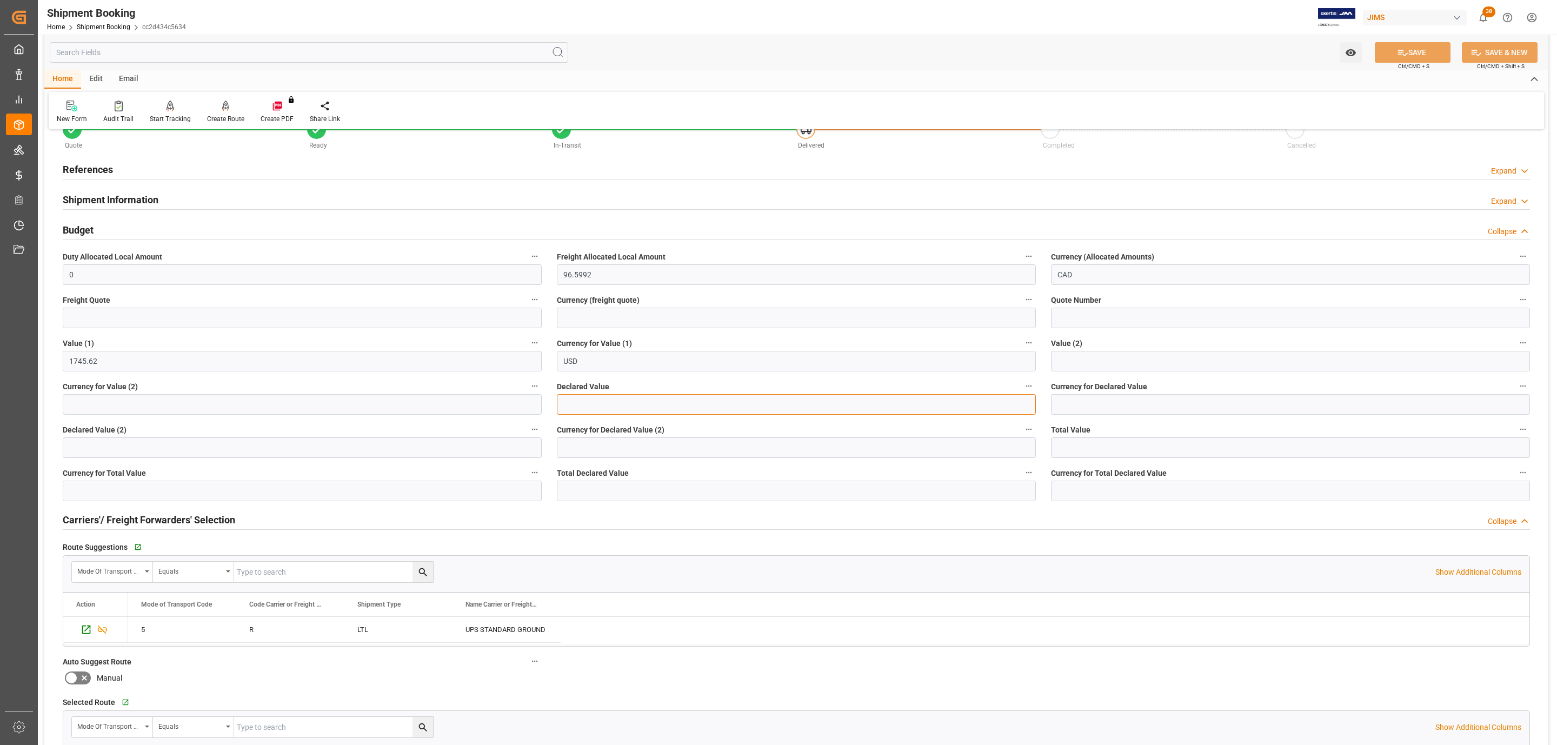
click at [603, 410] on input "text" at bounding box center [796, 404] width 479 height 21
type input "1745.62"
type input "usd"
click at [1413, 52] on button "SAVE" at bounding box center [1413, 52] width 76 height 21
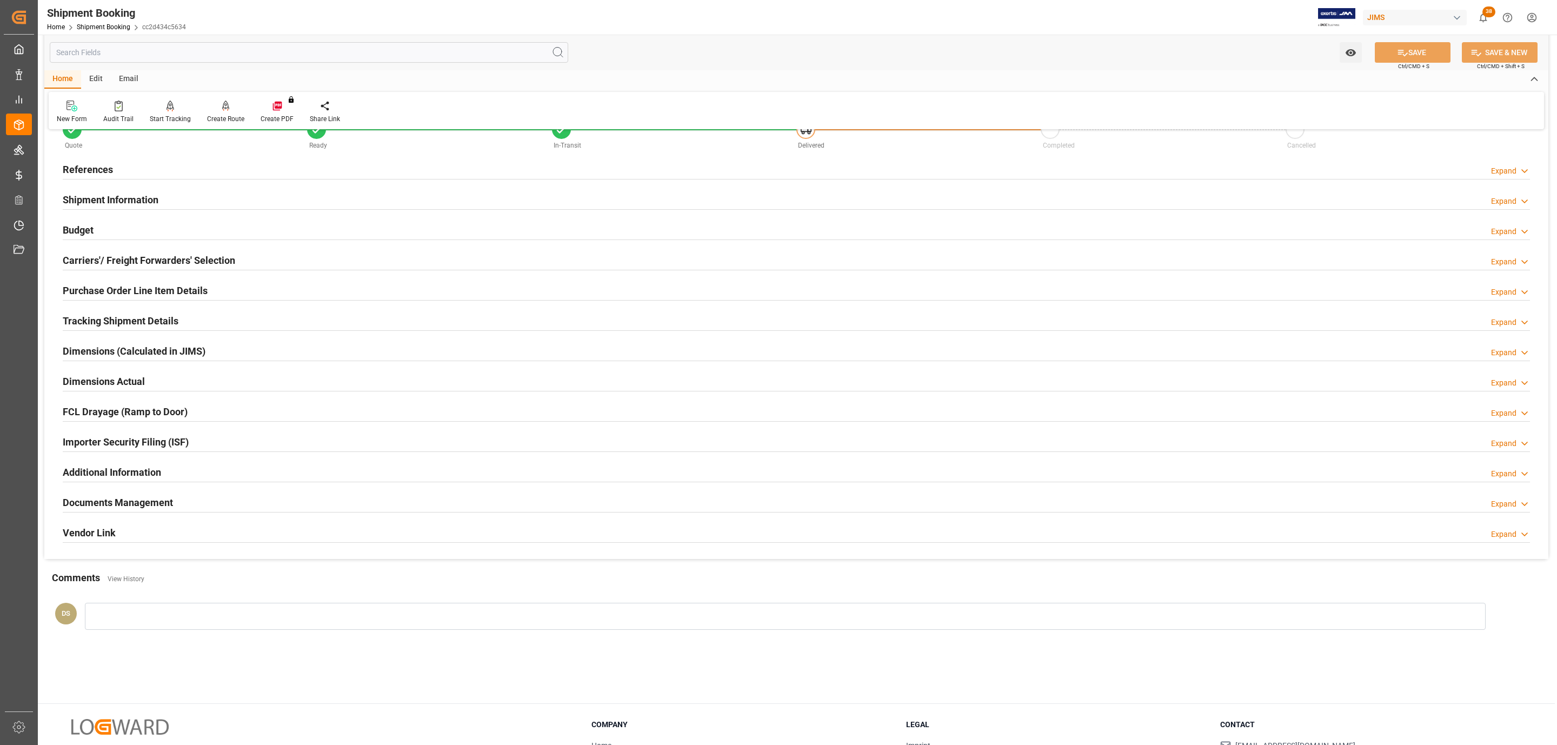
click at [127, 226] on div "Budget Expand" at bounding box center [796, 229] width 1467 height 21
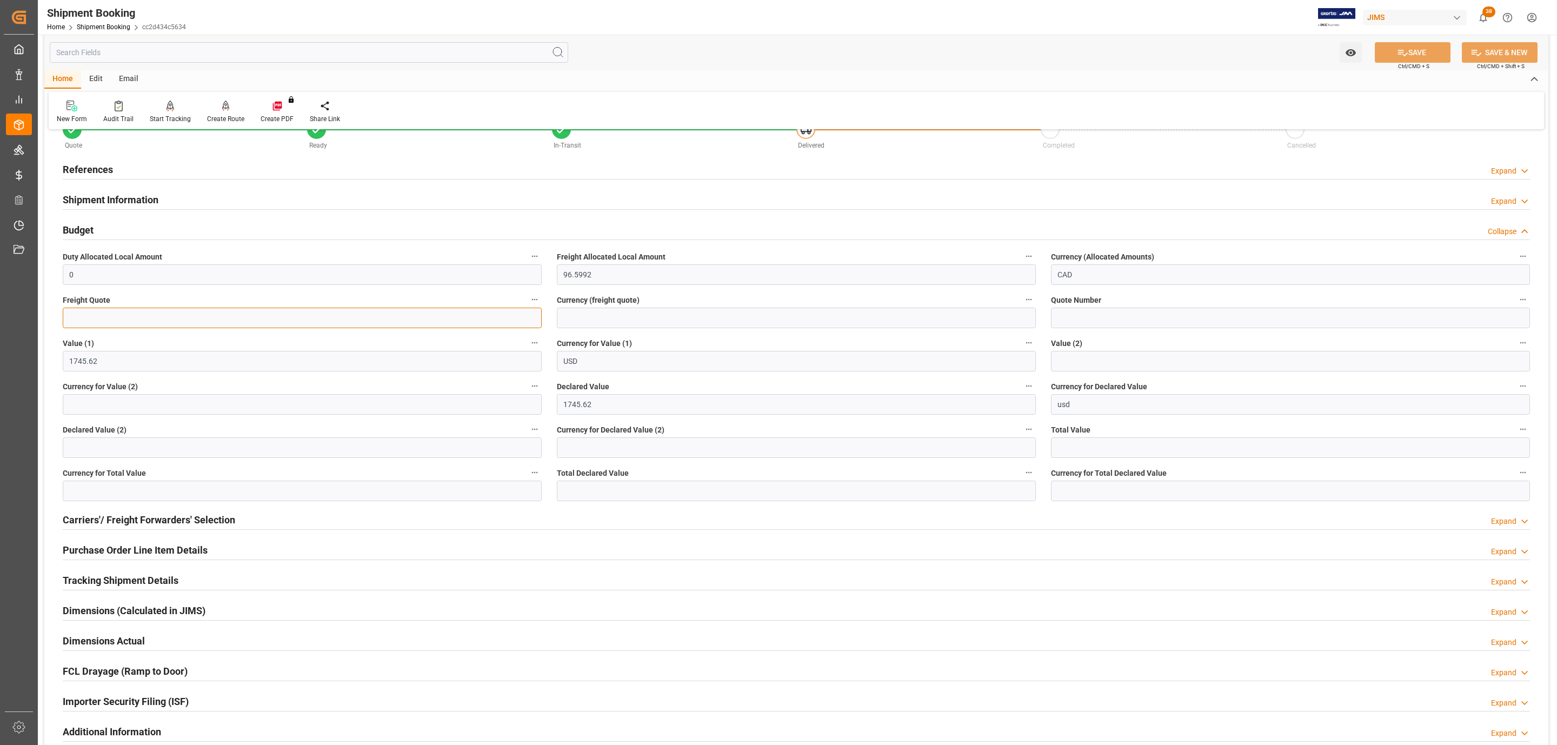
click at [180, 316] on input "text" at bounding box center [302, 318] width 479 height 21
type input "22"
type input "CAD"
click at [1390, 55] on button "SAVE" at bounding box center [1413, 52] width 76 height 21
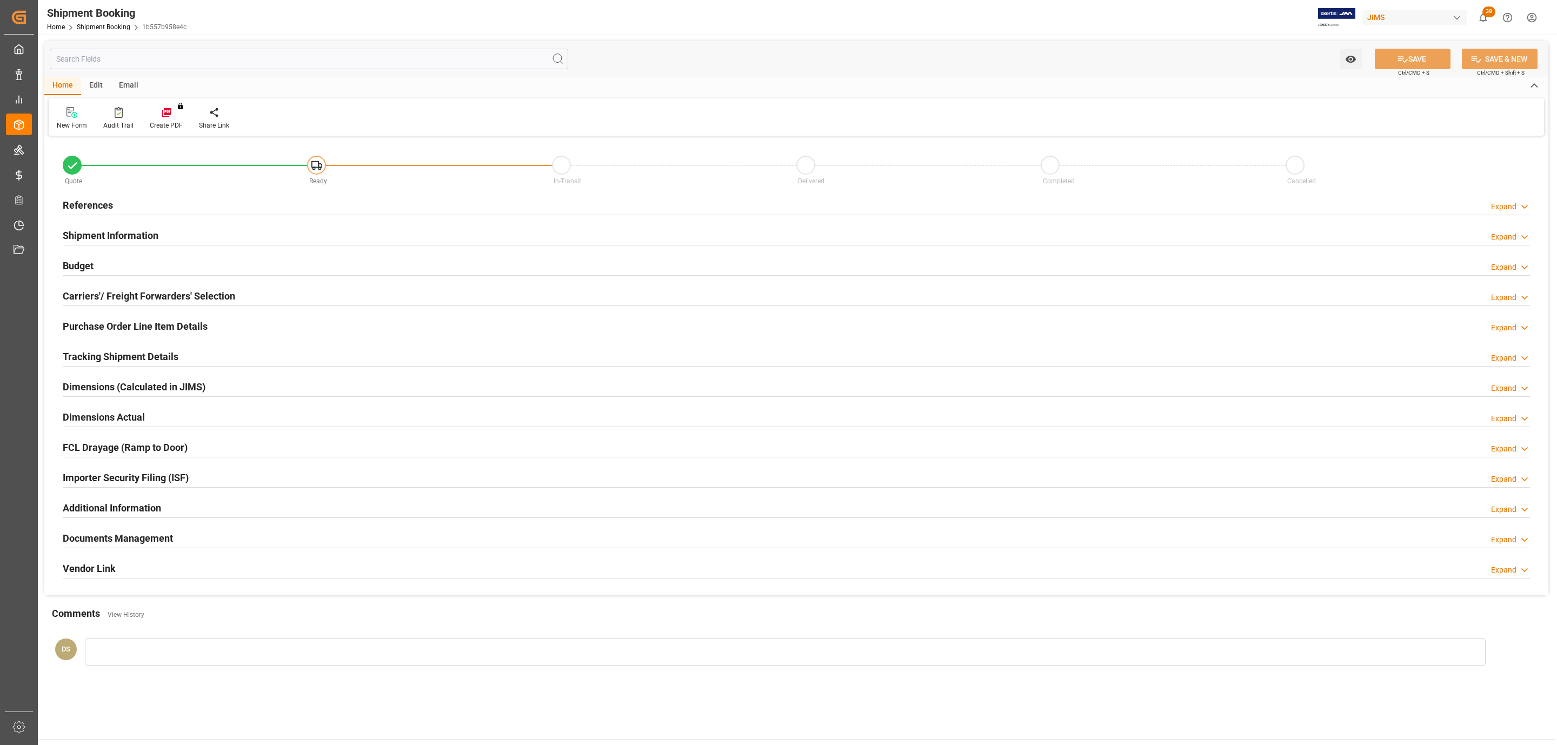
type input "0"
type input "[DATE]"
drag, startPoint x: 211, startPoint y: 212, endPoint x: 191, endPoint y: 216, distance: 19.8
click at [211, 211] on div "References Expand" at bounding box center [796, 204] width 1467 height 21
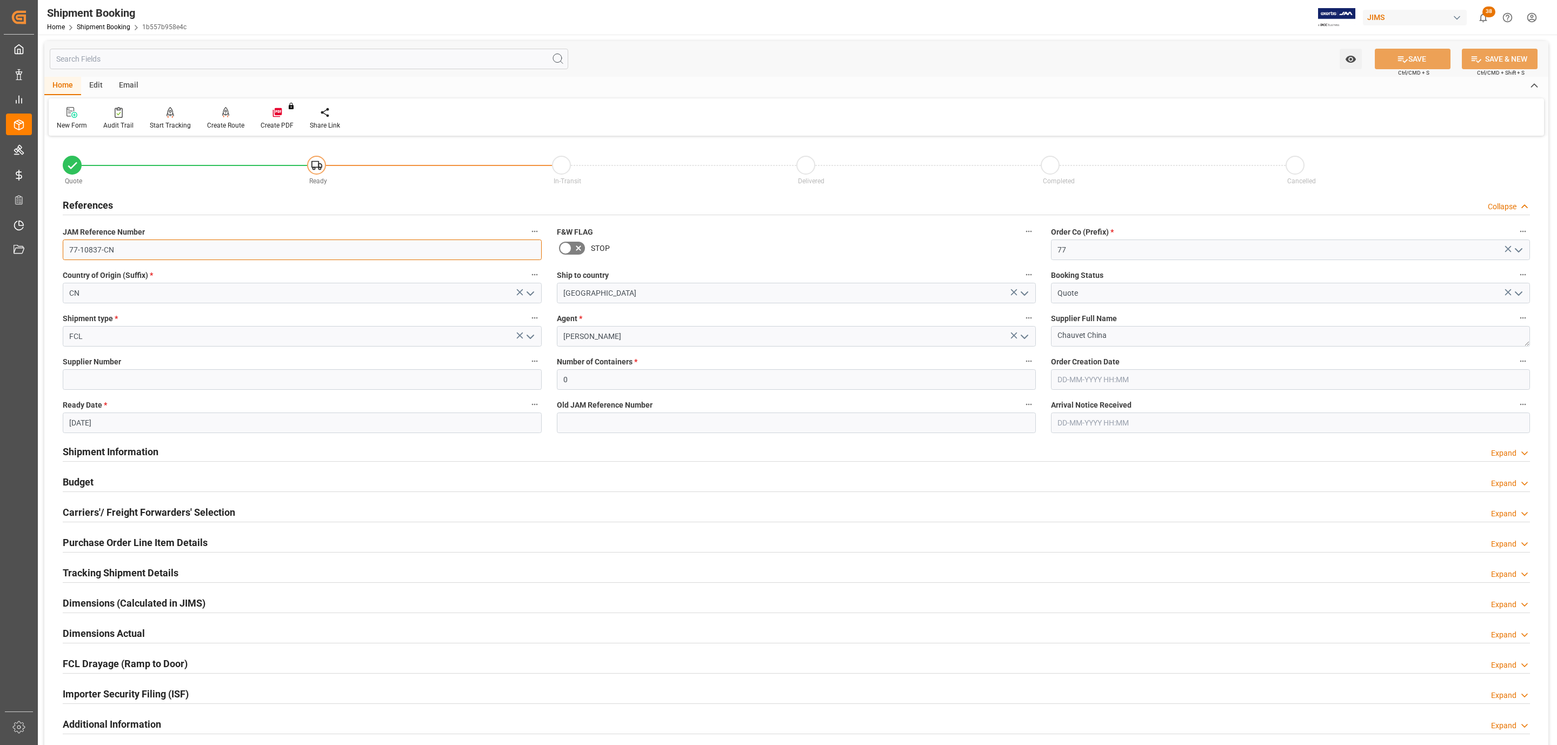
click at [117, 249] on input "77-10837-CN" at bounding box center [302, 250] width 479 height 21
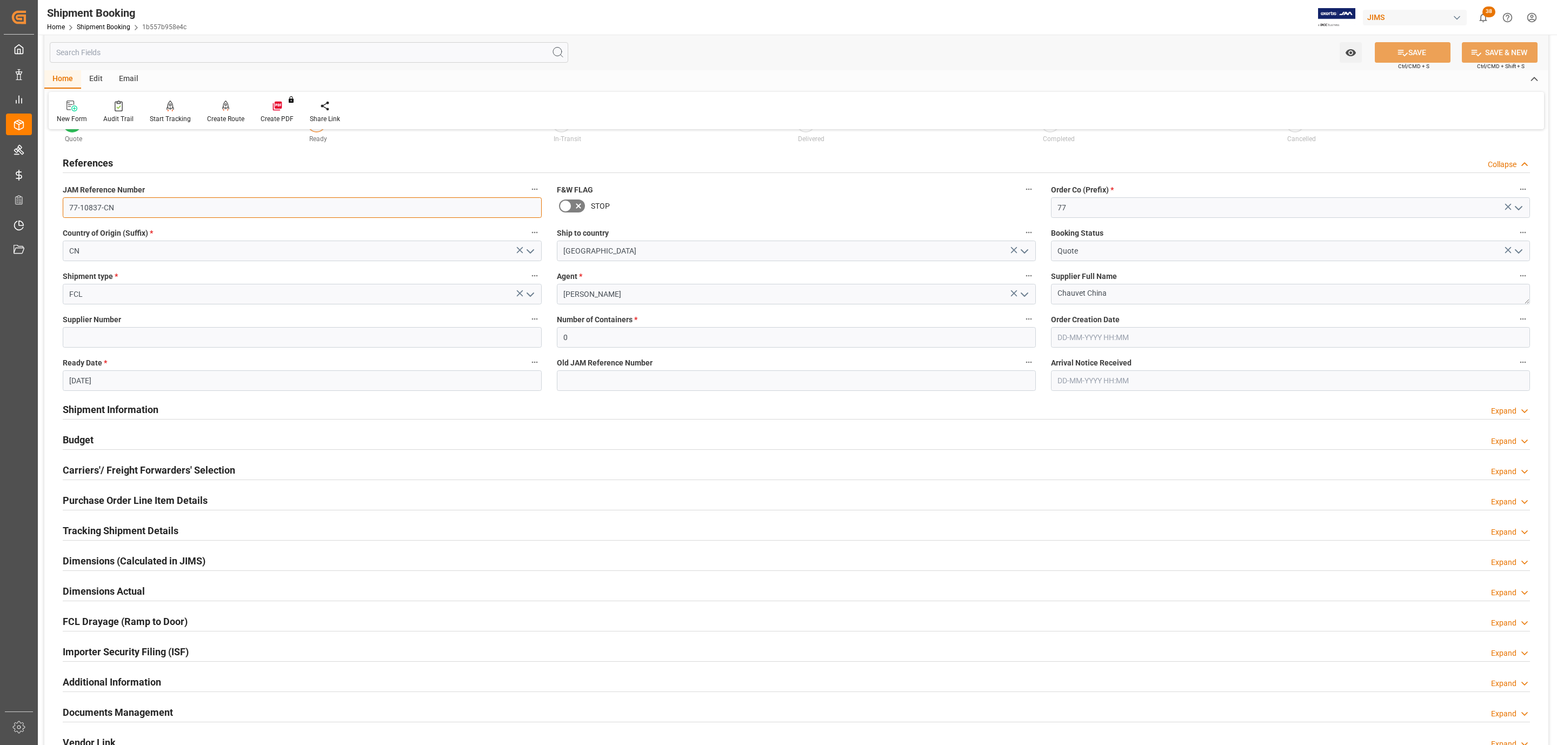
scroll to position [81, 0]
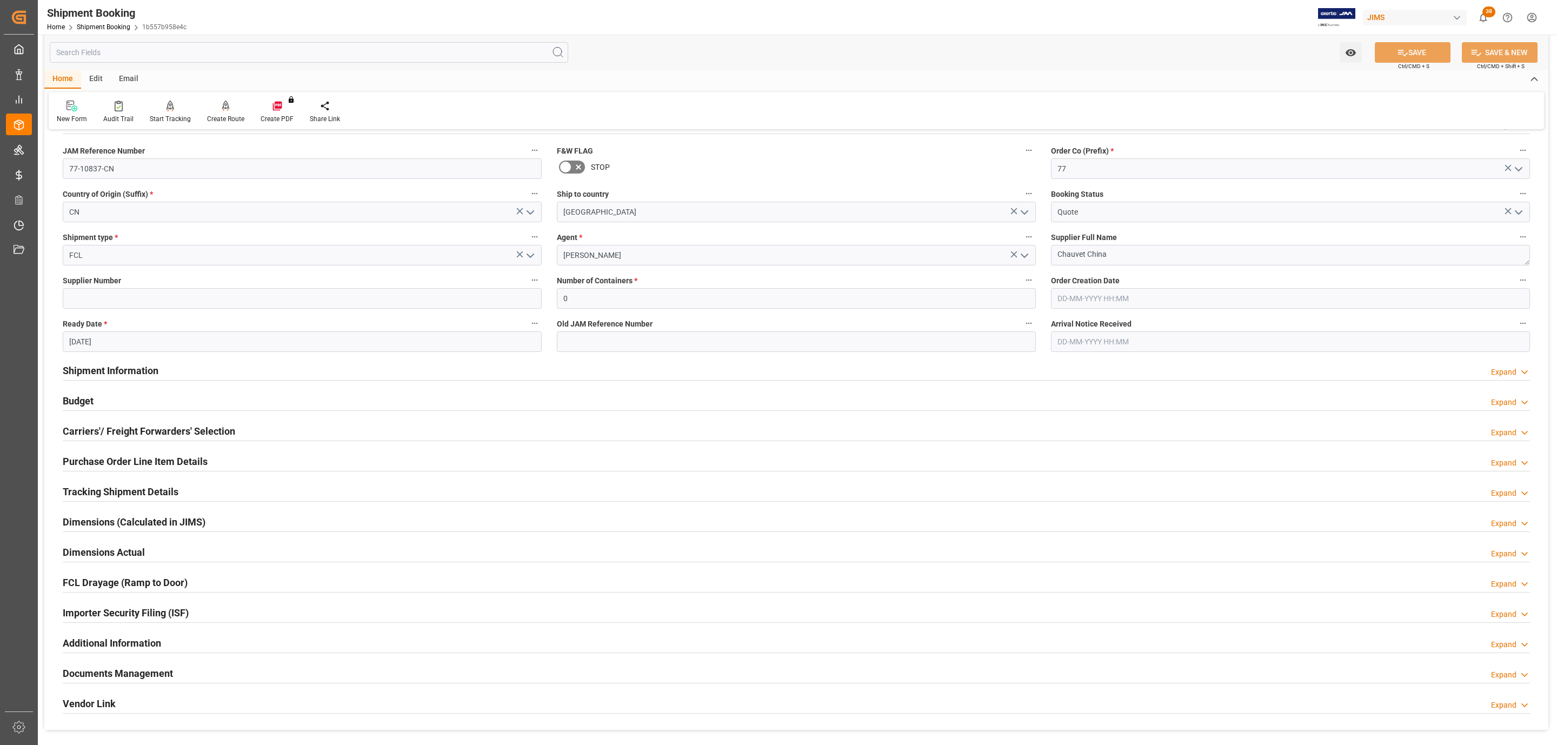
click at [185, 431] on h2 "Carriers'/ Freight Forwarders' Selection" at bounding box center [149, 431] width 172 height 15
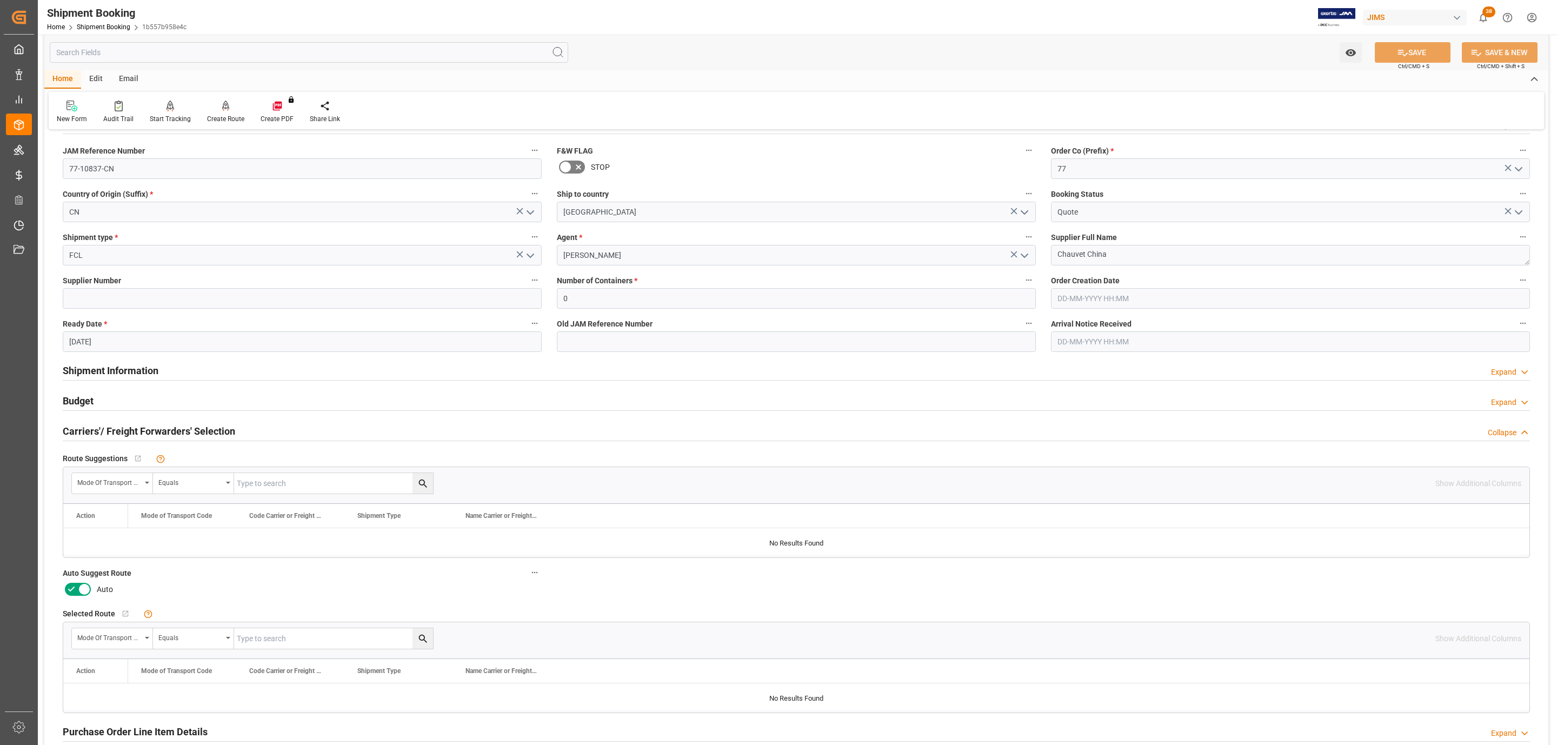
click at [80, 586] on icon at bounding box center [84, 589] width 13 height 13
click at [0, 0] on input "checkbox" at bounding box center [0, 0] width 0 height 0
click at [1424, 51] on button "SAVE" at bounding box center [1413, 52] width 76 height 21
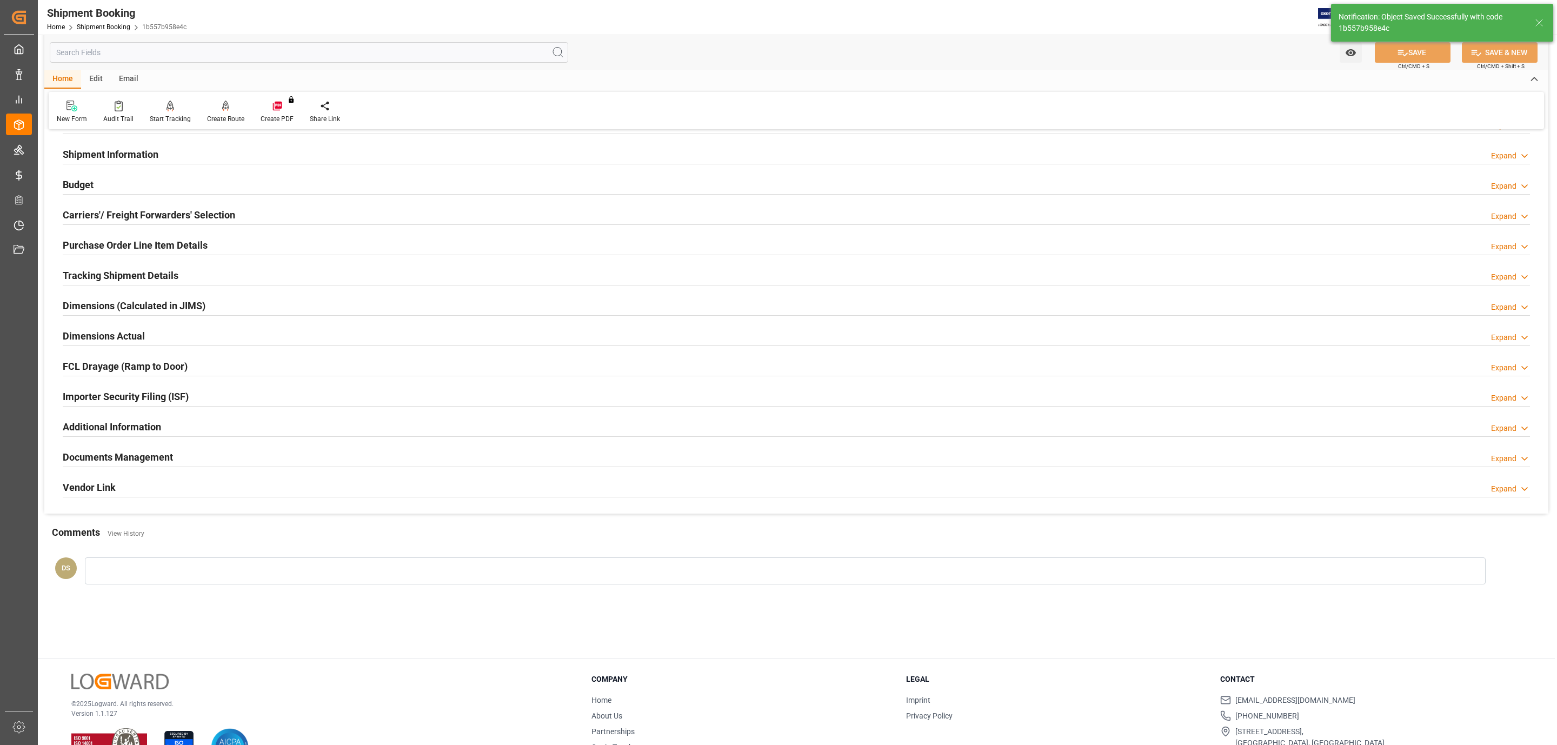
click at [96, 217] on h2 "Carriers'/ Freight Forwarders' Selection" at bounding box center [149, 215] width 172 height 15
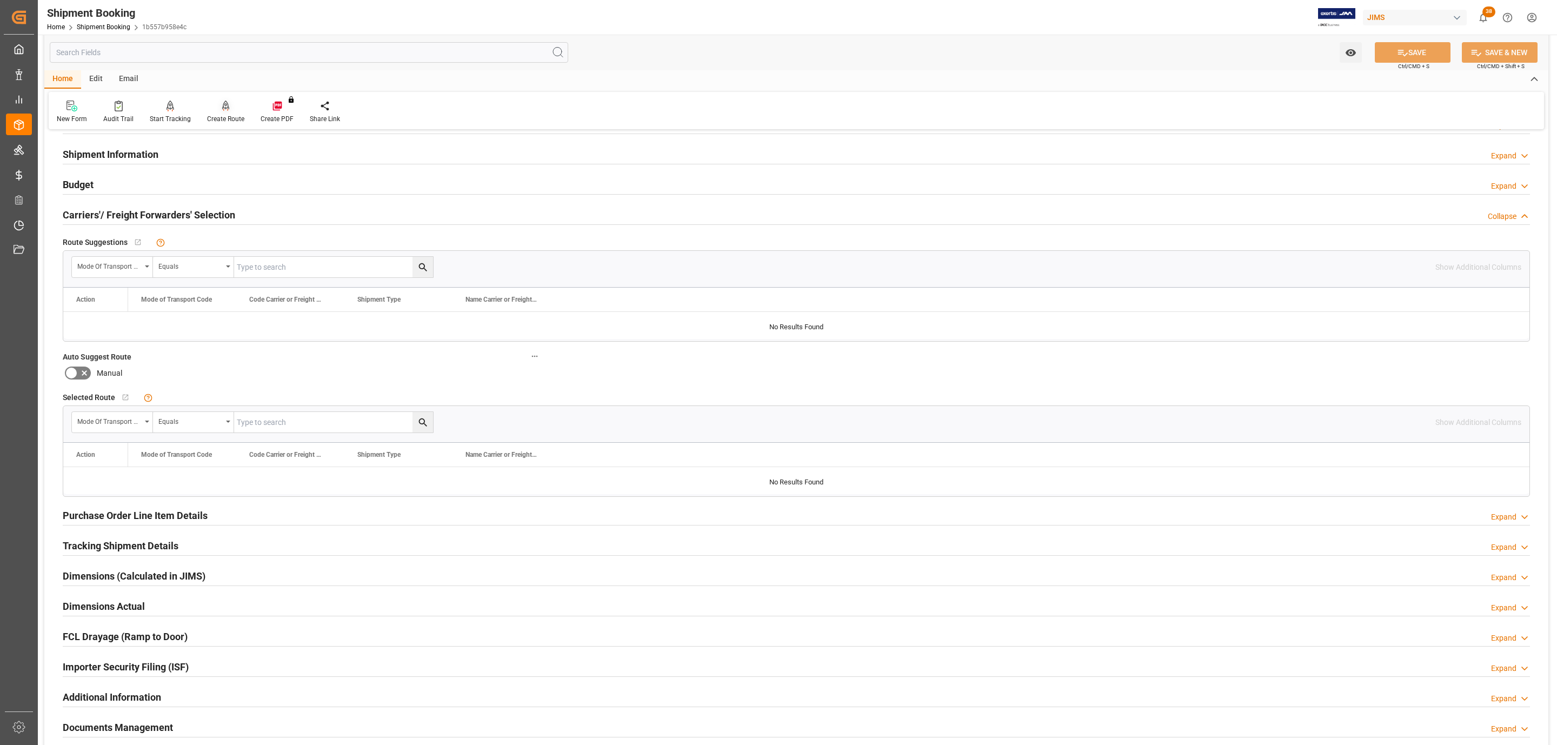
click at [229, 107] on div at bounding box center [225, 105] width 37 height 11
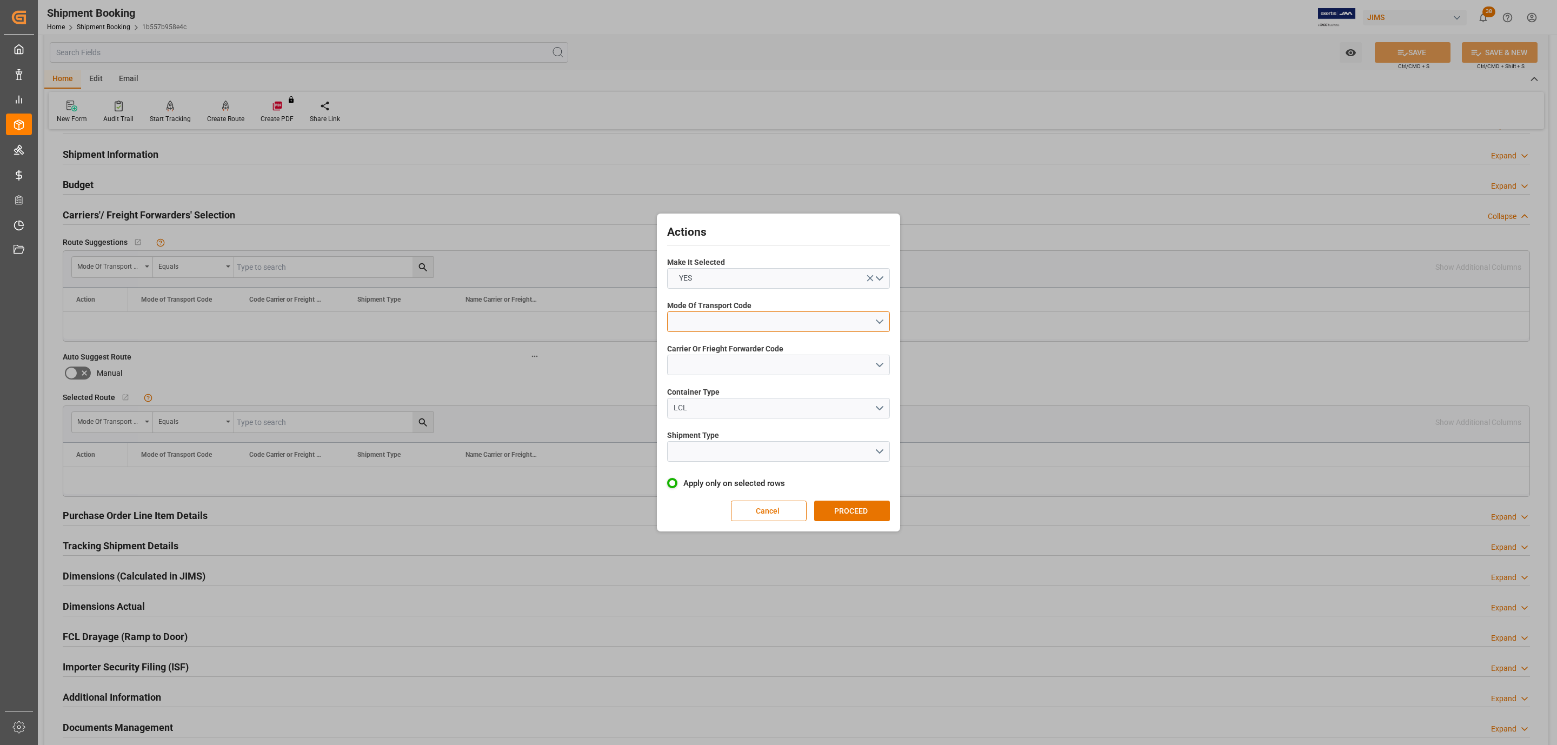
click at [782, 322] on button "open menu" at bounding box center [778, 321] width 223 height 21
click at [723, 329] on div "1- OCEAN" at bounding box center [779, 324] width 222 height 23
click at [709, 362] on button "open menu" at bounding box center [778, 365] width 223 height 21
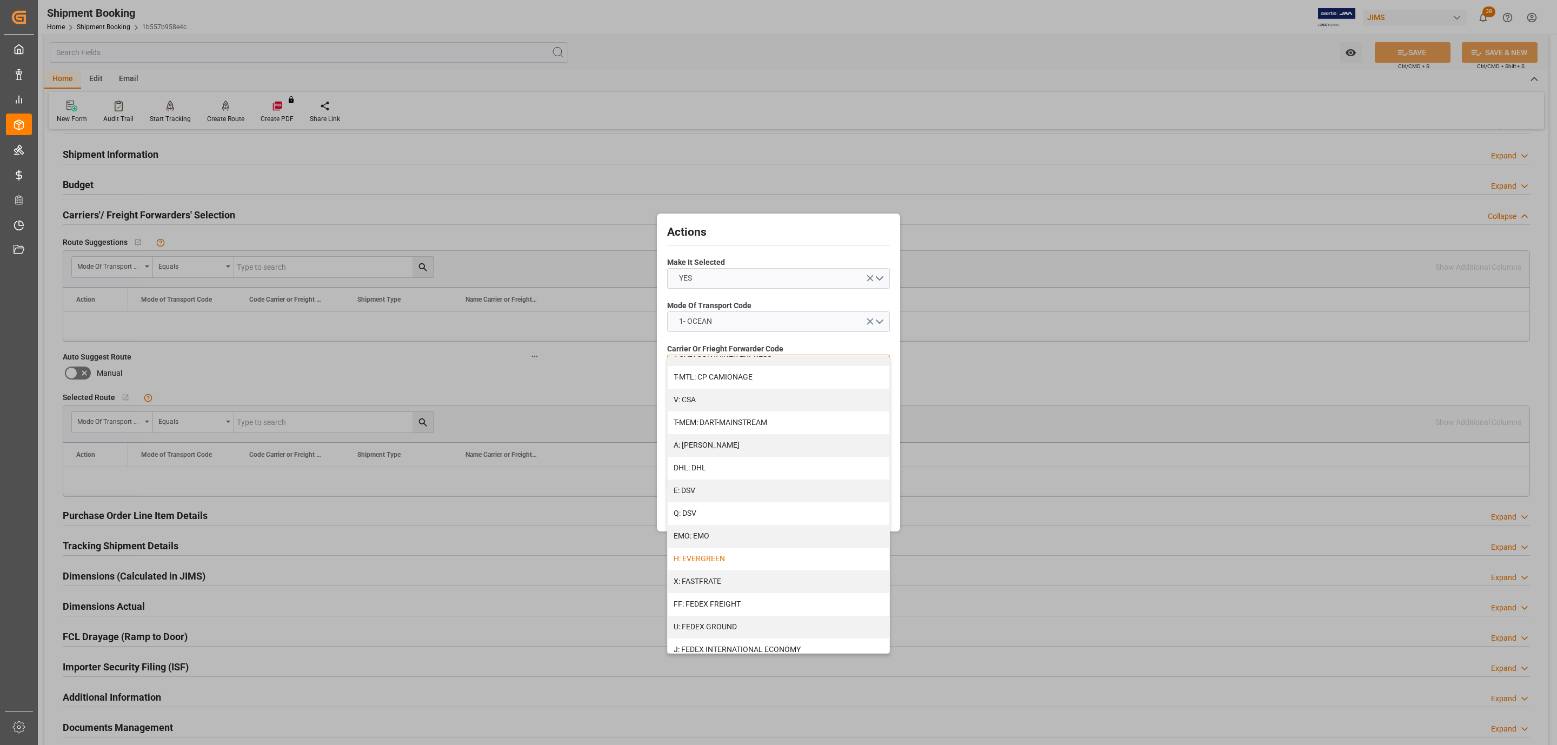
click at [730, 559] on div "H: EVERGREEN" at bounding box center [779, 559] width 222 height 23
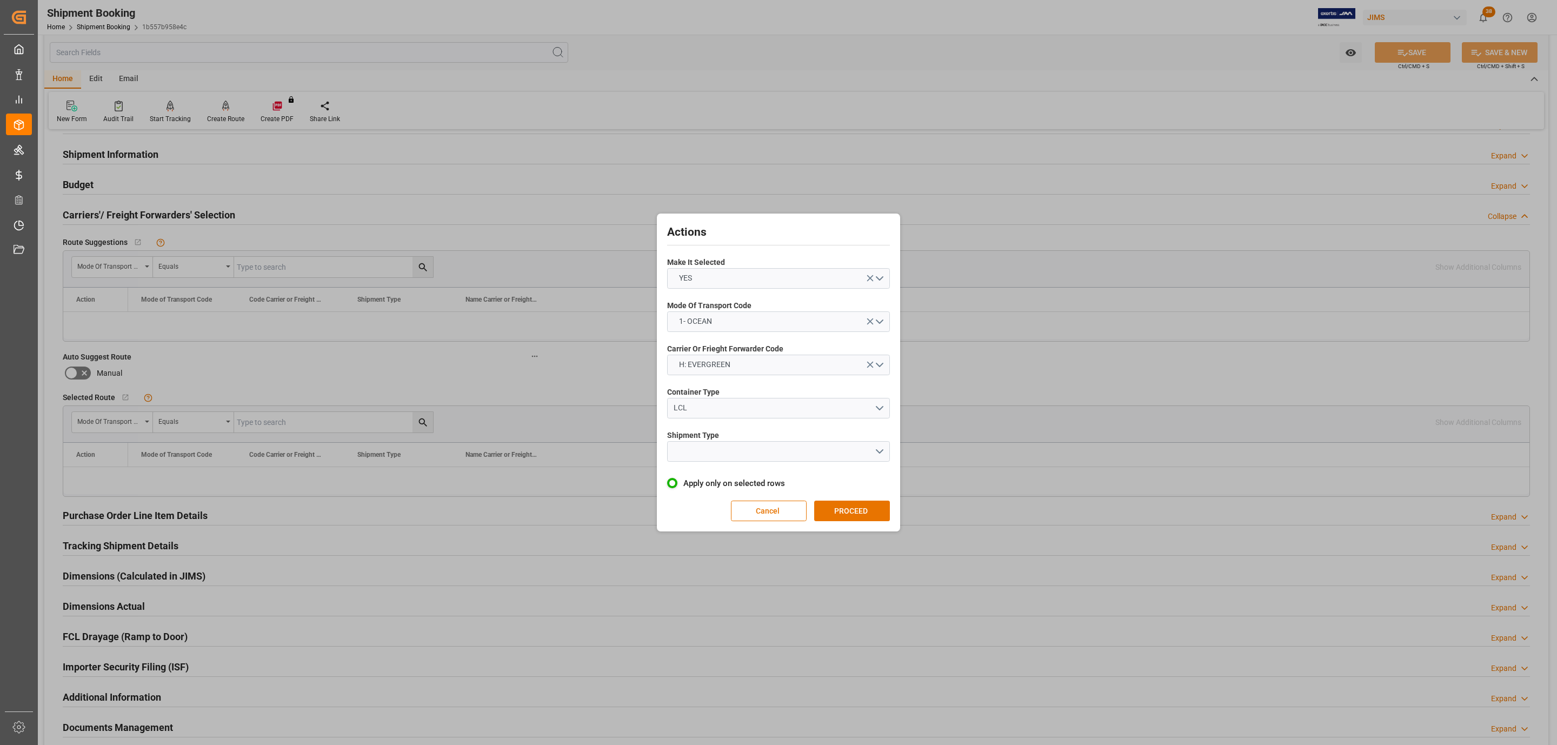
click at [700, 440] on span "Shipment Type" at bounding box center [693, 435] width 52 height 11
click at [700, 451] on button "open menu" at bounding box center [778, 451] width 223 height 21
click at [713, 501] on div "FCL" at bounding box center [779, 499] width 222 height 23
click at [876, 508] on button "PROCEED" at bounding box center [852, 511] width 76 height 21
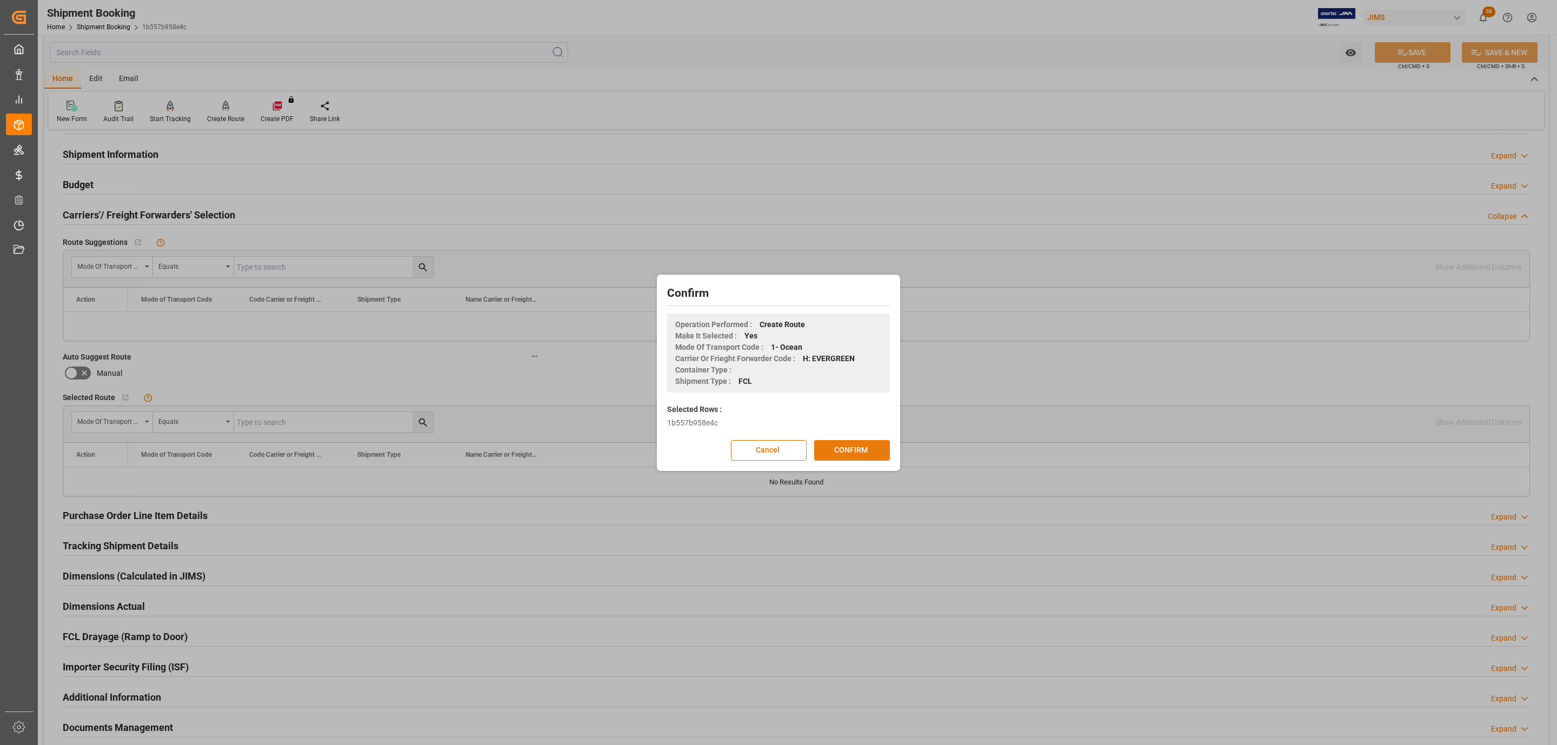
click at [870, 453] on button "CONFIRM" at bounding box center [852, 450] width 76 height 21
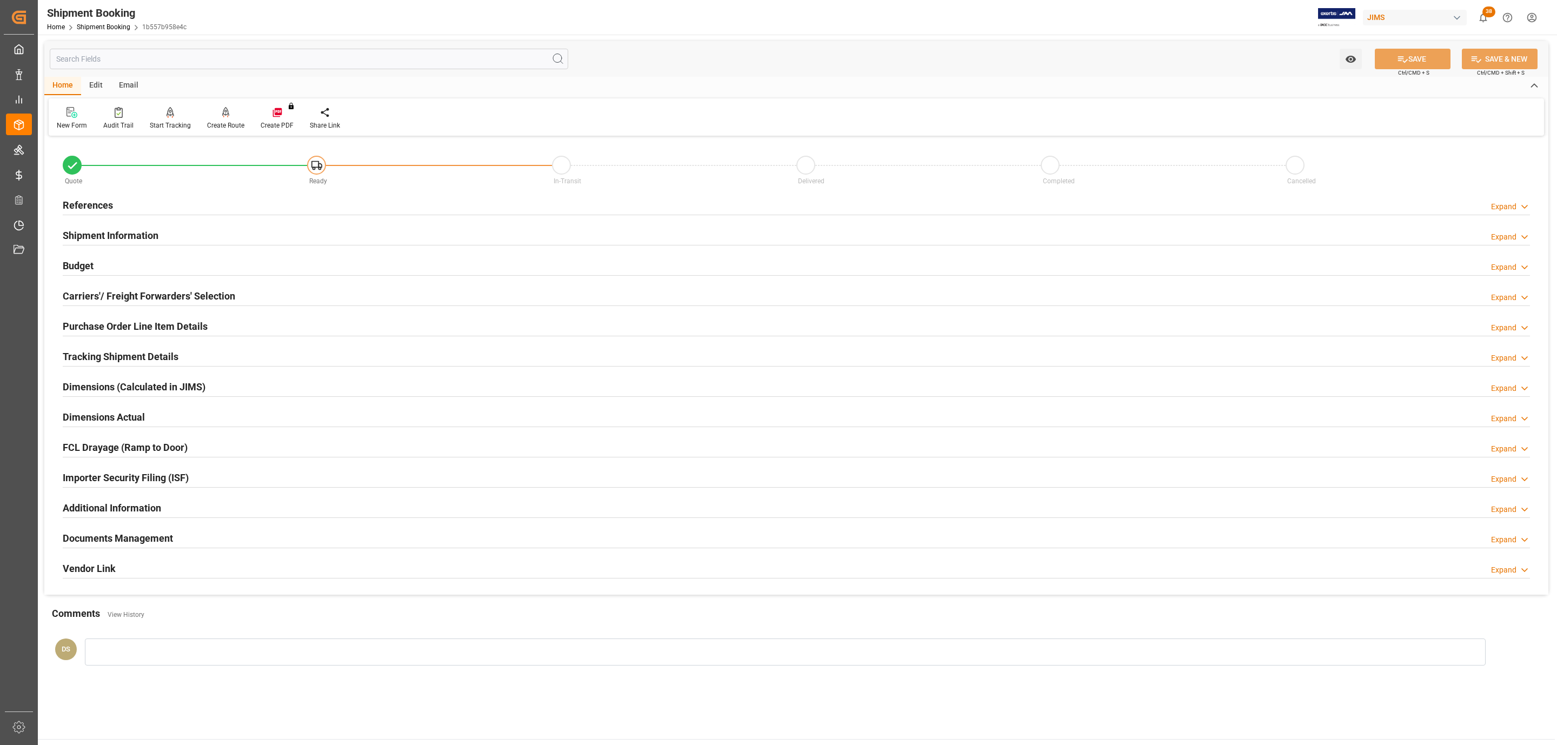
click at [164, 539] on h2 "Documents Management" at bounding box center [118, 538] width 110 height 15
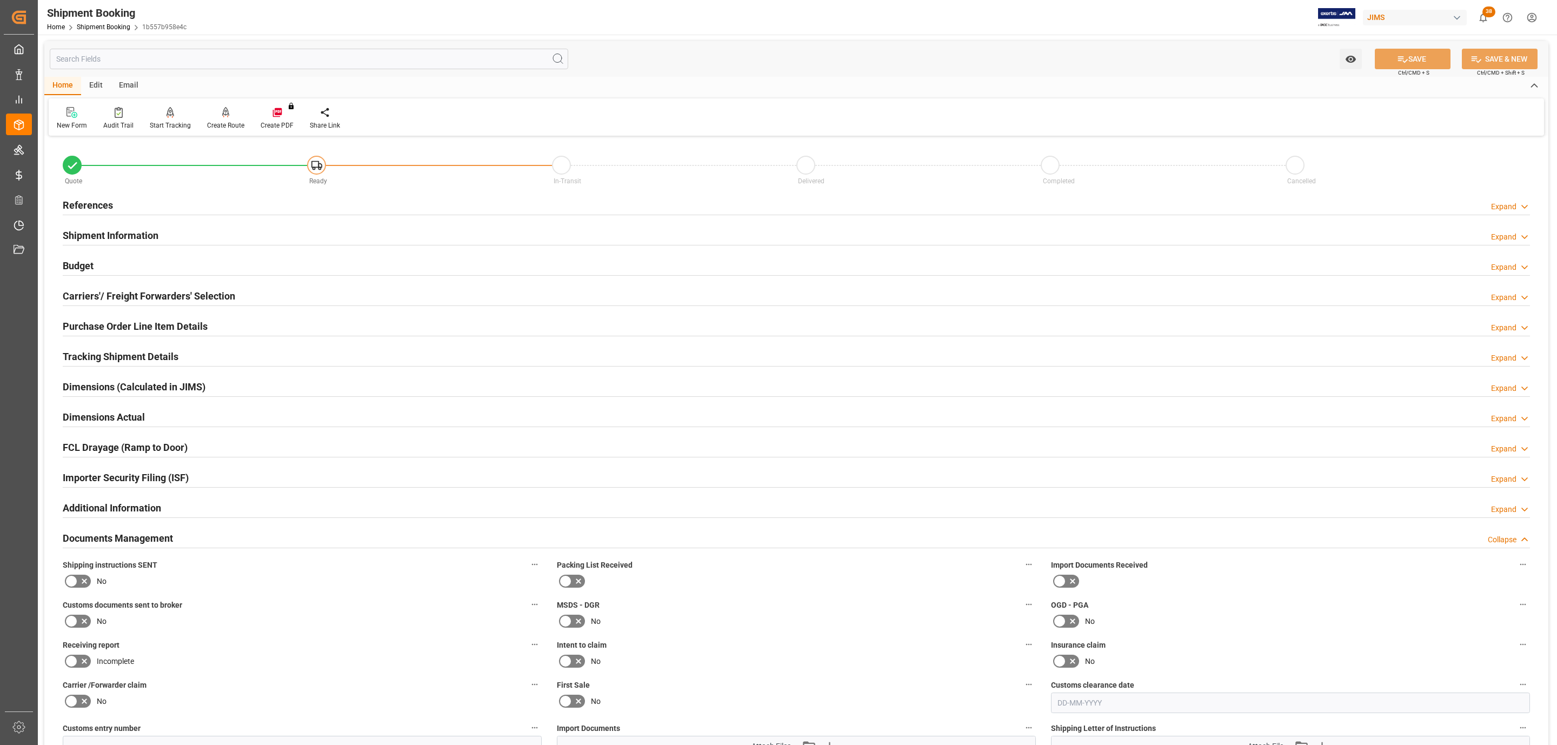
click at [87, 584] on icon at bounding box center [84, 581] width 13 height 13
click at [0, 0] on input "checkbox" at bounding box center [0, 0] width 0 height 0
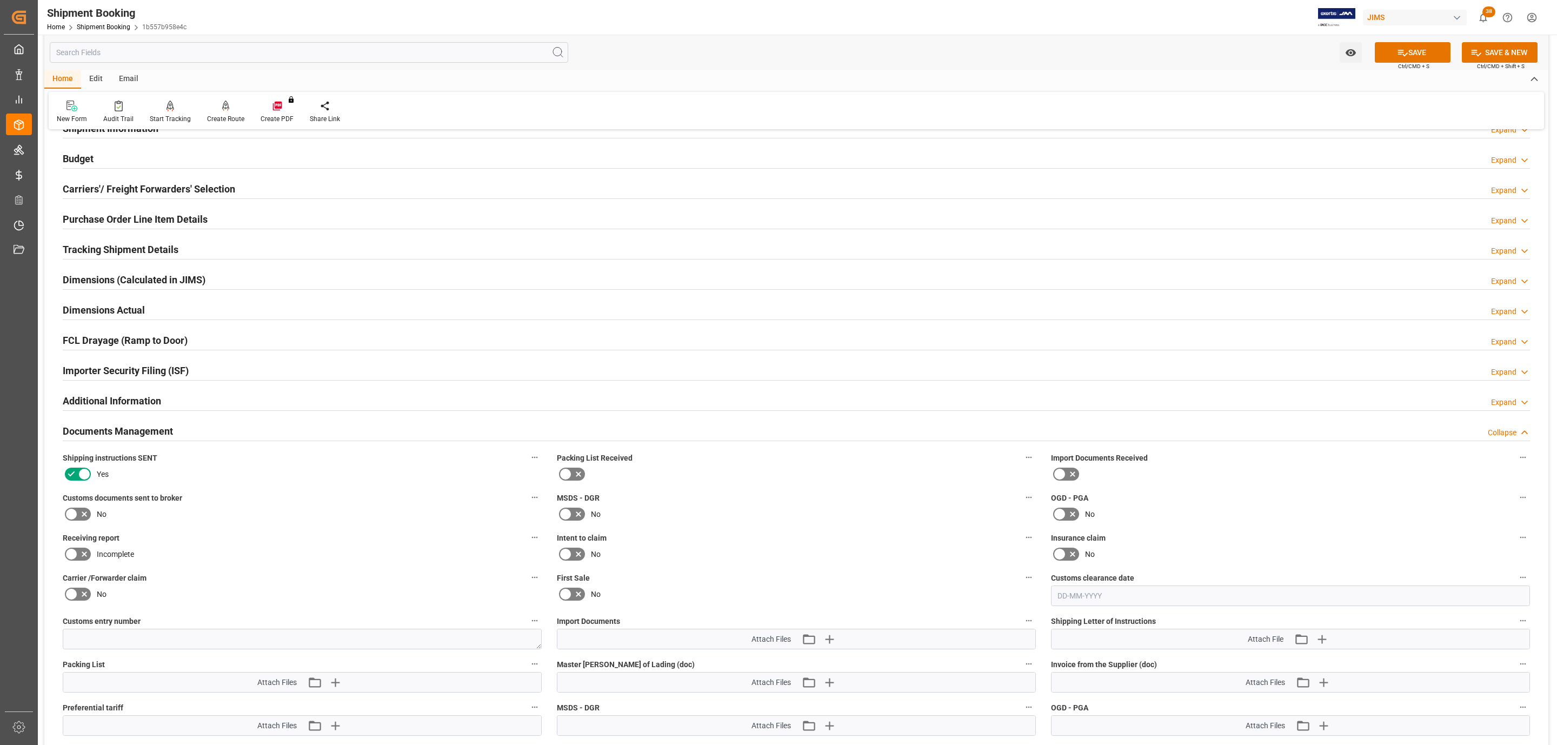
scroll to position [324, 0]
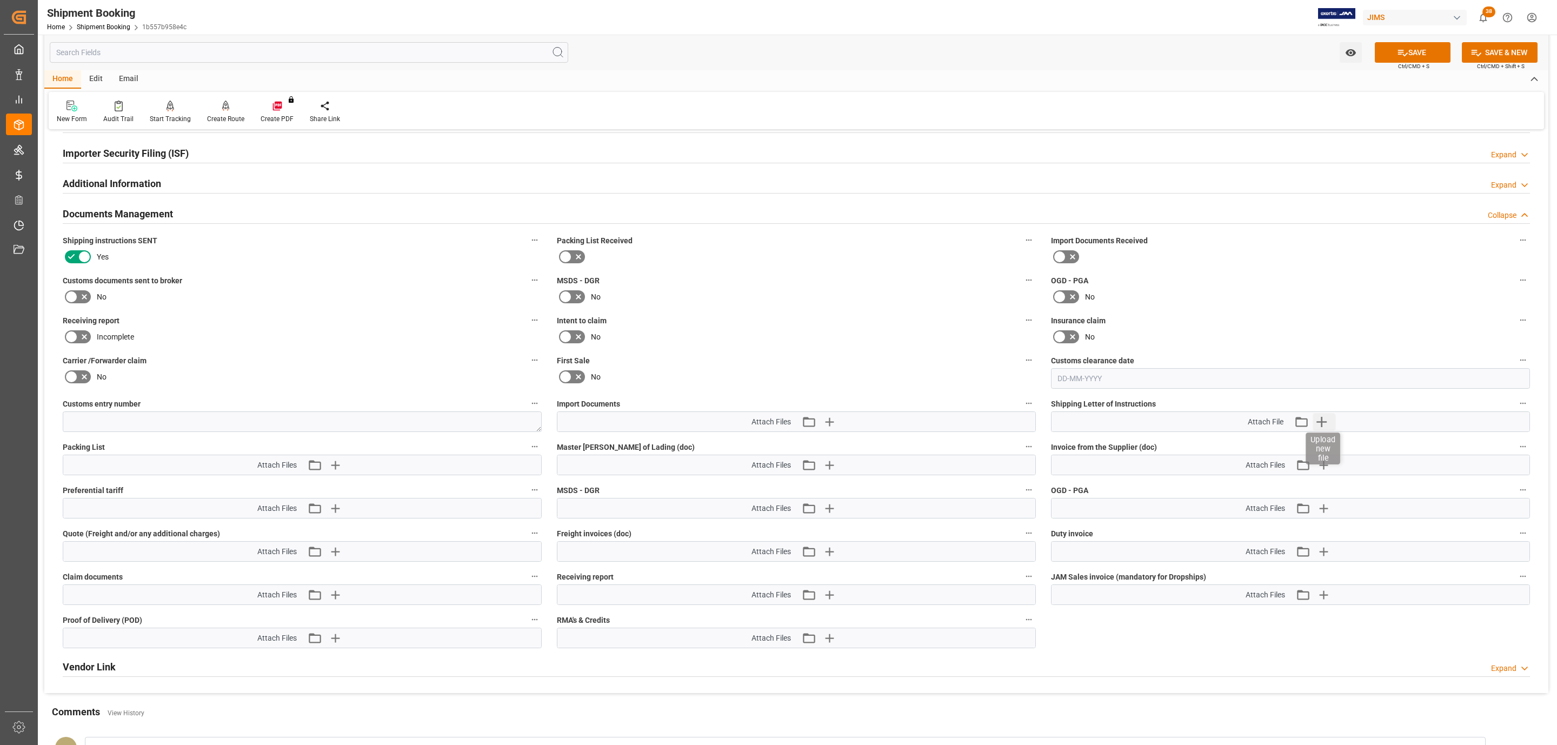
click at [1328, 429] on icon "button" at bounding box center [1321, 421] width 17 height 17
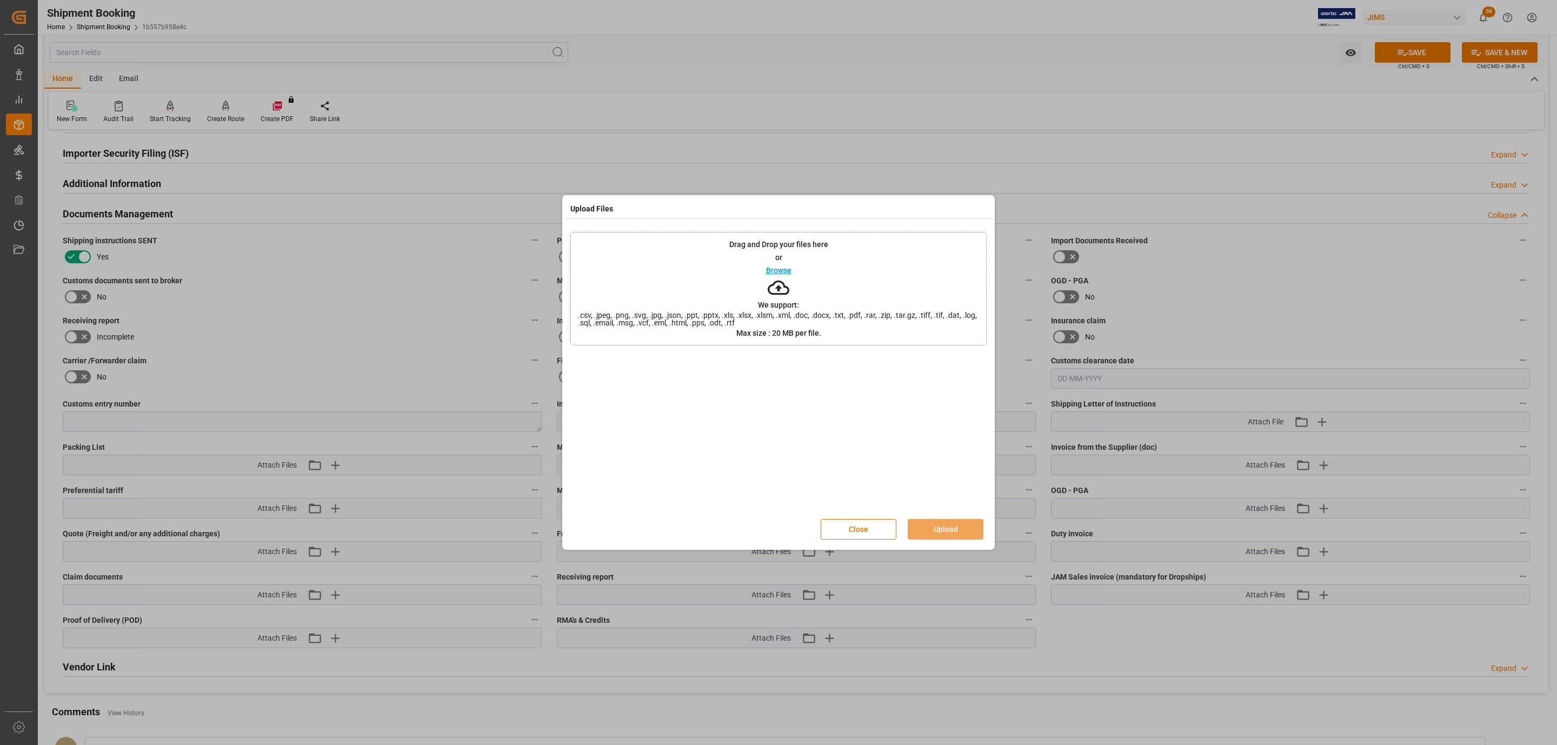
click at [843, 317] on span ".csv, .jpeg, .png, .svg, .jpg, .json, .ppt, .pptx, .xls, .xlsx, .xlsm, .xml, .d…" at bounding box center [778, 318] width 415 height 15
click at [923, 524] on button "Upload" at bounding box center [946, 529] width 76 height 21
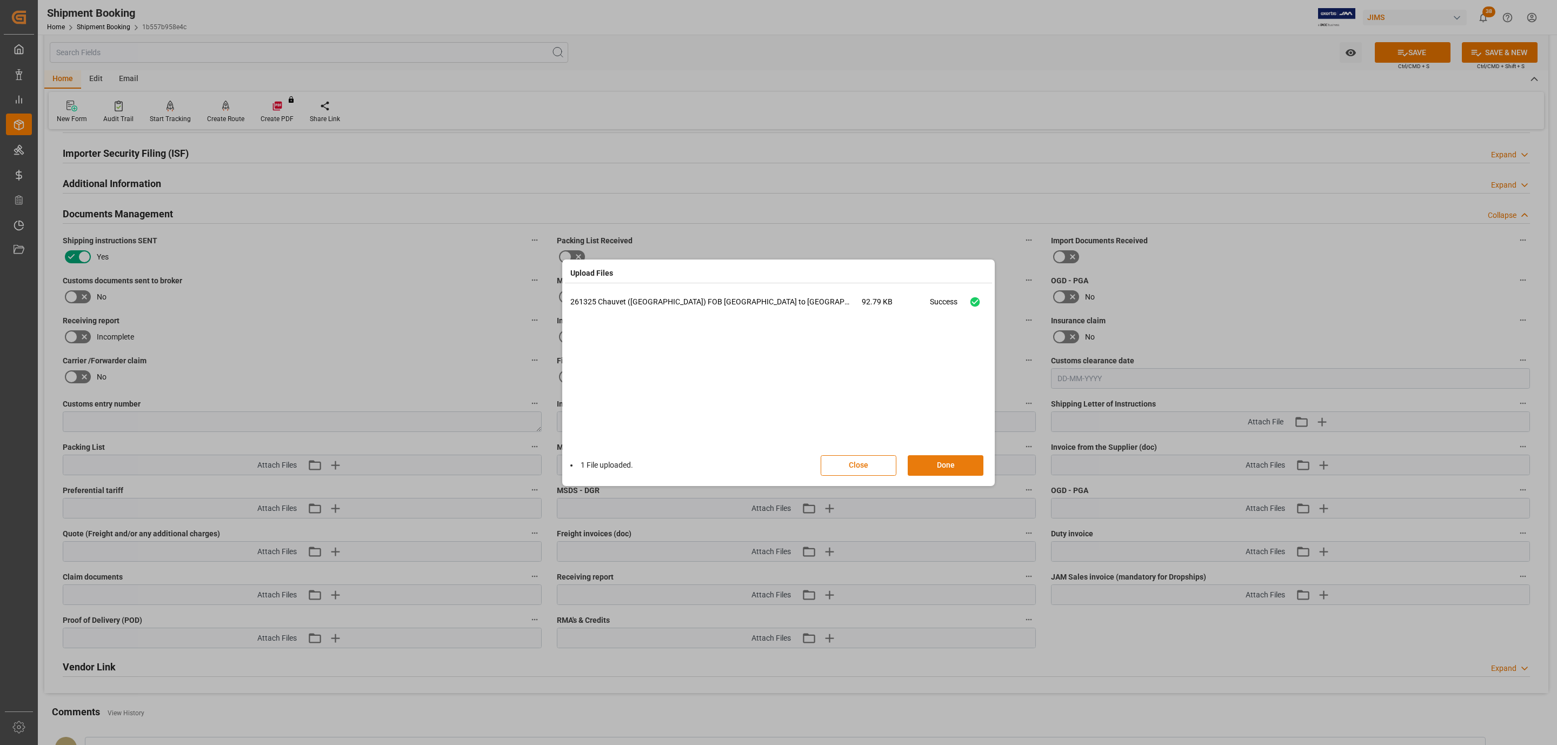
click at [964, 464] on button "Done" at bounding box center [946, 465] width 76 height 21
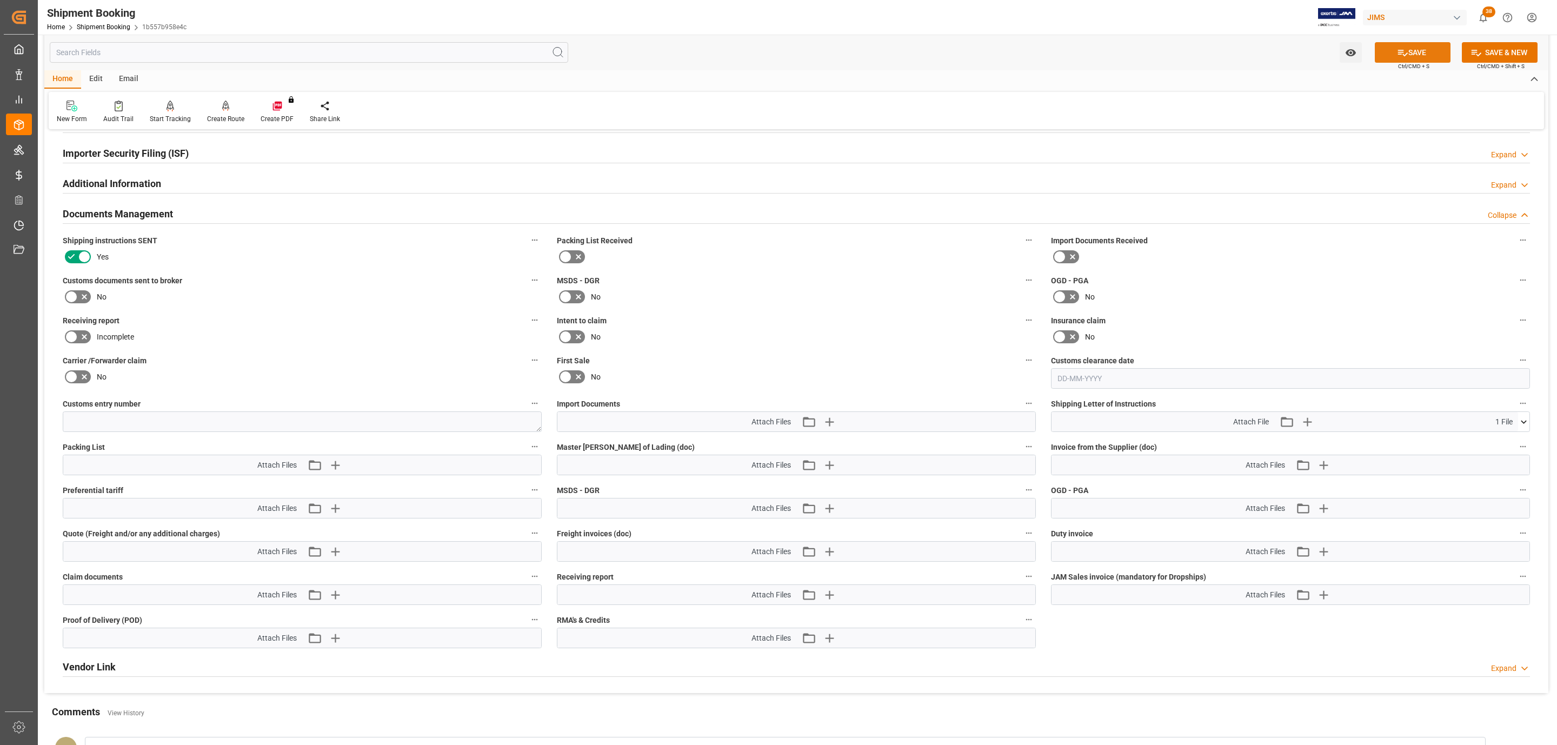
click at [1391, 56] on button "SAVE" at bounding box center [1413, 52] width 76 height 21
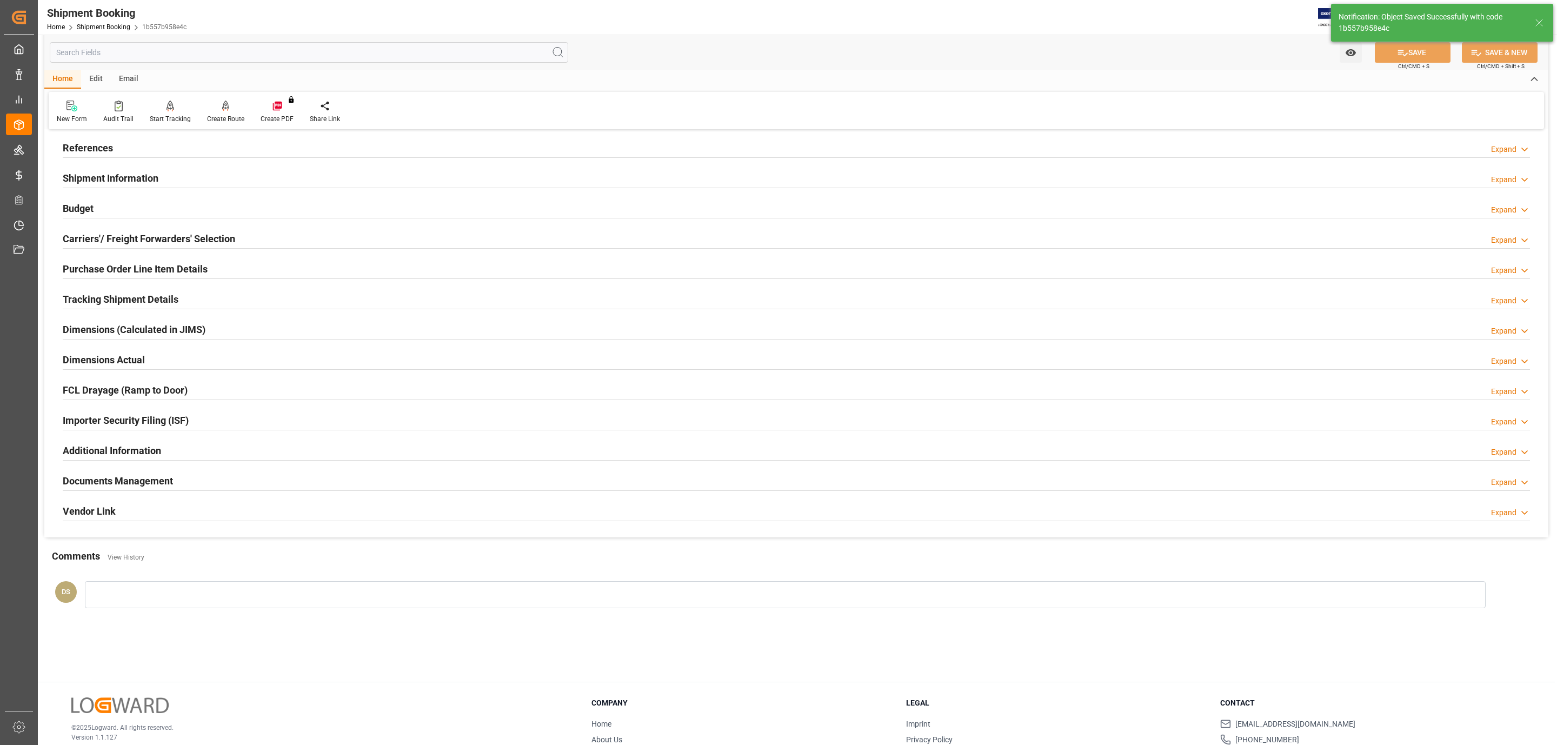
scroll to position [0, 0]
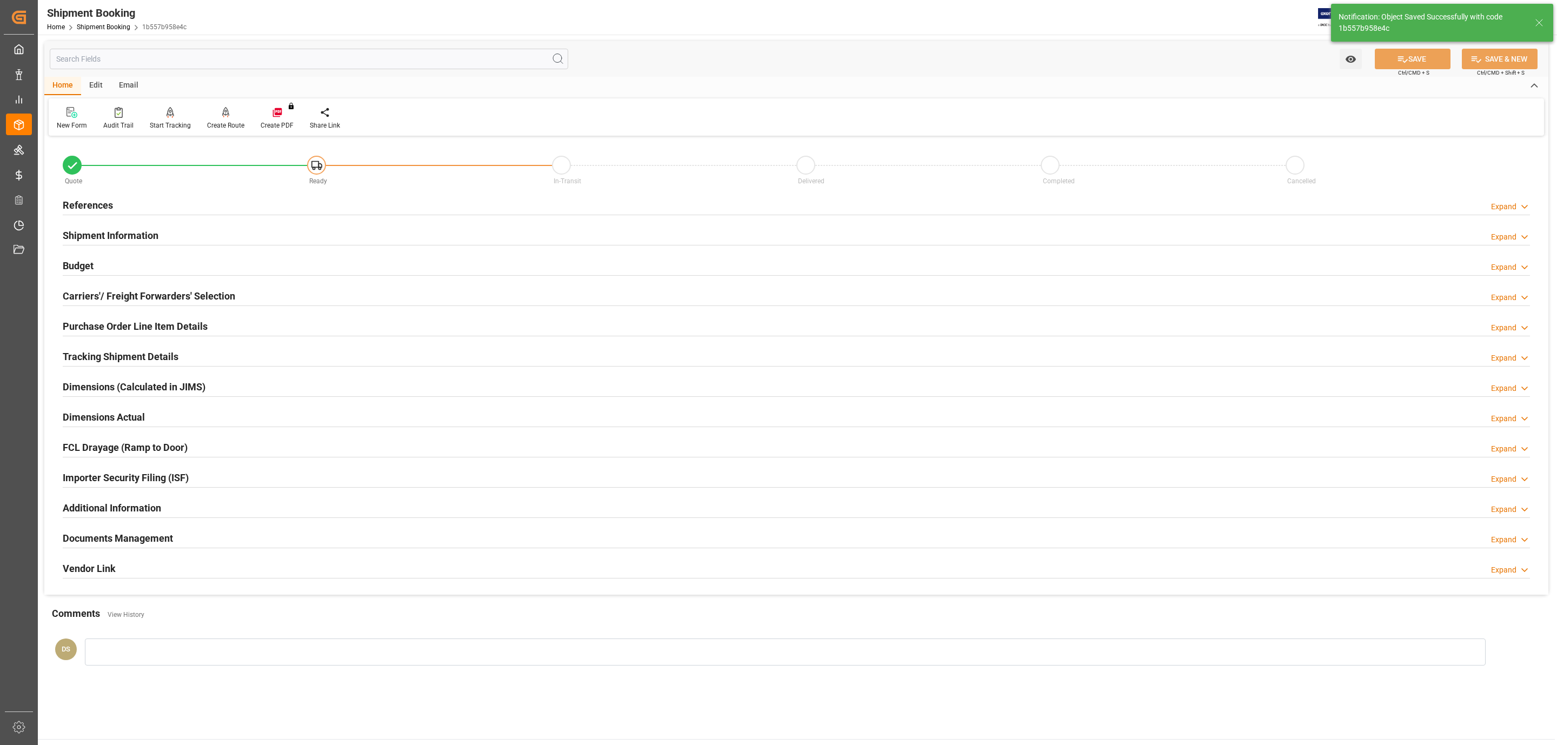
click at [110, 237] on h2 "Shipment Information" at bounding box center [111, 235] width 96 height 15
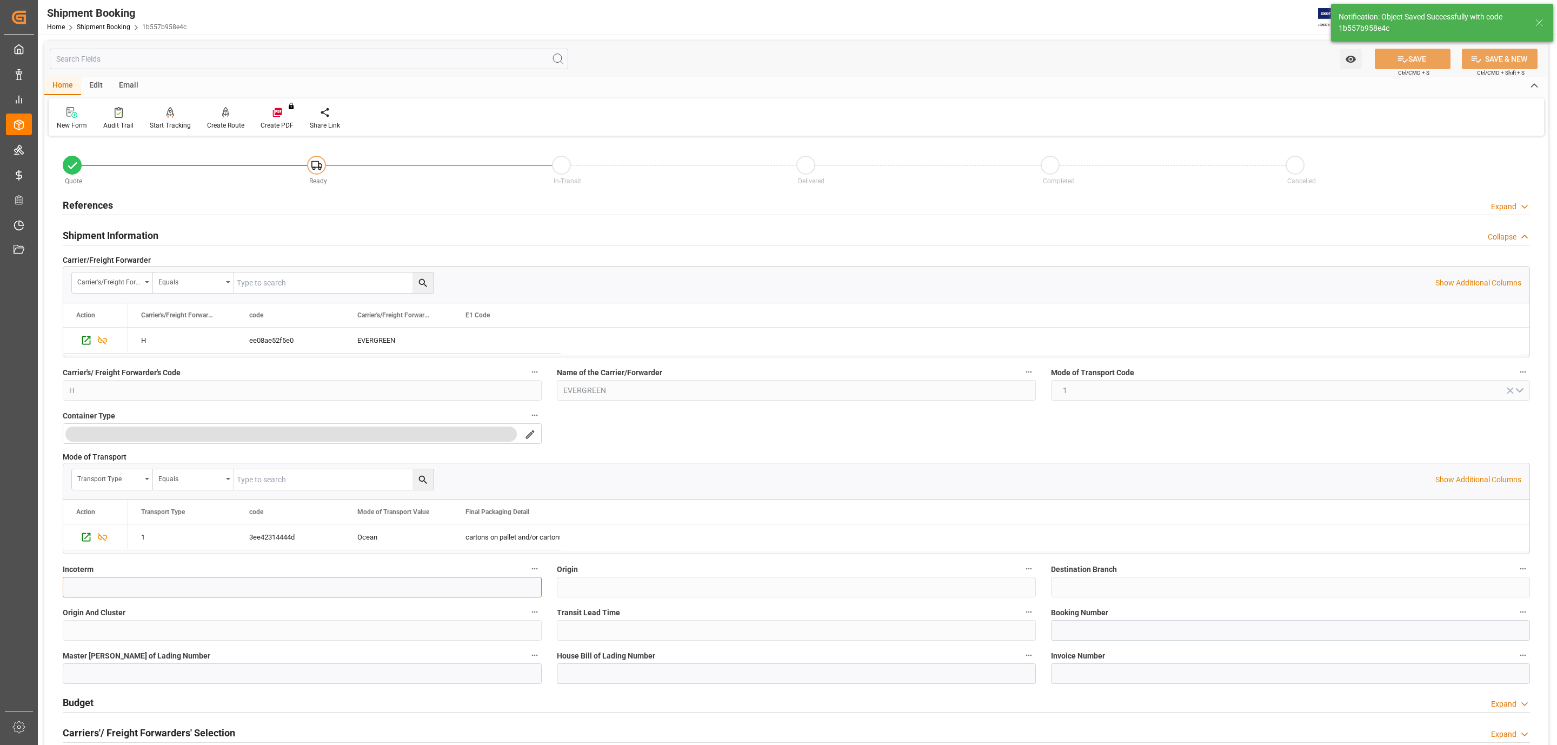
click at [101, 593] on input at bounding box center [302, 587] width 479 height 21
paste input "FOB Guangzhou"
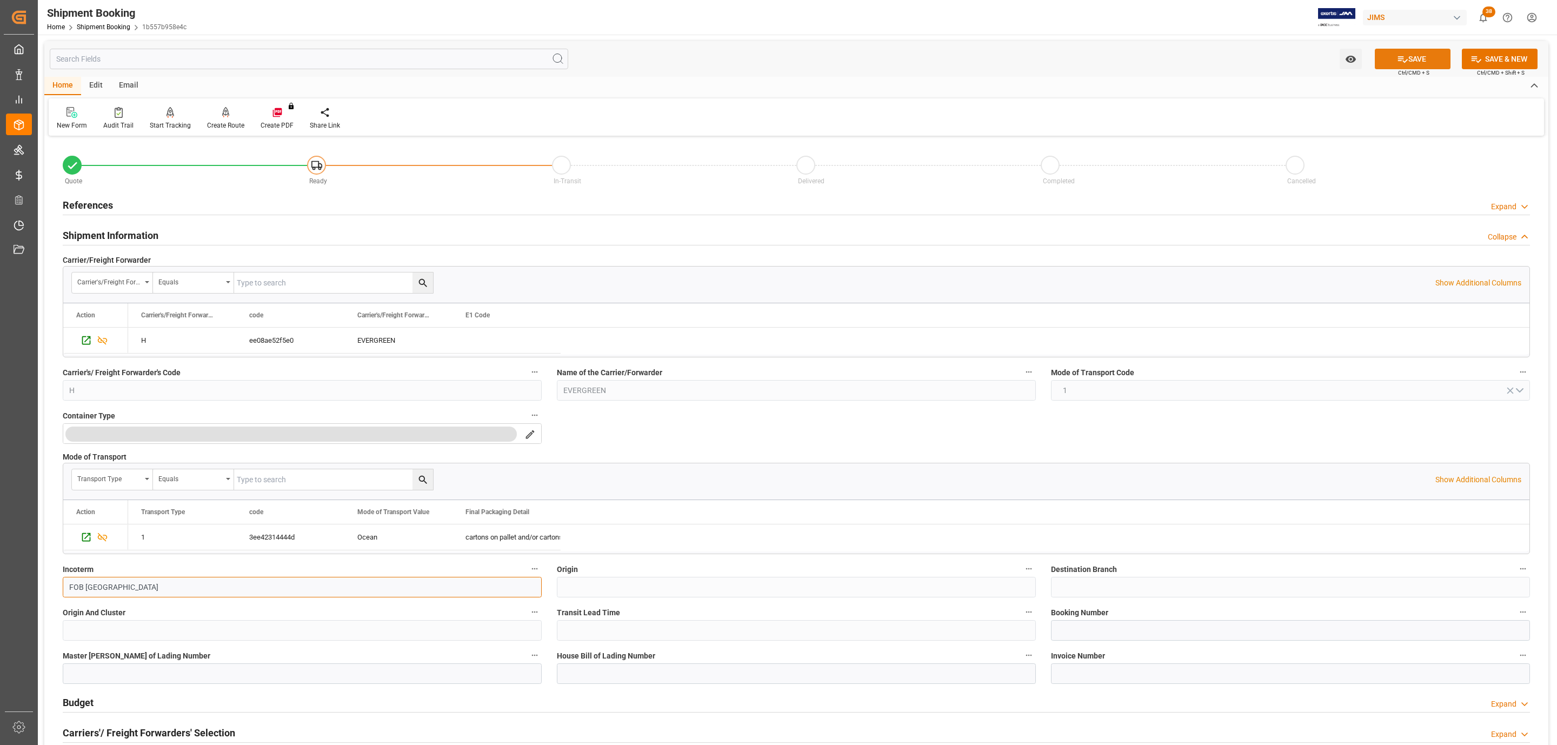
type input "FOB Guangzhou"
click at [1401, 59] on icon at bounding box center [1402, 59] width 11 height 11
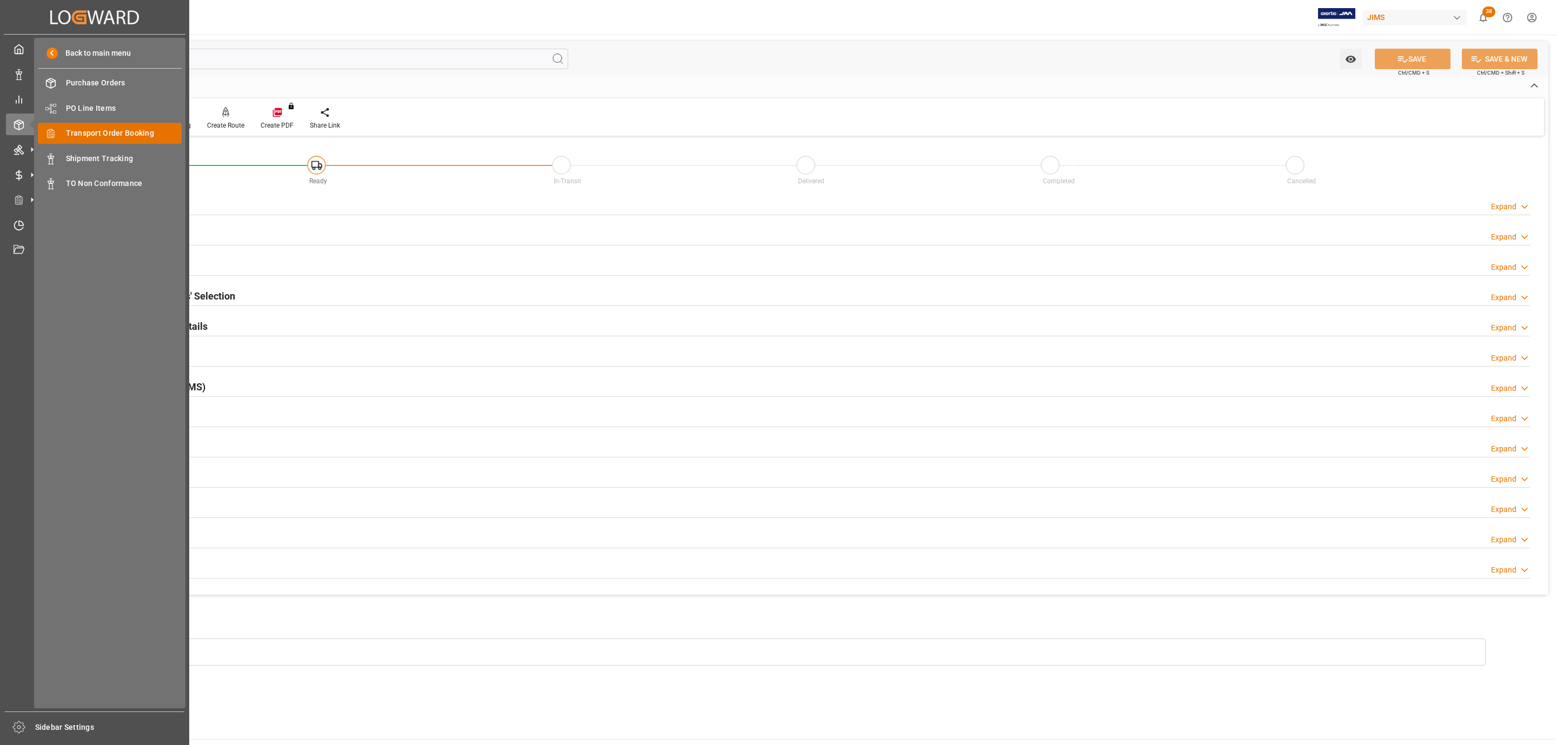
click at [150, 129] on span "Transport Order Booking" at bounding box center [124, 133] width 116 height 11
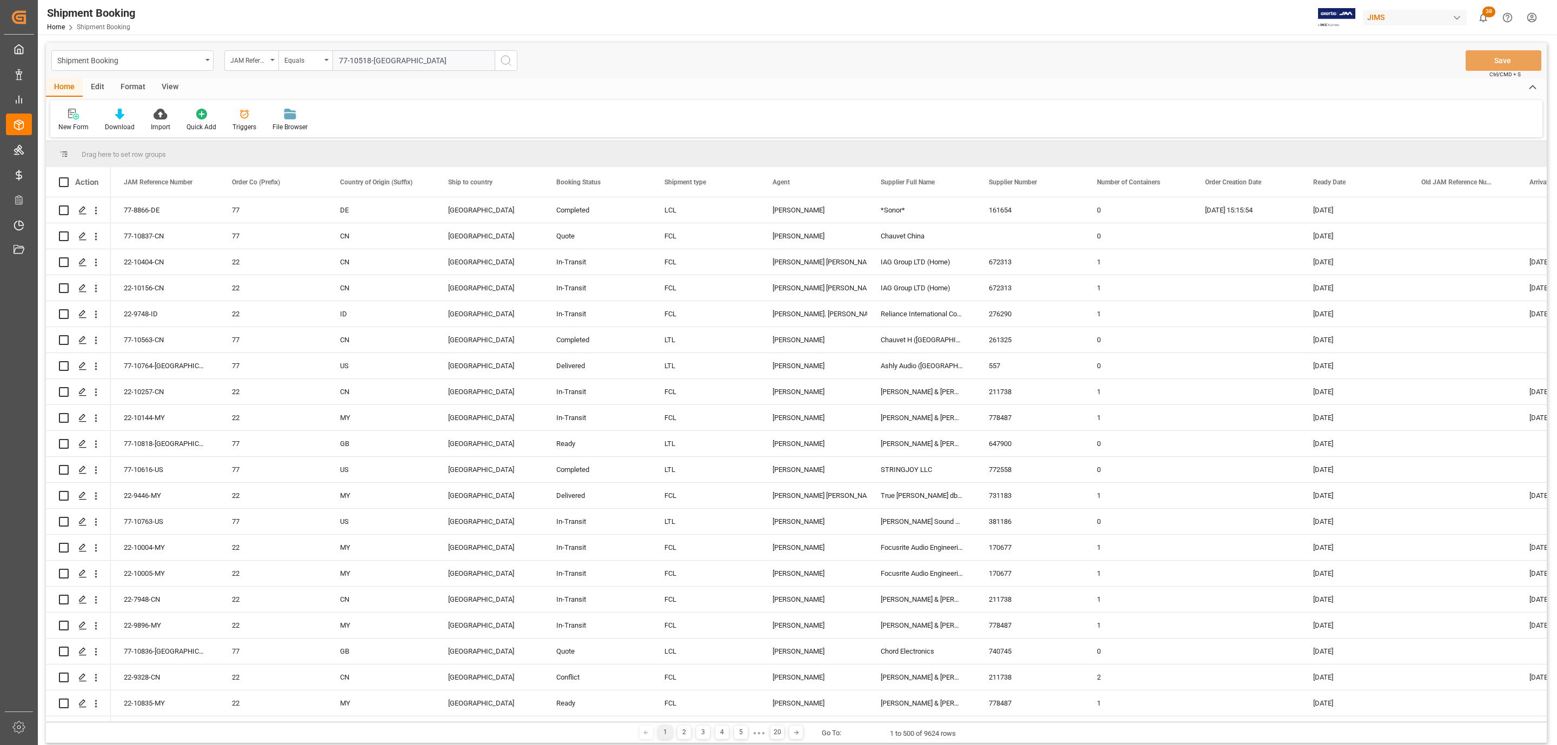
type input "77-10518-[GEOGRAPHIC_DATA]"
click at [511, 62] on icon "search button" at bounding box center [506, 60] width 13 height 13
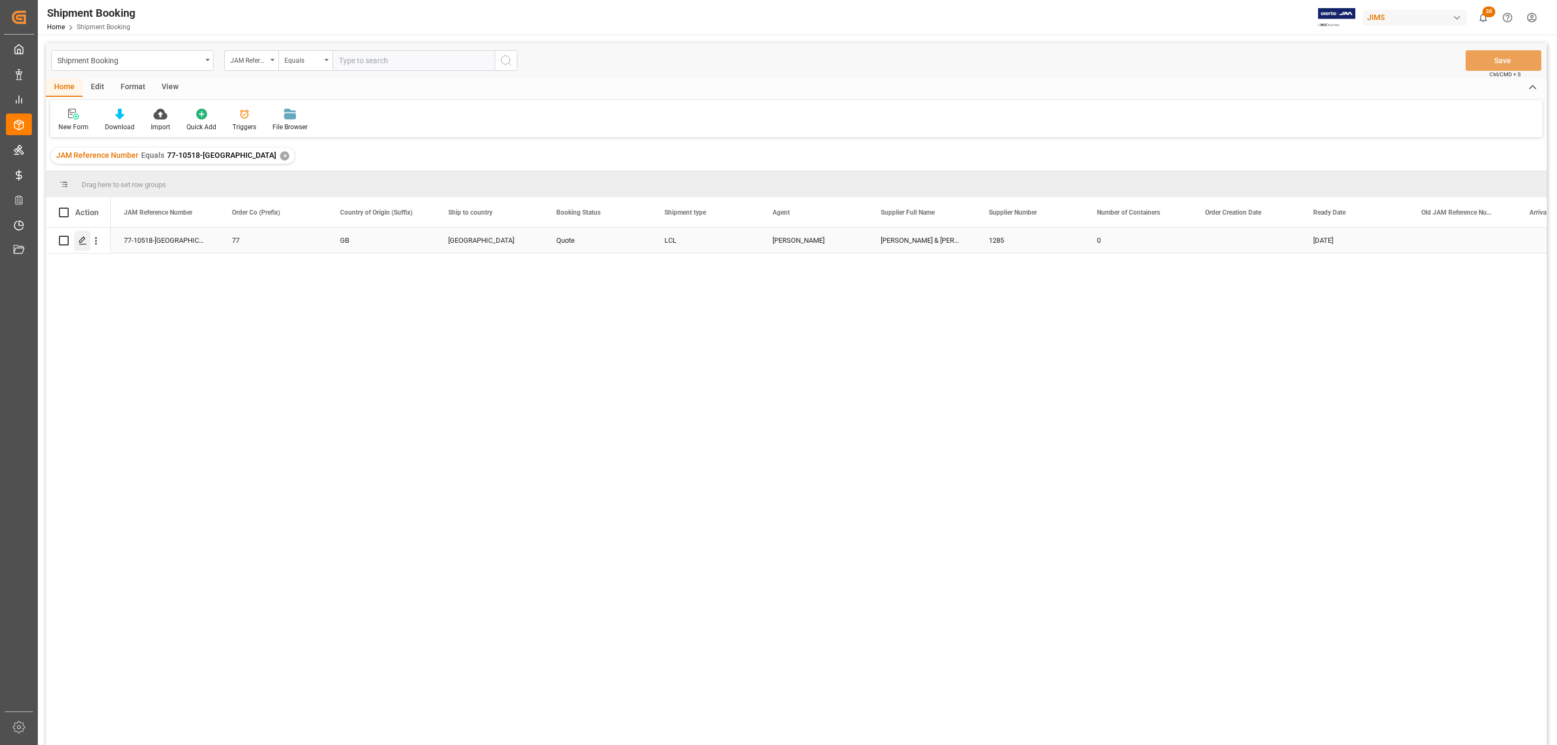
click at [78, 238] on icon "Press SPACE to select this row." at bounding box center [82, 240] width 9 height 9
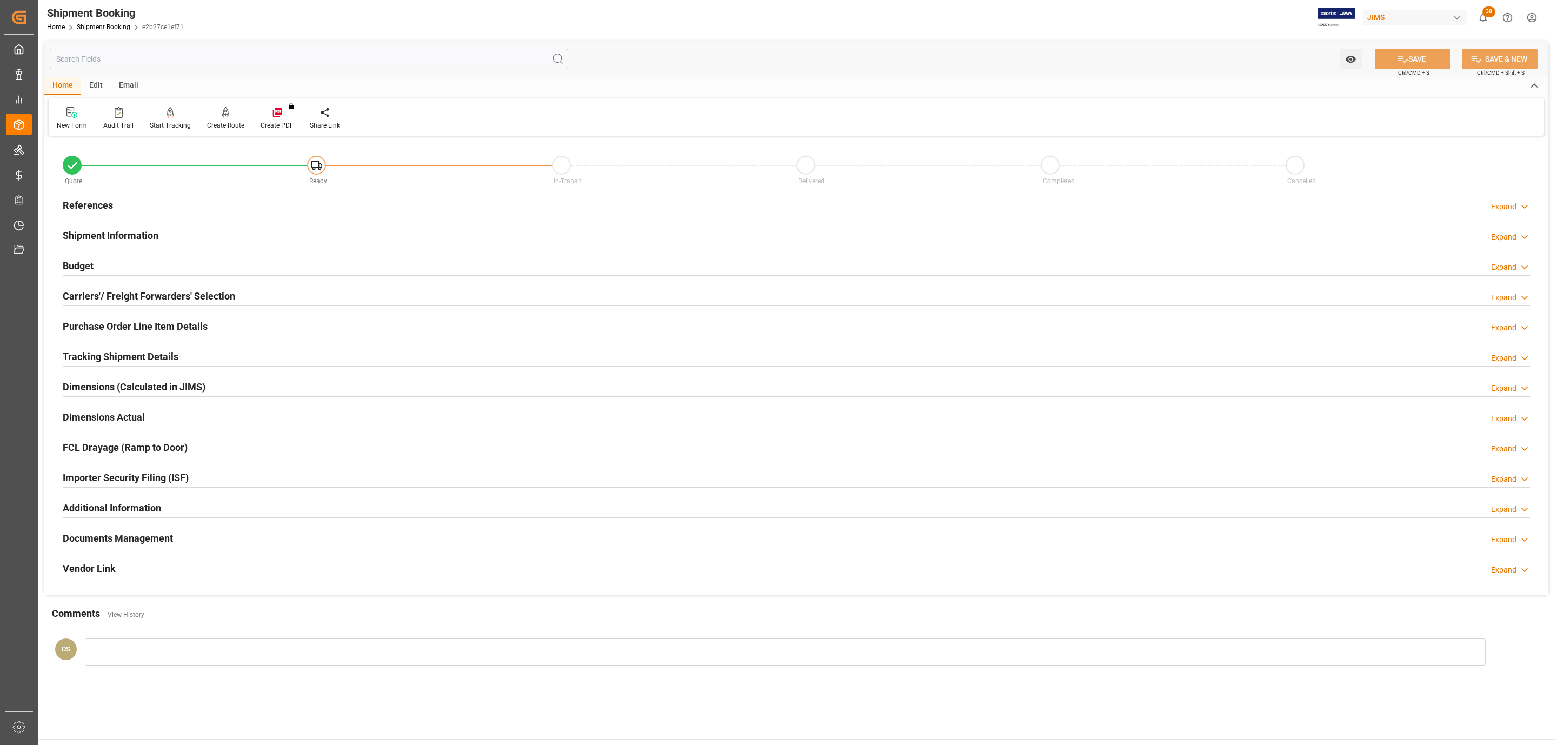
click at [98, 294] on h2 "Carriers'/ Freight Forwarders' Selection" at bounding box center [149, 296] width 172 height 15
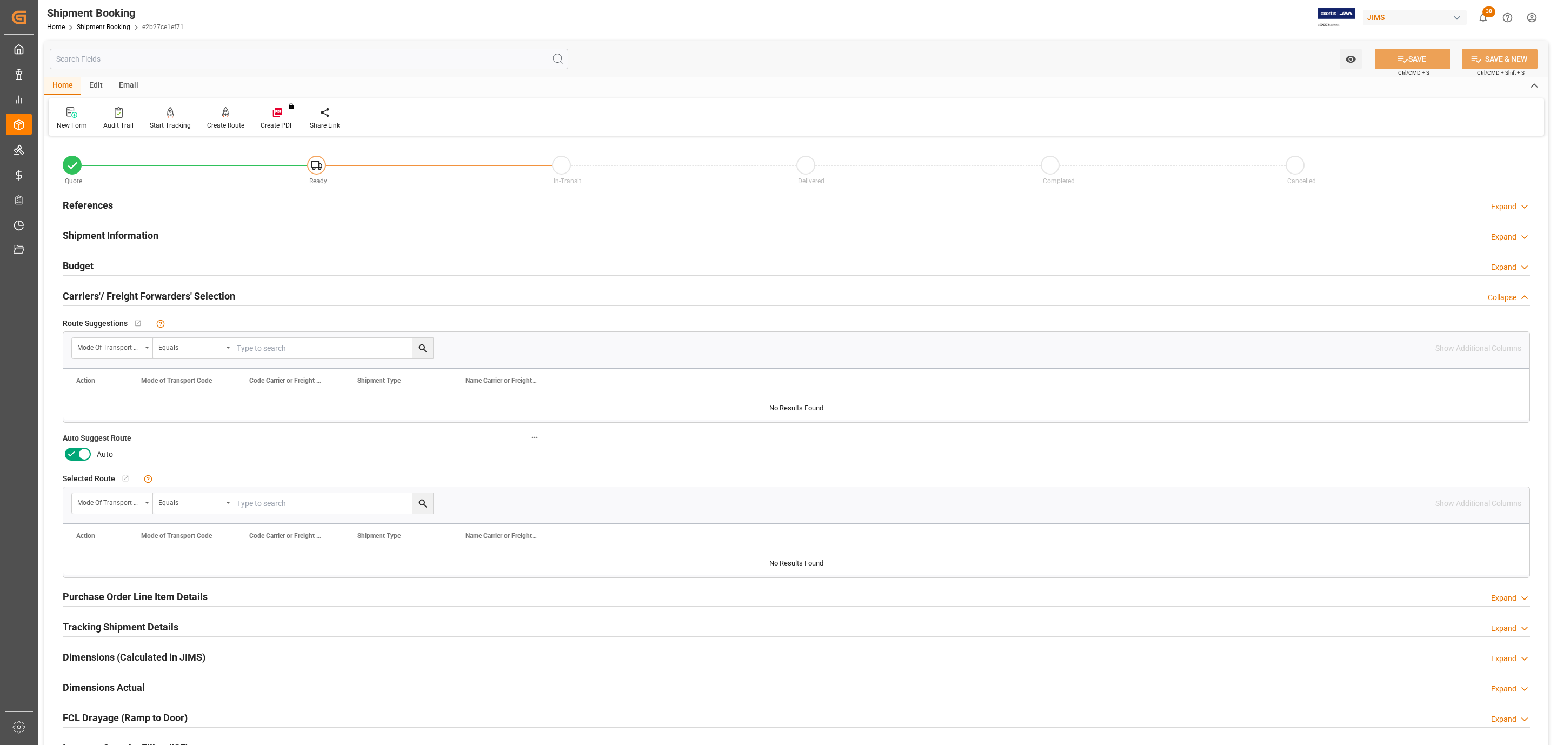
click at [96, 275] on div at bounding box center [796, 275] width 1467 height 1
click at [96, 266] on div "Budget Expand" at bounding box center [796, 265] width 1467 height 21
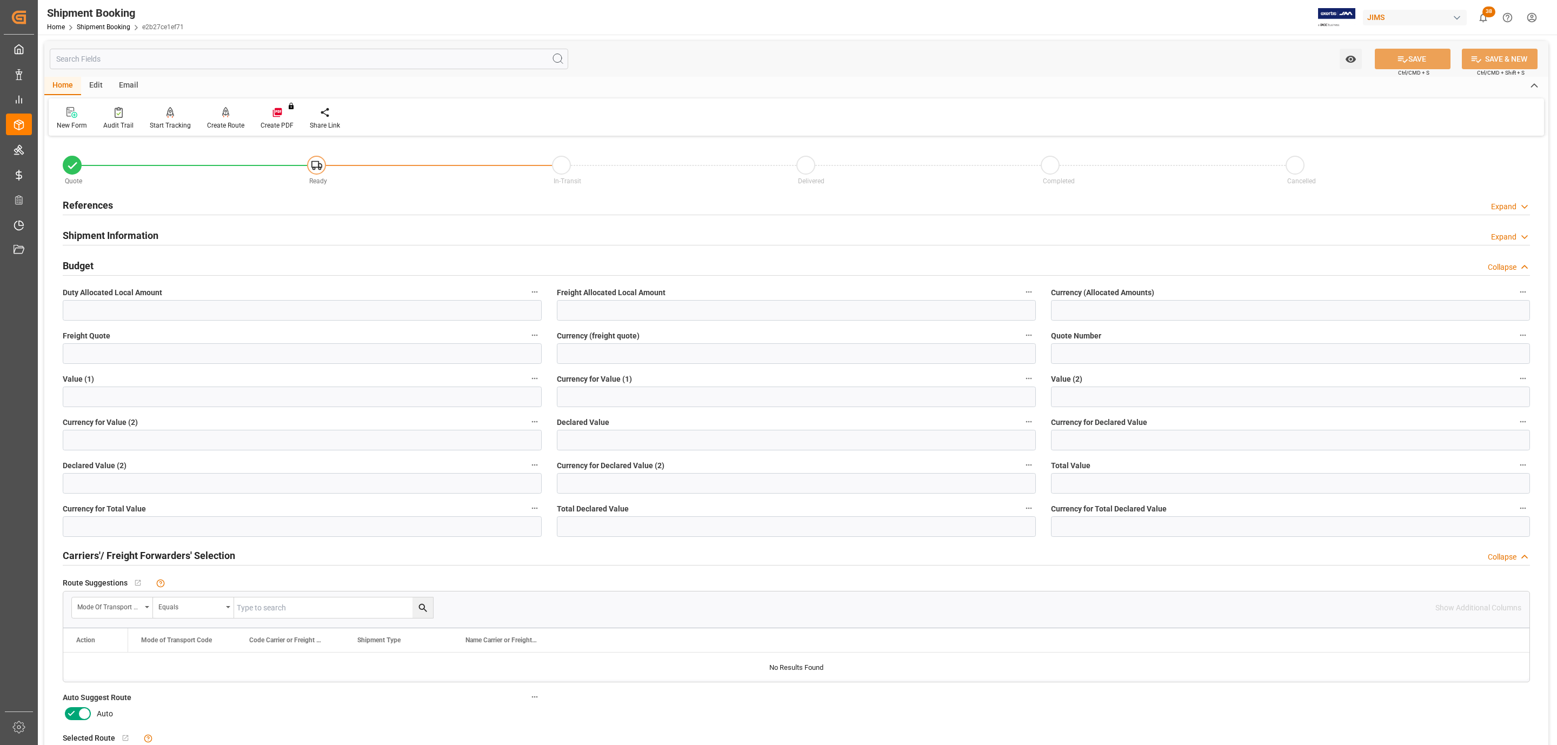
click at [143, 215] on div at bounding box center [796, 215] width 1467 height 1
click at [143, 202] on div "References Expand" at bounding box center [796, 204] width 1467 height 21
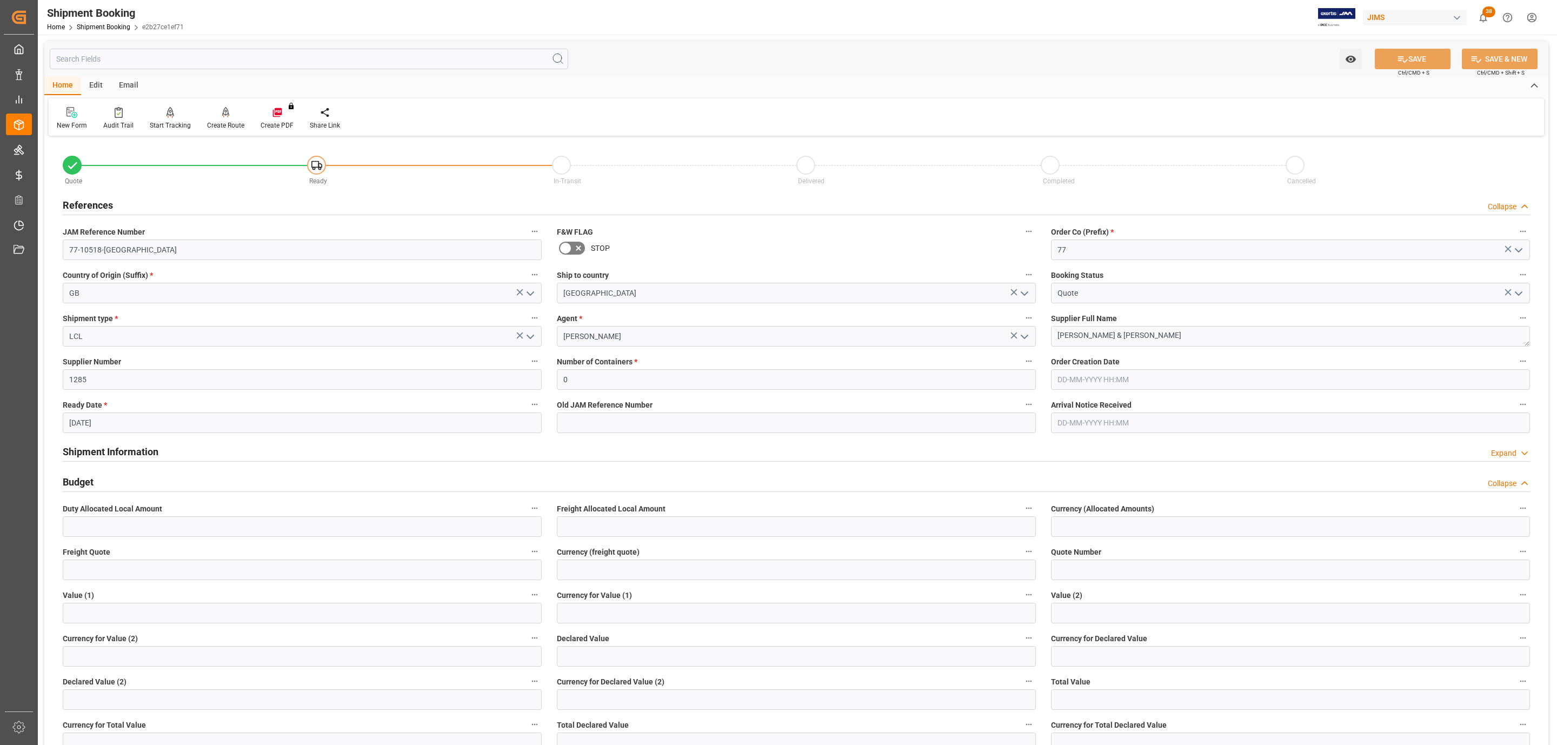
click at [143, 202] on div "References Collapse" at bounding box center [796, 204] width 1467 height 21
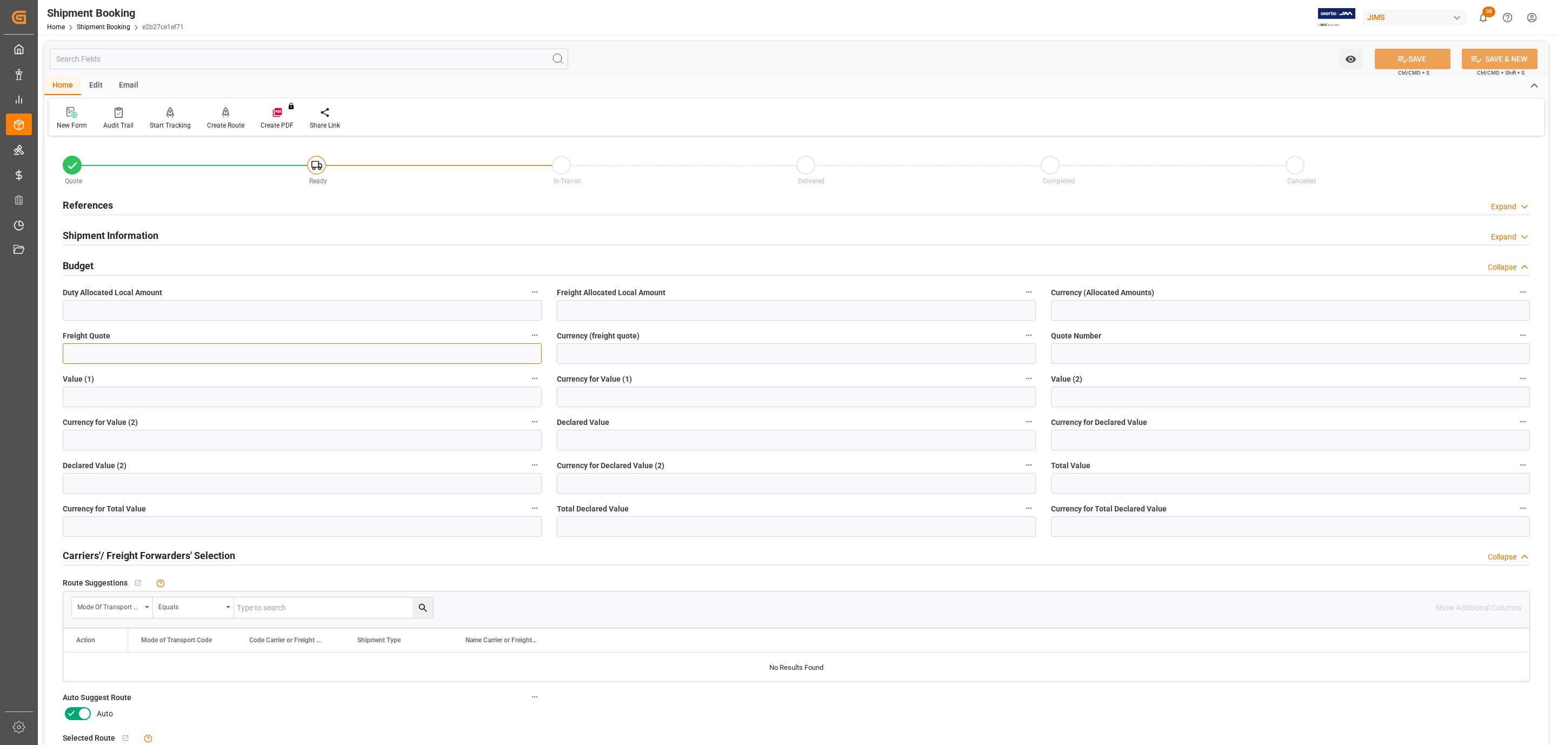
click at [86, 357] on input "text" at bounding box center [302, 353] width 479 height 21
type input "4850"
type input "usd"
click at [1421, 61] on button "SAVE" at bounding box center [1413, 59] width 76 height 21
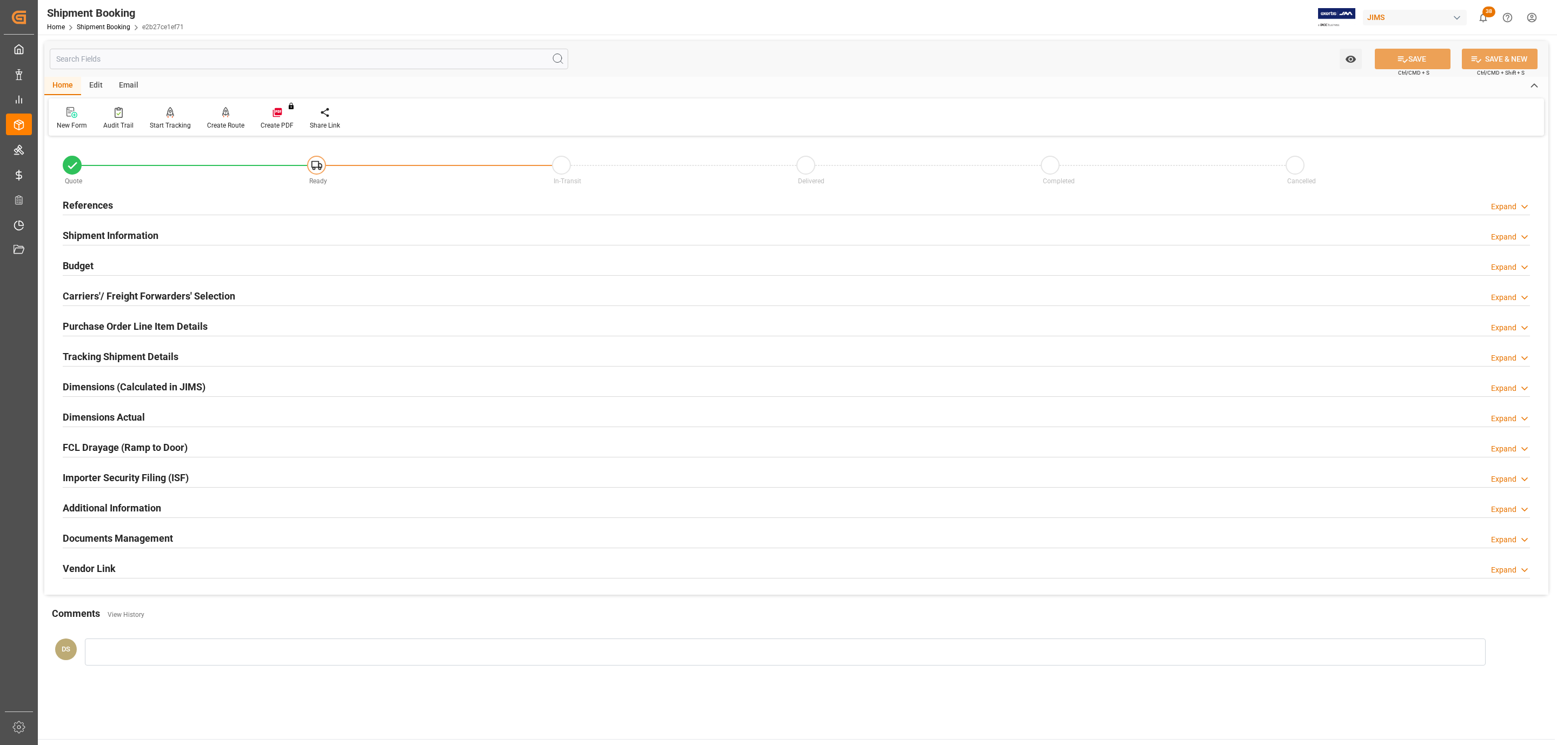
click at [97, 206] on h2 "References" at bounding box center [88, 205] width 50 height 15
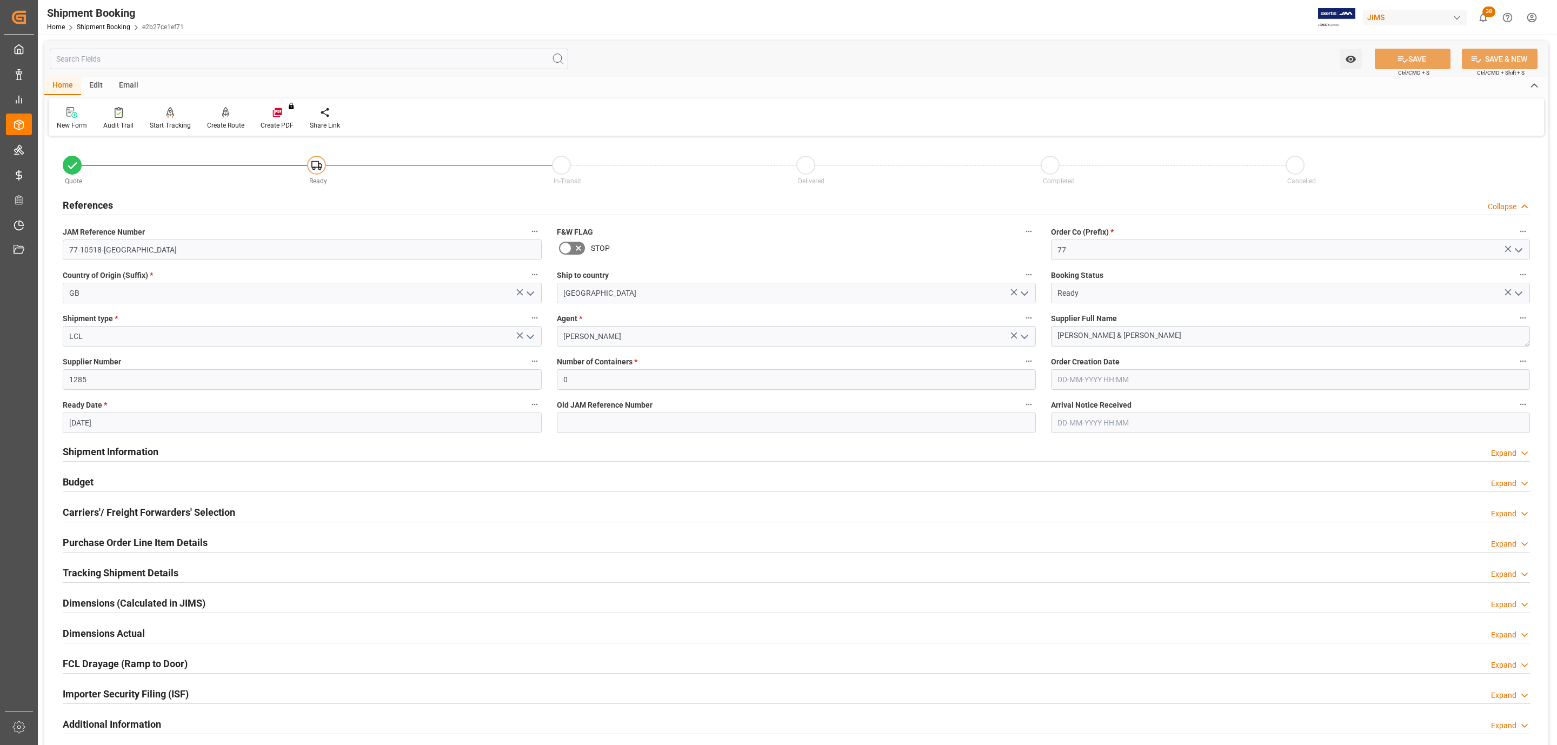
click at [97, 206] on h2 "References" at bounding box center [88, 205] width 50 height 15
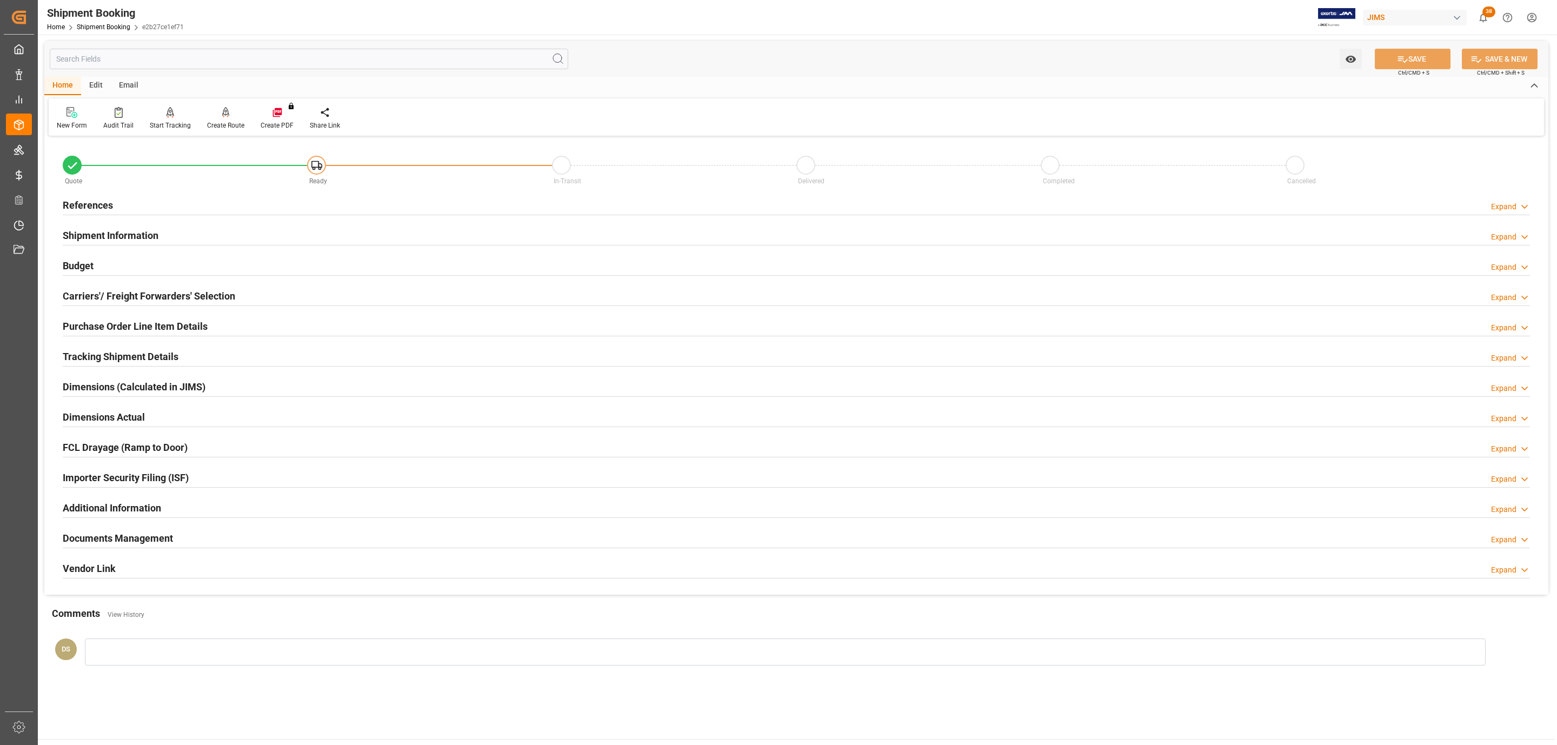
click at [94, 264] on div "Budget Expand" at bounding box center [796, 265] width 1467 height 21
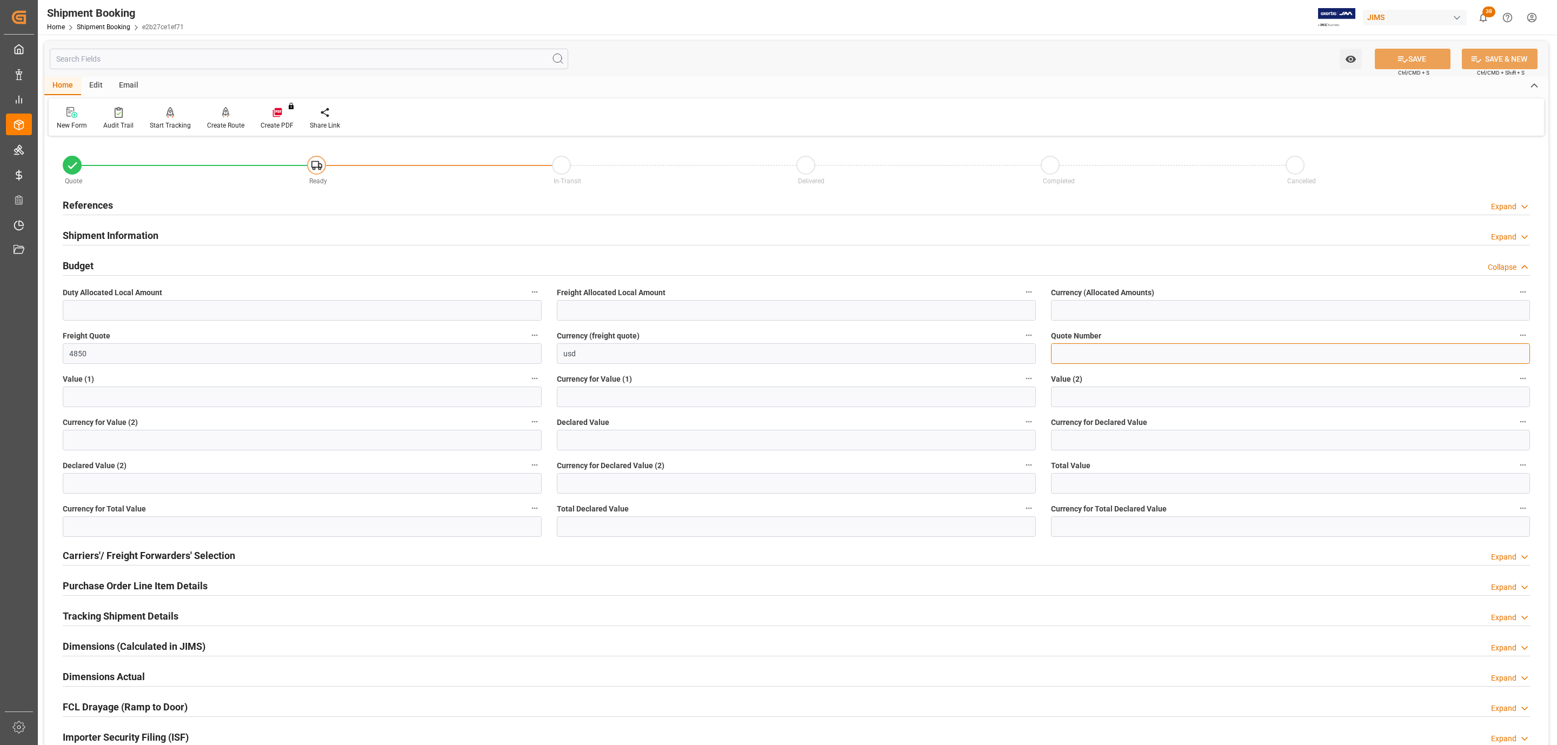
click at [1132, 357] on input at bounding box center [1290, 353] width 479 height 21
paste input "QMTL00346768"
type input "QMTL00346768"
click at [1401, 58] on icon at bounding box center [1402, 59] width 11 height 11
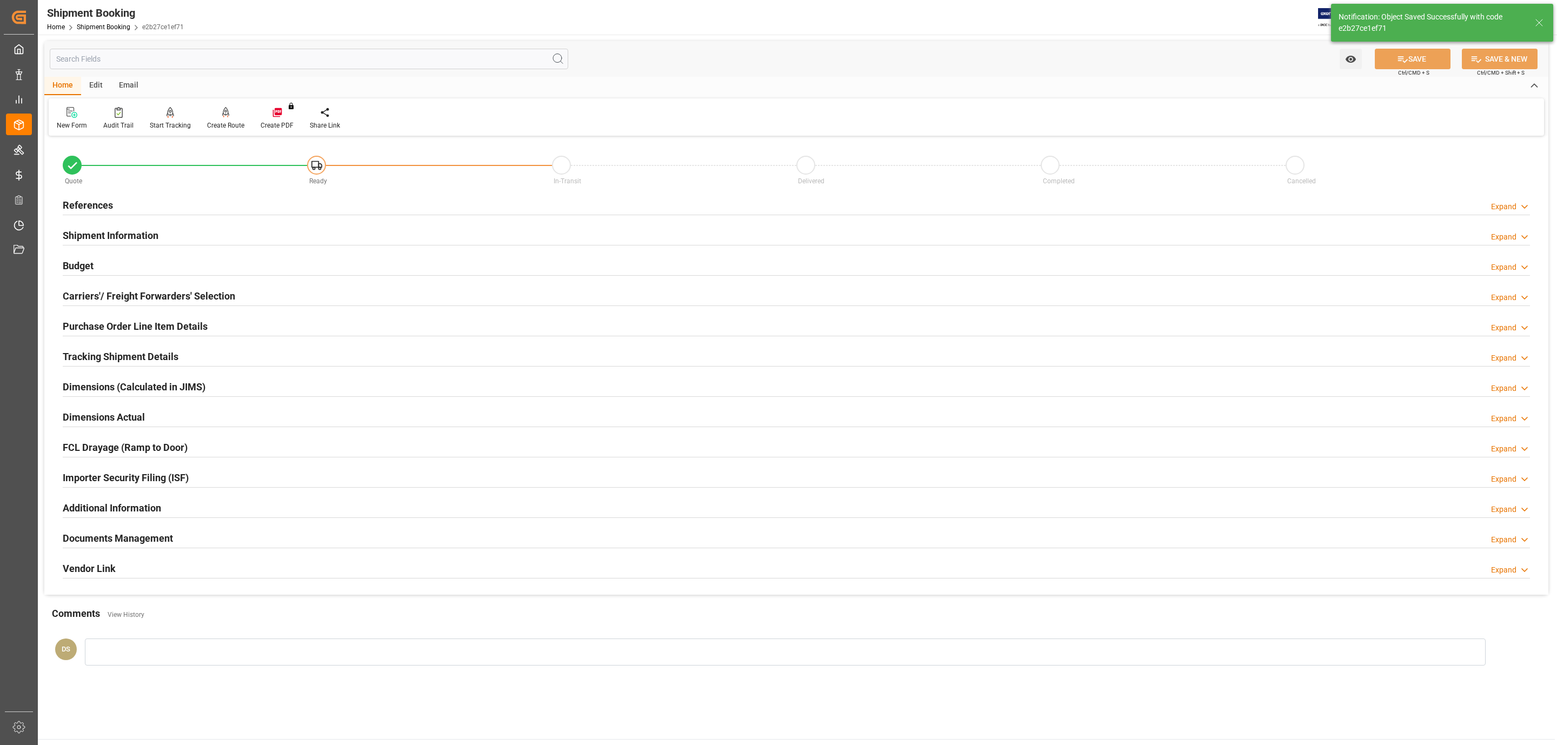
click at [184, 293] on h2 "Carriers'/ Freight Forwarders' Selection" at bounding box center [149, 296] width 172 height 15
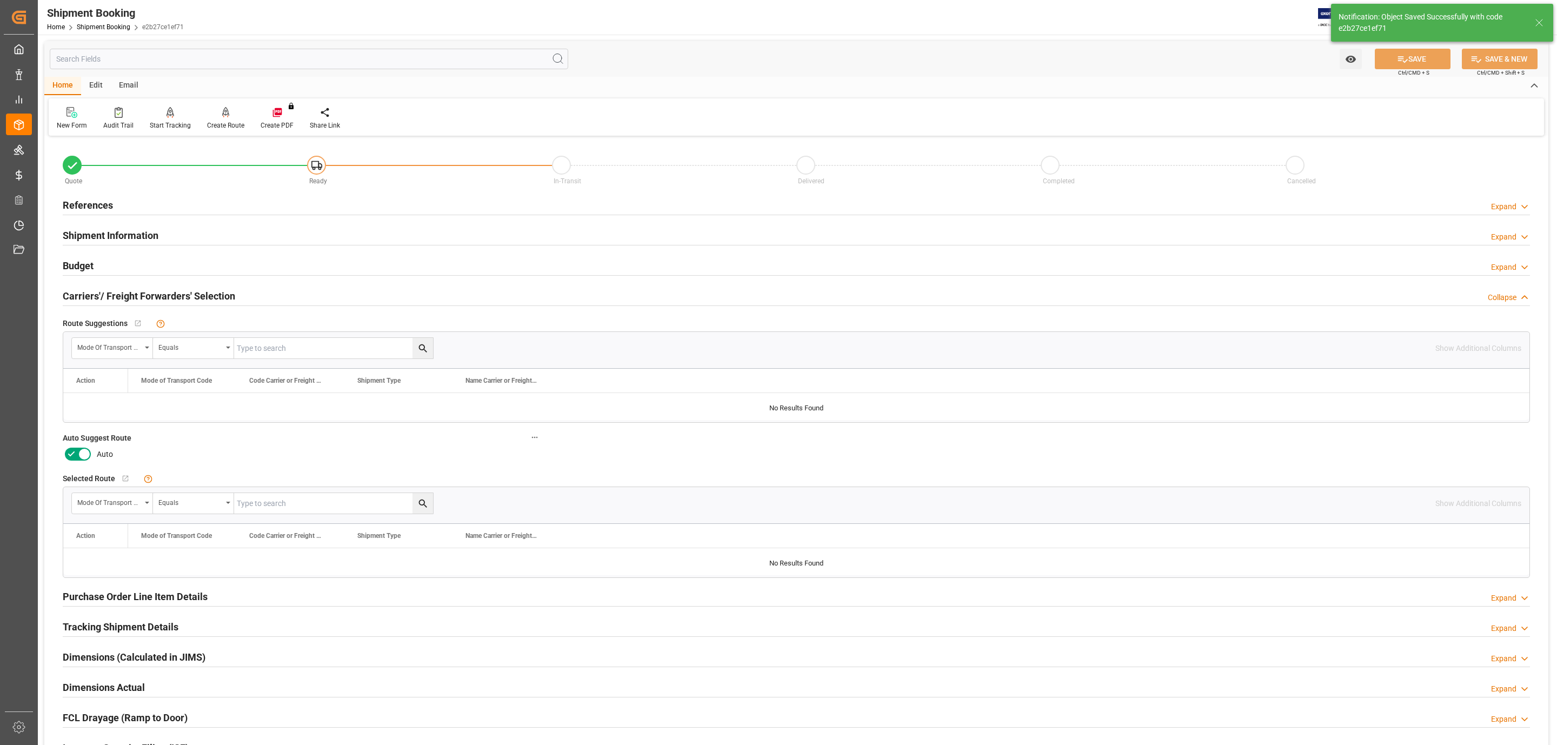
click at [81, 454] on icon at bounding box center [84, 454] width 13 height 13
click at [0, 0] on input "checkbox" at bounding box center [0, 0] width 0 height 0
click at [1387, 57] on button "SAVE" at bounding box center [1413, 59] width 76 height 21
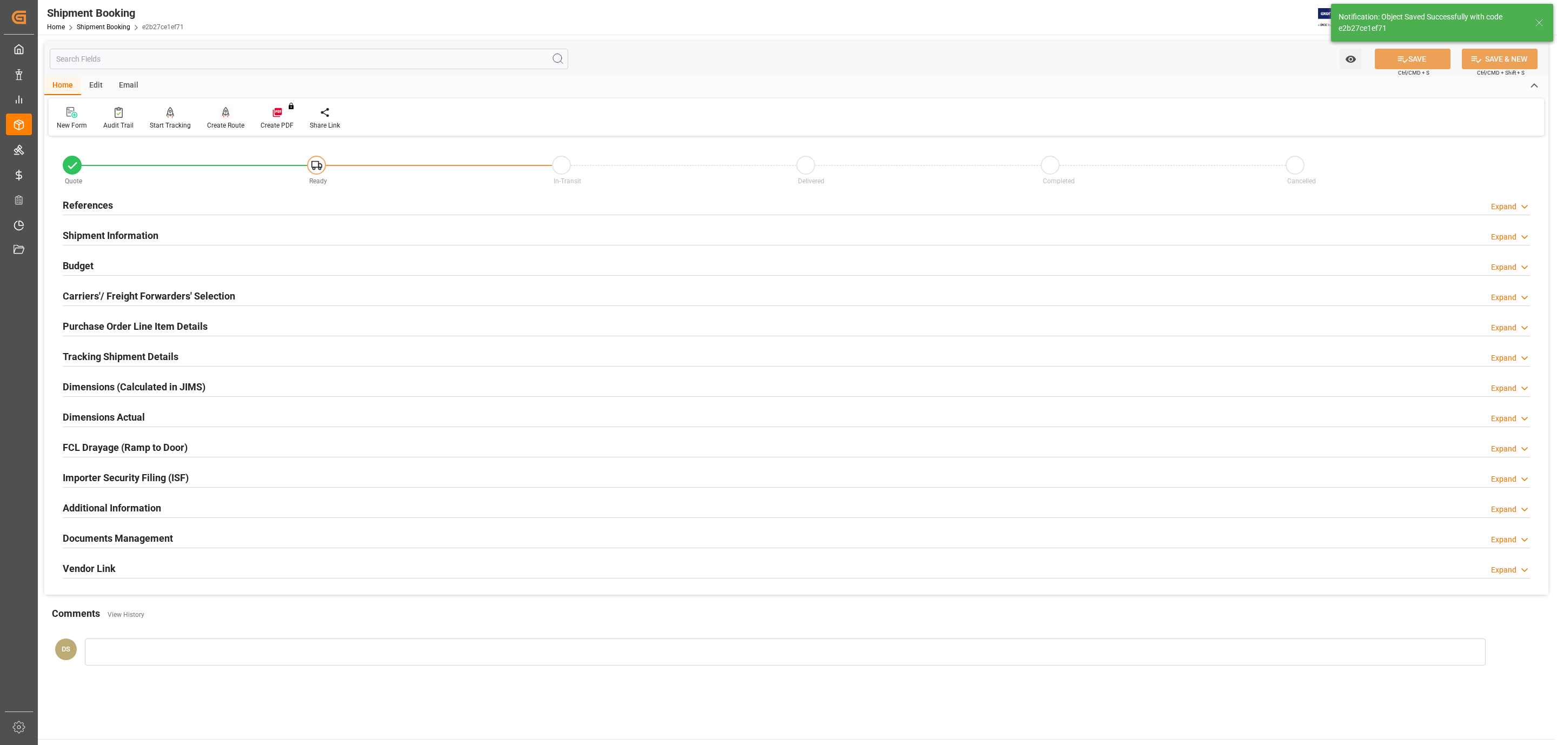
click at [213, 118] on div "Create Route" at bounding box center [226, 119] width 54 height 24
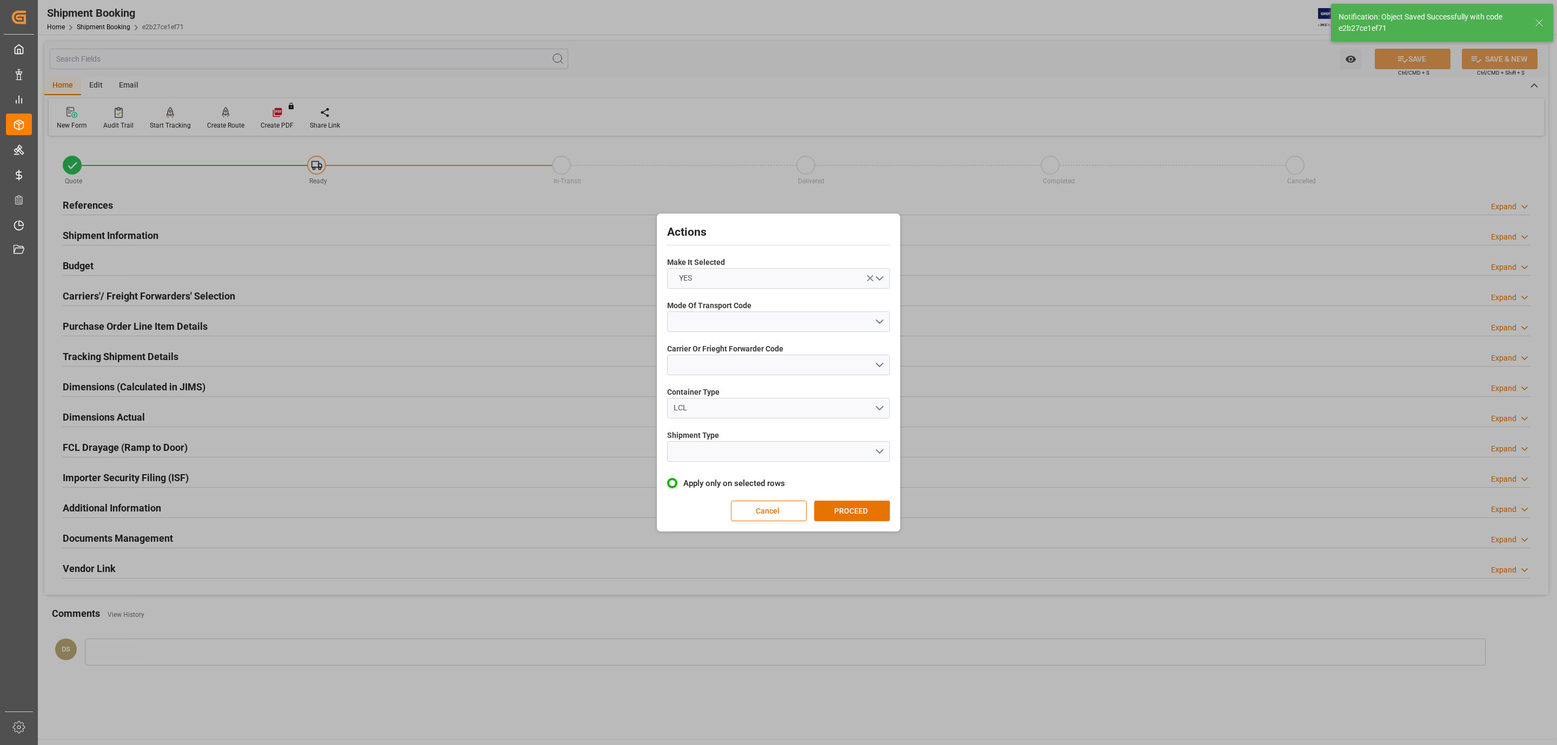
click at [765, 305] on label "Mode Of Transport Code" at bounding box center [778, 305] width 223 height 11
click at [765, 312] on button "open menu" at bounding box center [778, 321] width 223 height 21
click at [725, 393] on div "4- AIR FREIGHT" at bounding box center [779, 392] width 222 height 23
click at [708, 361] on button "open menu" at bounding box center [778, 365] width 223 height 21
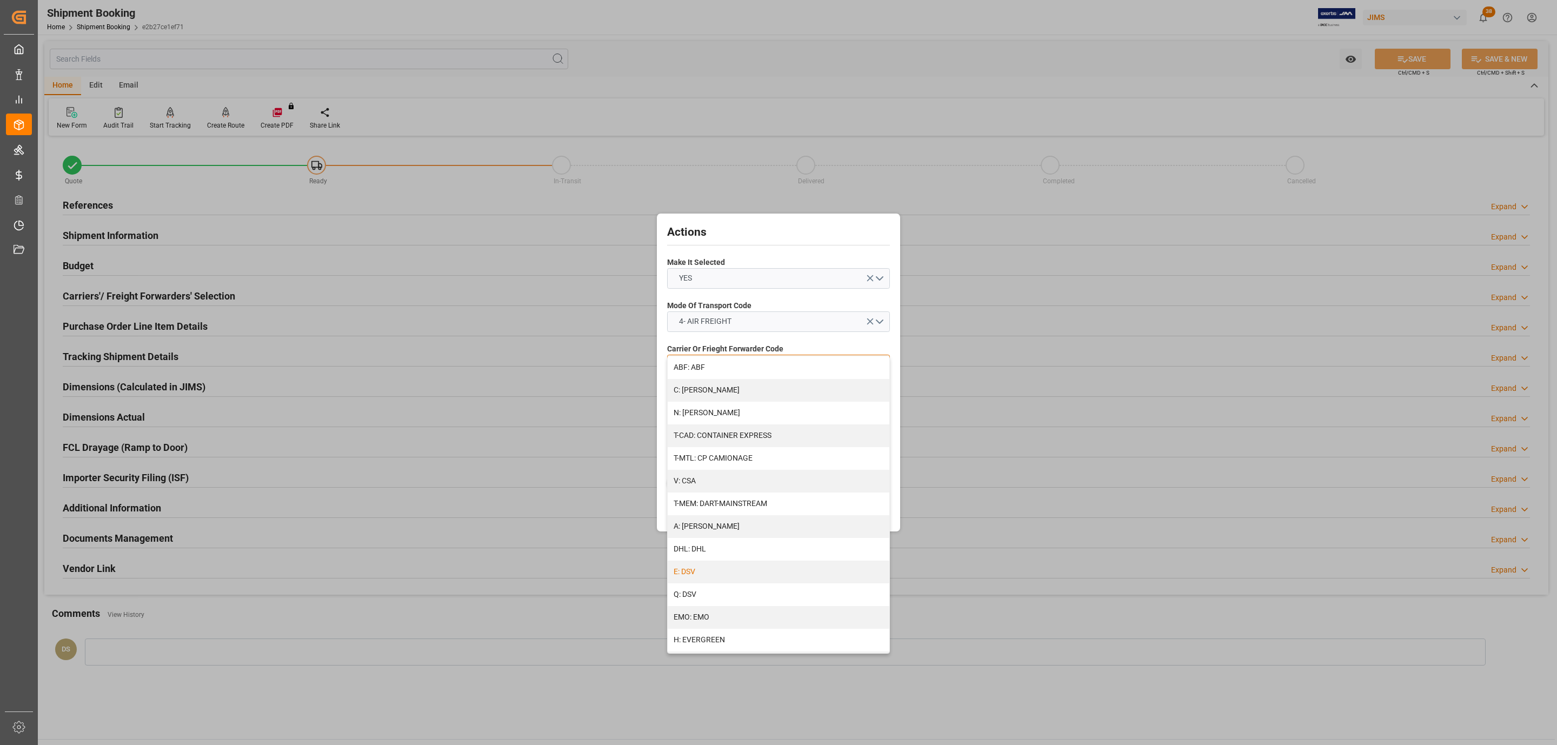
click at [701, 572] on div "E: DSV" at bounding box center [779, 572] width 222 height 23
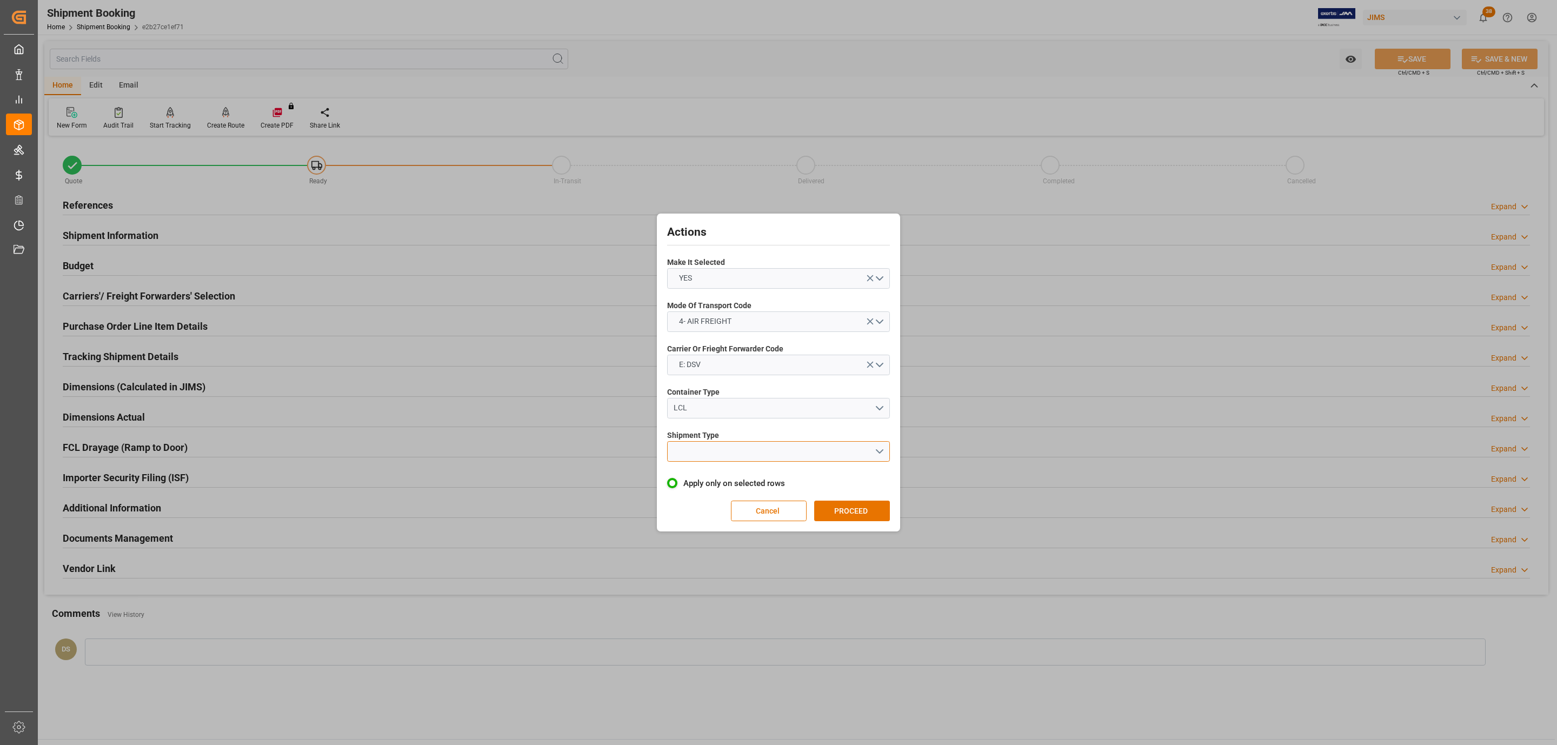
click at [704, 455] on button "open menu" at bounding box center [778, 451] width 223 height 21
click at [706, 455] on div "LTL" at bounding box center [779, 454] width 222 height 23
click at [841, 515] on button "PROCEED" at bounding box center [852, 511] width 76 height 21
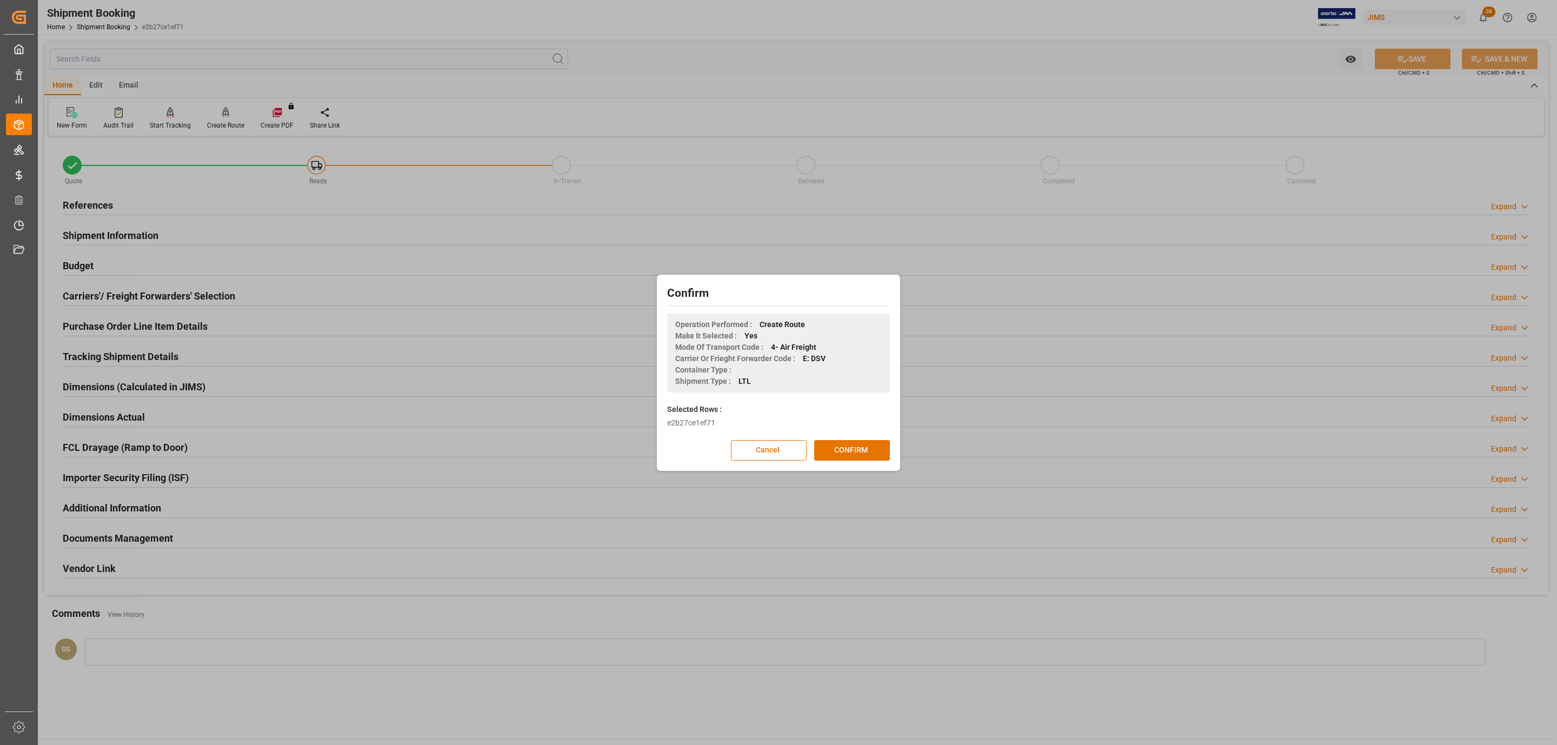
click at [863, 439] on div "Confirm Operation Performed : Create Route Make It Selected : Yes Mode Of Trans…" at bounding box center [779, 372] width 238 height 191
click at [865, 451] on button "CONFIRM" at bounding box center [852, 450] width 76 height 21
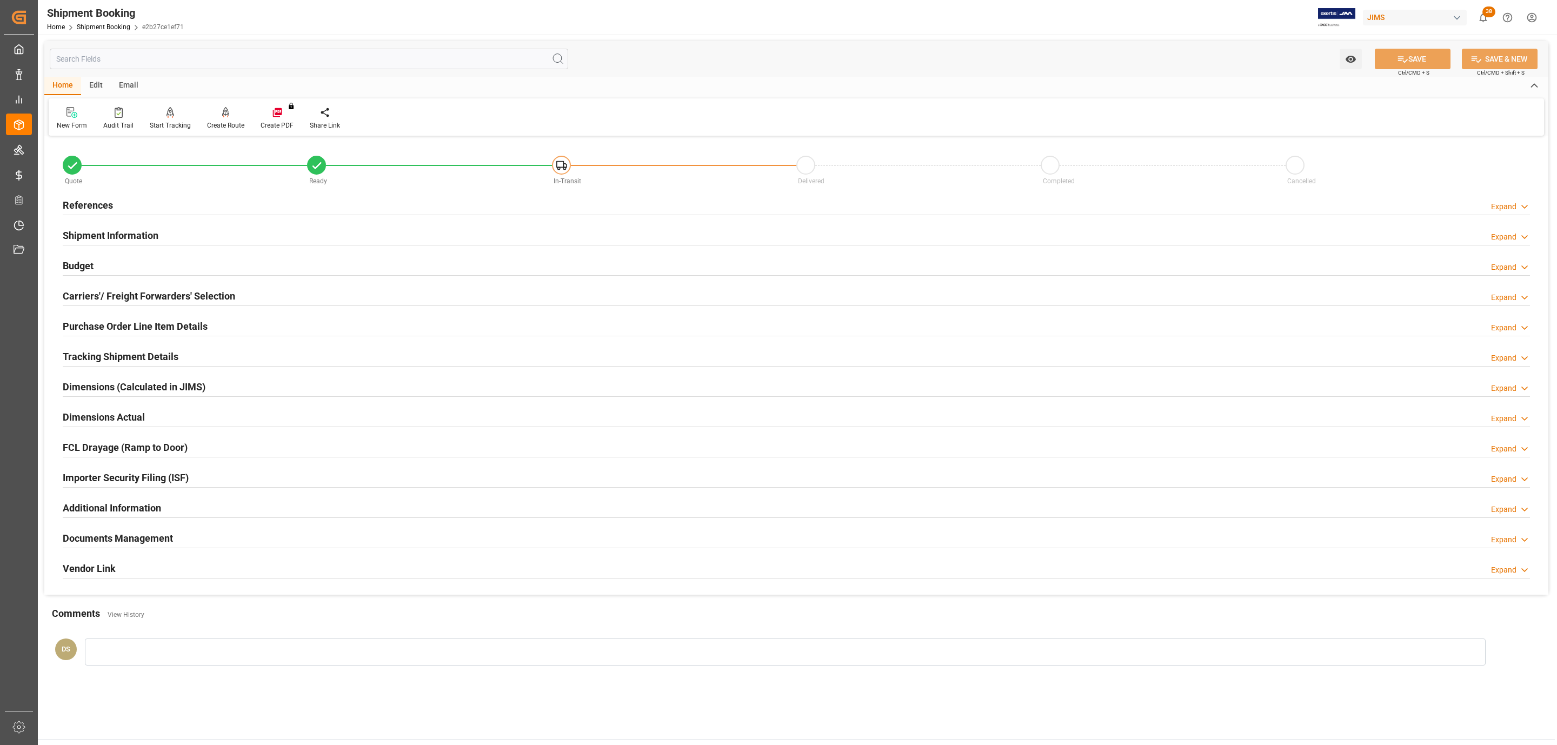
click at [198, 539] on div "Documents Management Expand" at bounding box center [796, 537] width 1467 height 21
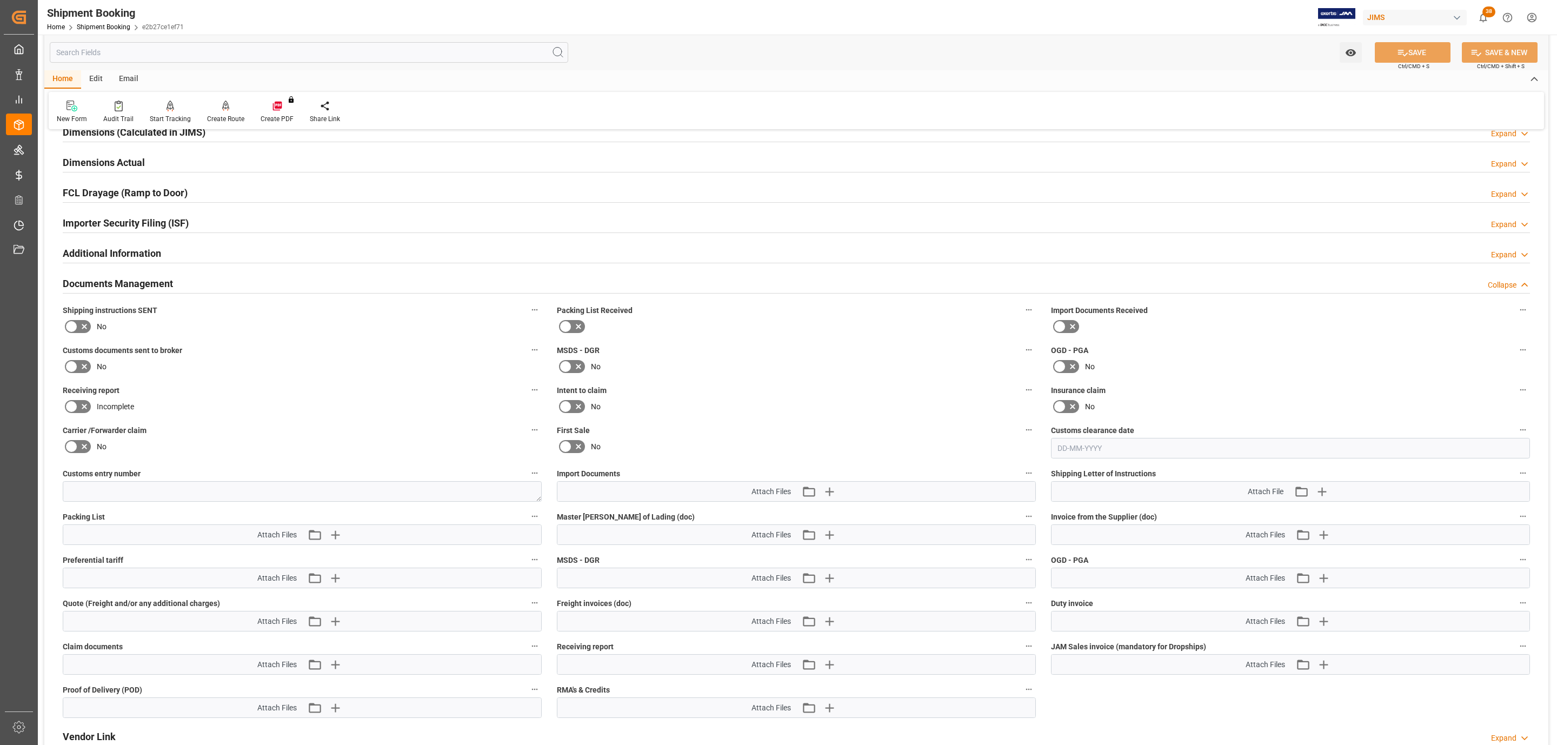
scroll to position [324, 0]
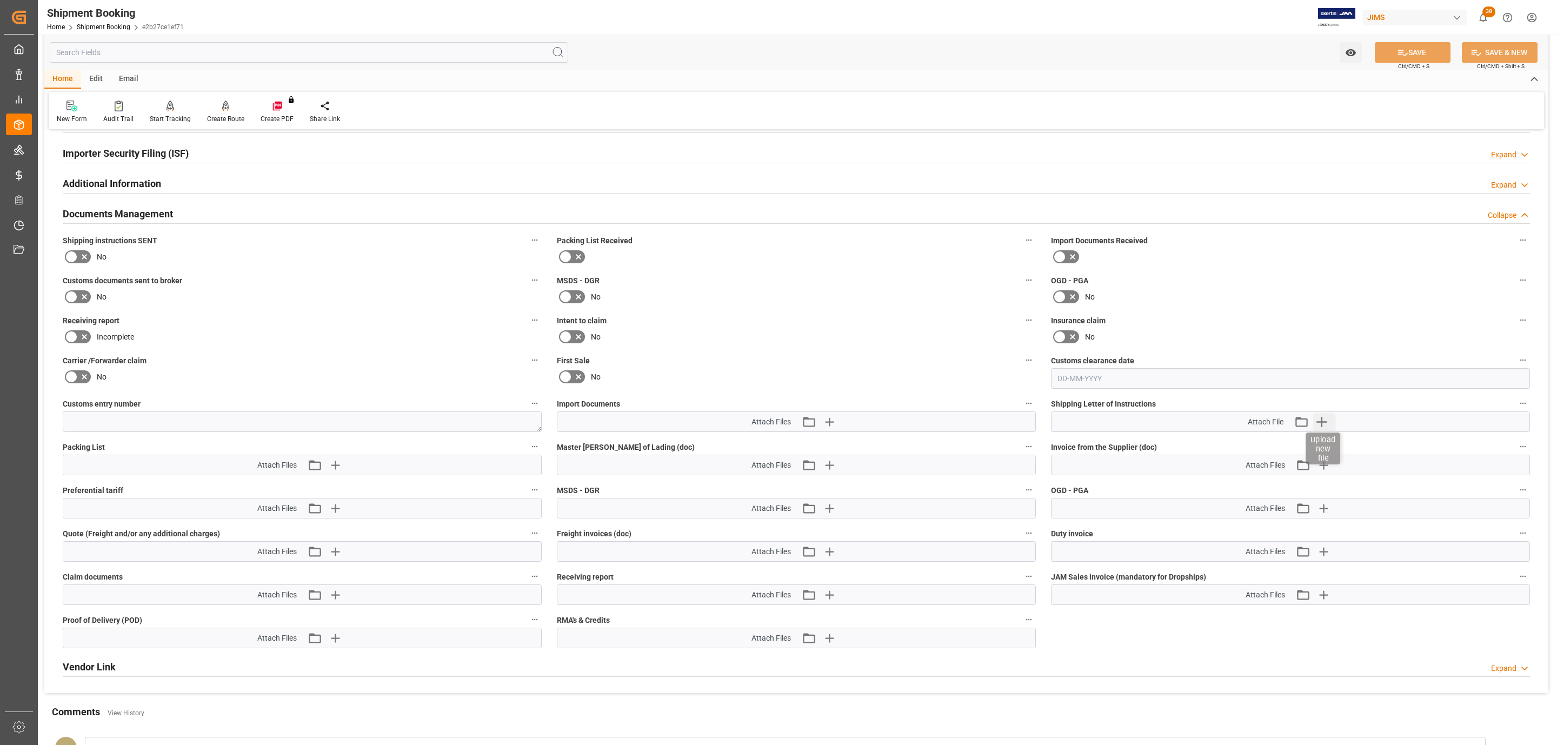
click at [1327, 423] on icon "button" at bounding box center [1321, 421] width 17 height 17
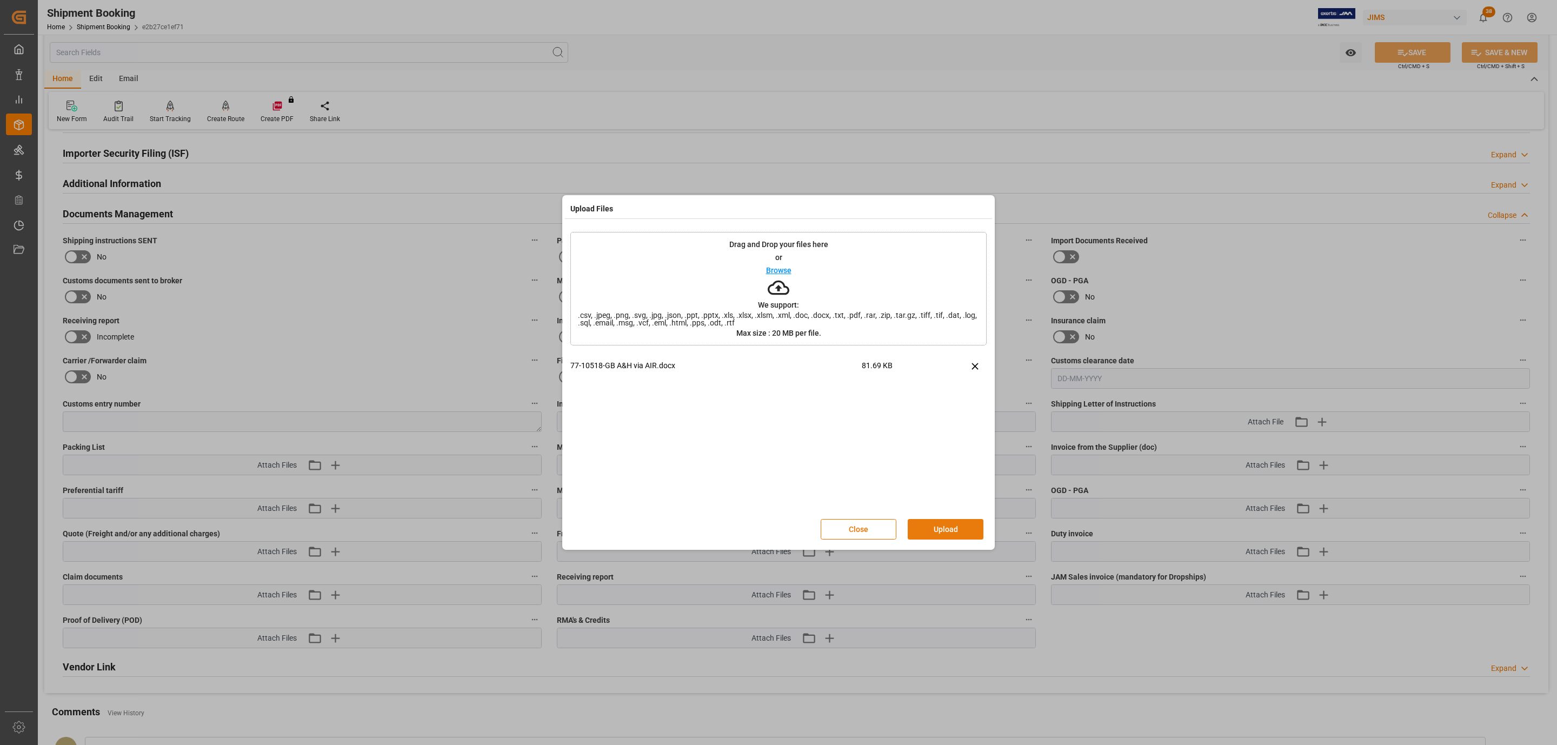
click at [929, 526] on button "Upload" at bounding box center [946, 529] width 76 height 21
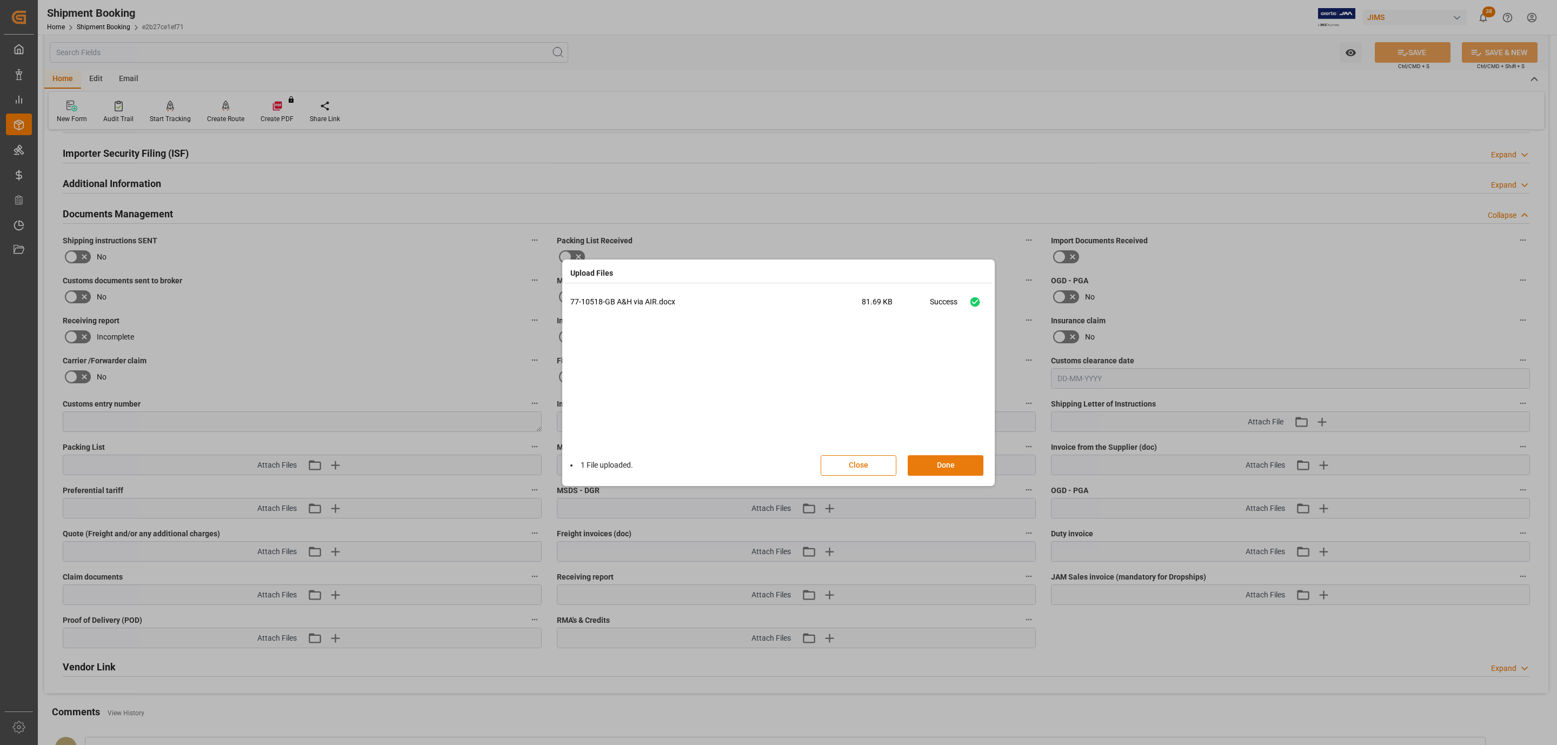
click at [960, 469] on button "Done" at bounding box center [946, 465] width 76 height 21
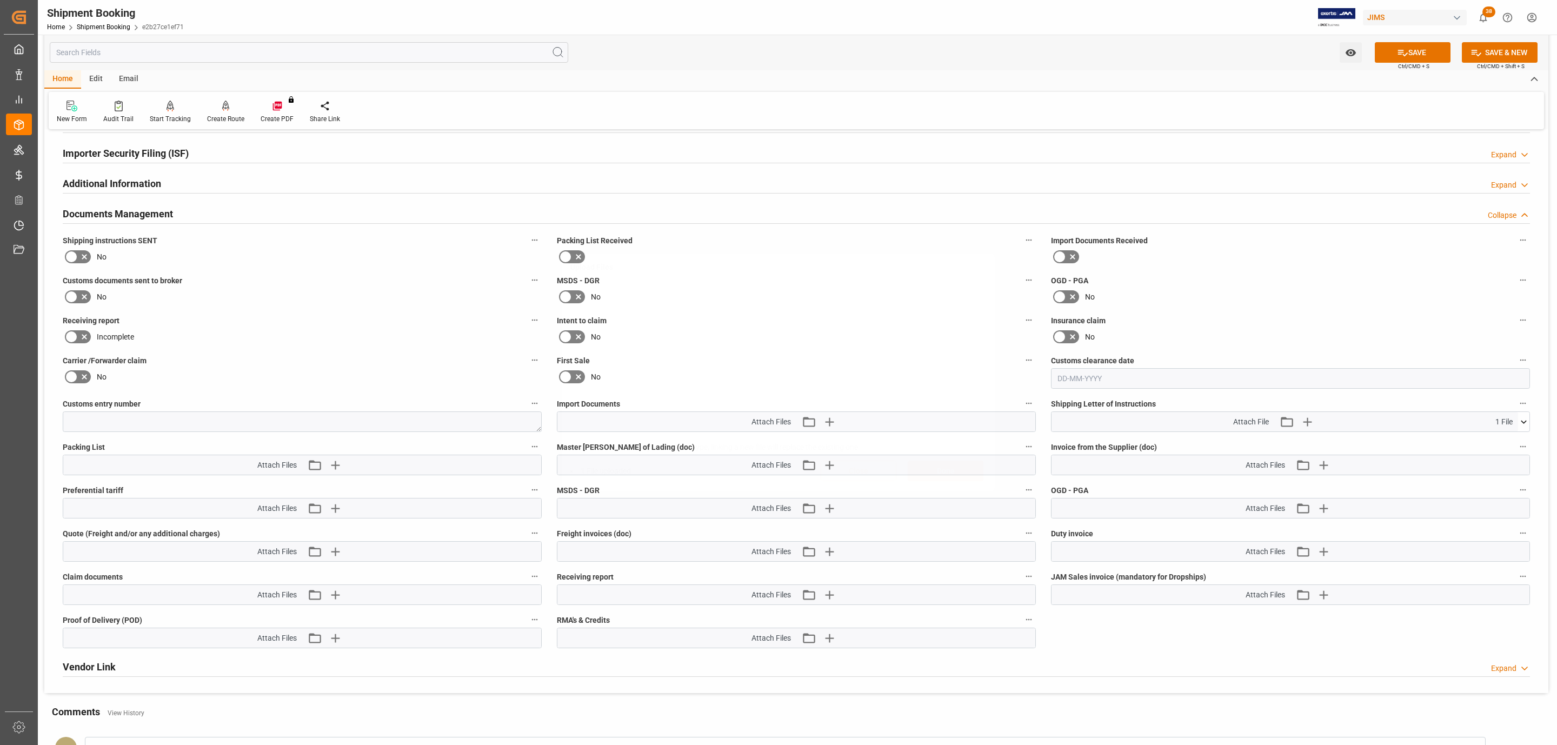
click at [1394, 56] on button "SAVE" at bounding box center [1413, 52] width 76 height 21
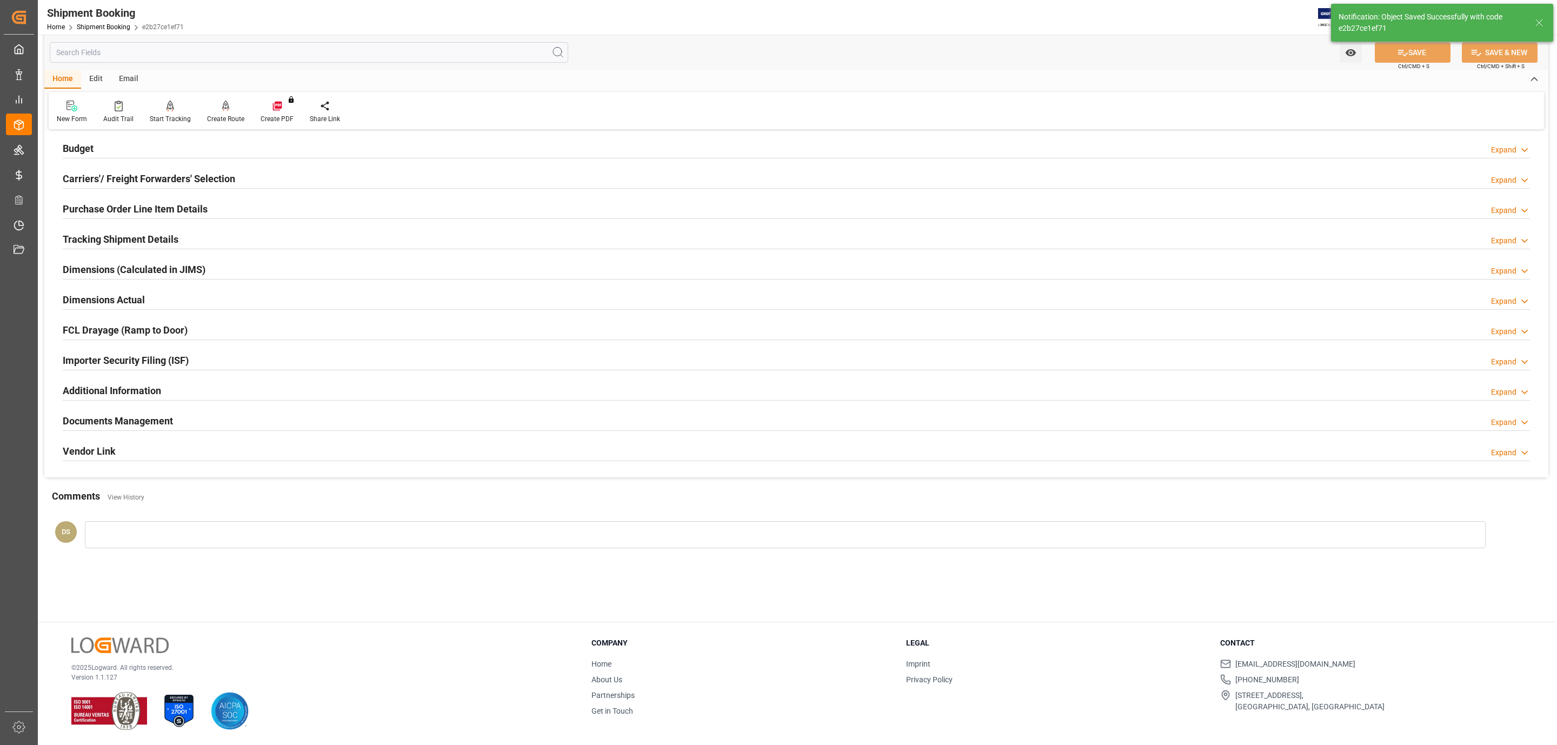
scroll to position [117, 0]
